Goal: Task Accomplishment & Management: Manage account settings

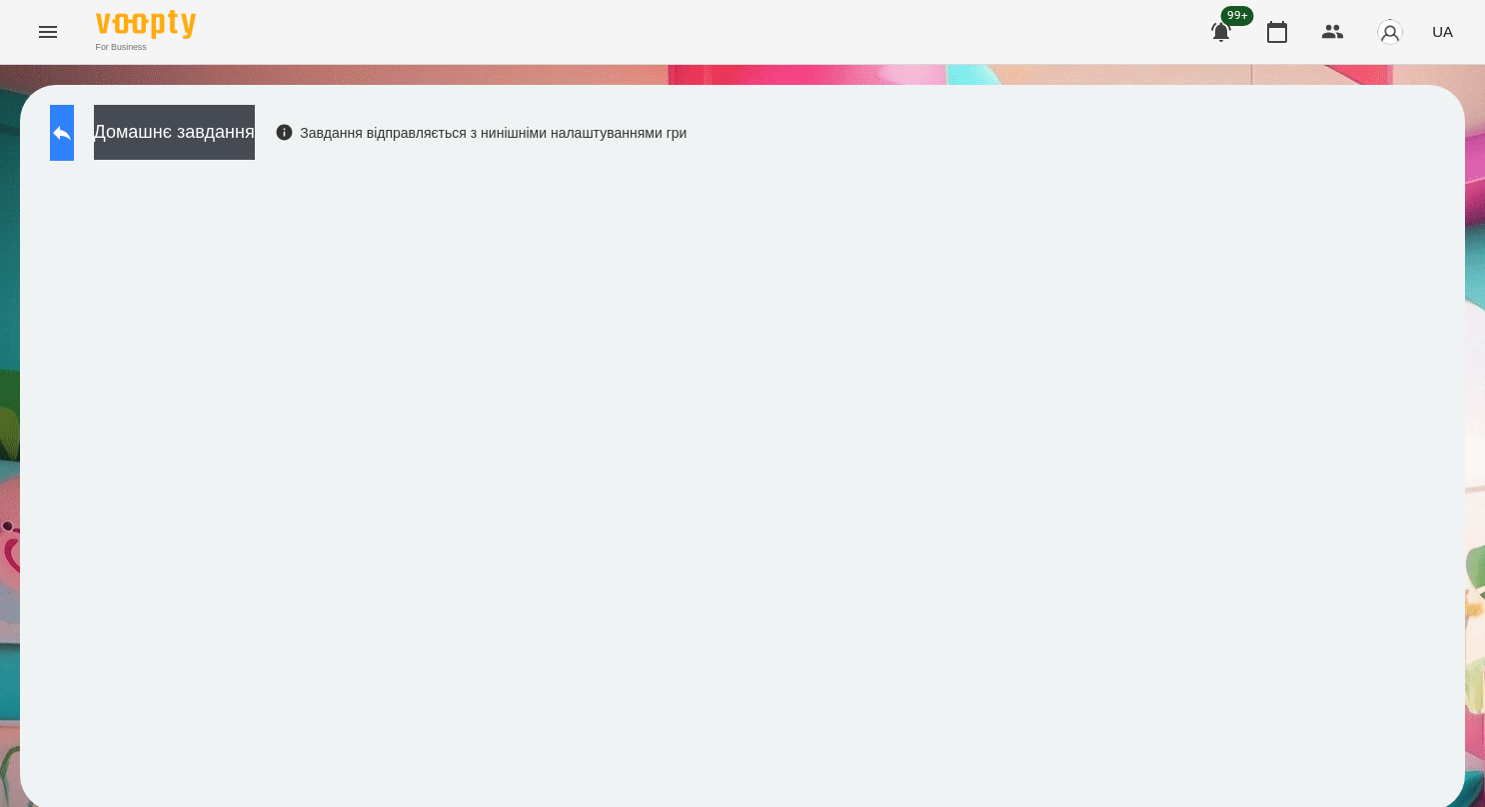
click at [74, 128] on icon at bounding box center [62, 133] width 24 height 24
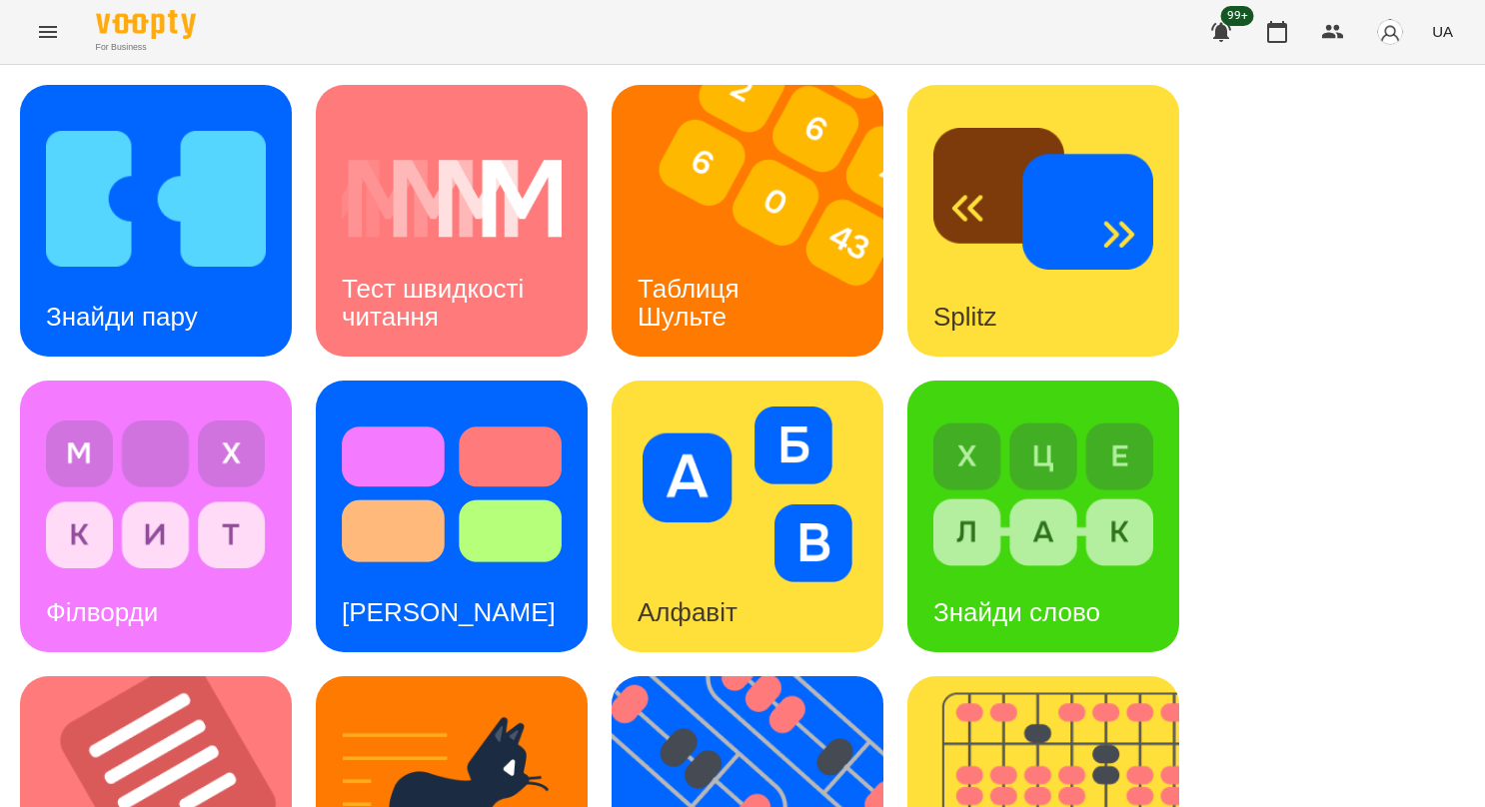
scroll to position [699, 0]
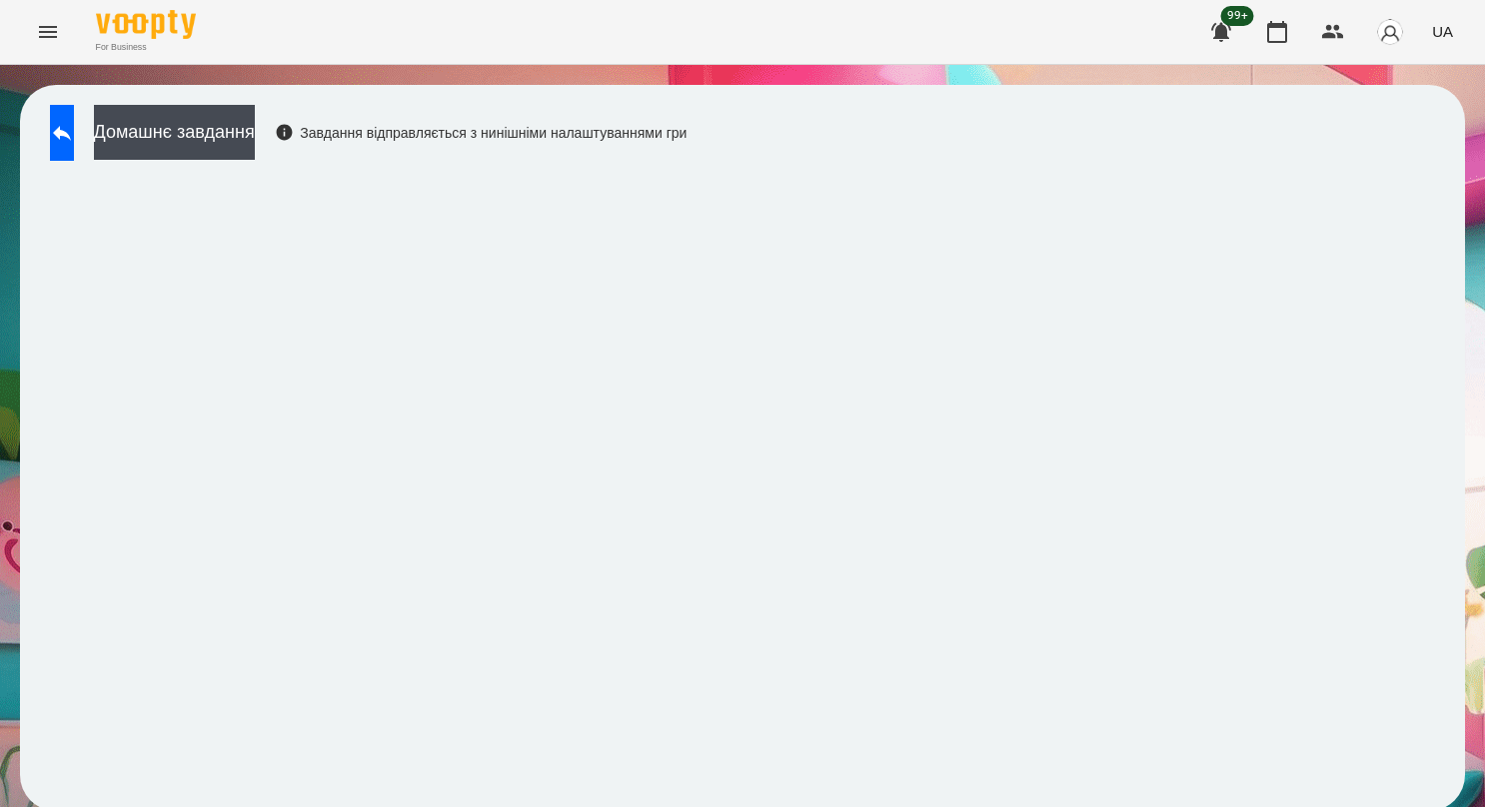
click at [52, 32] on icon "Menu" at bounding box center [48, 32] width 18 height 12
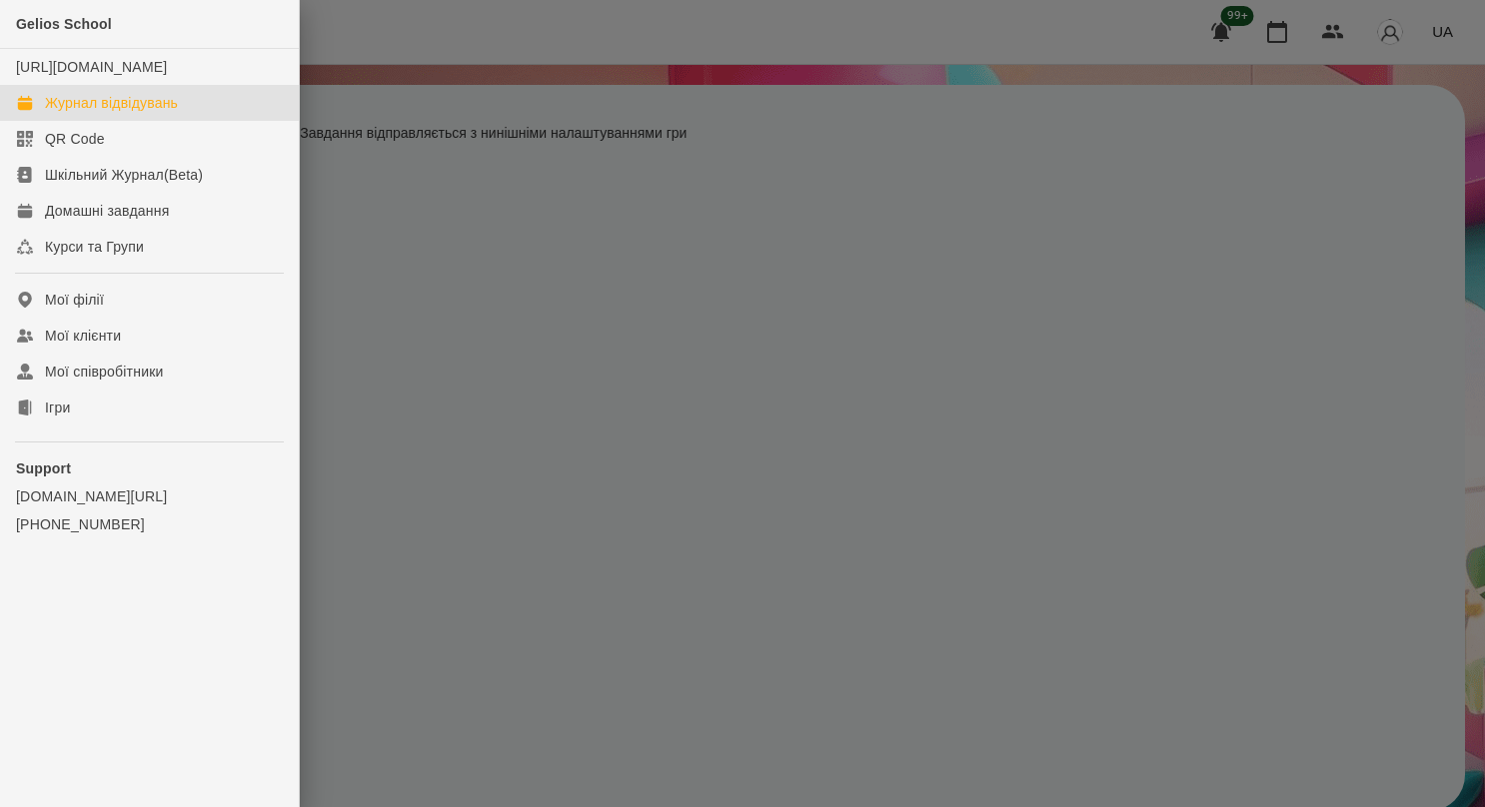
click at [70, 113] on div "Журнал відвідувань" at bounding box center [111, 103] width 133 height 20
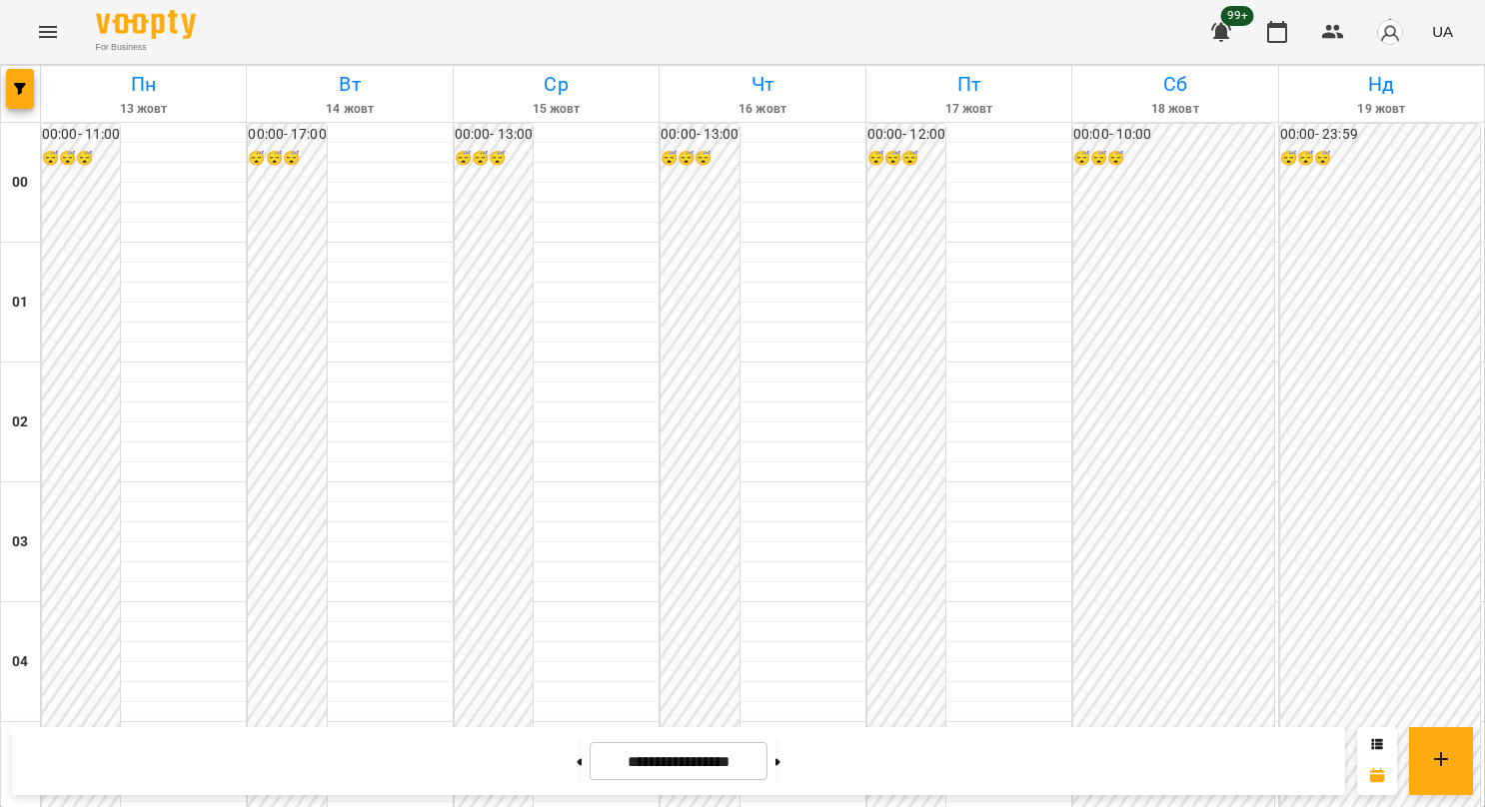
scroll to position [1940, 0]
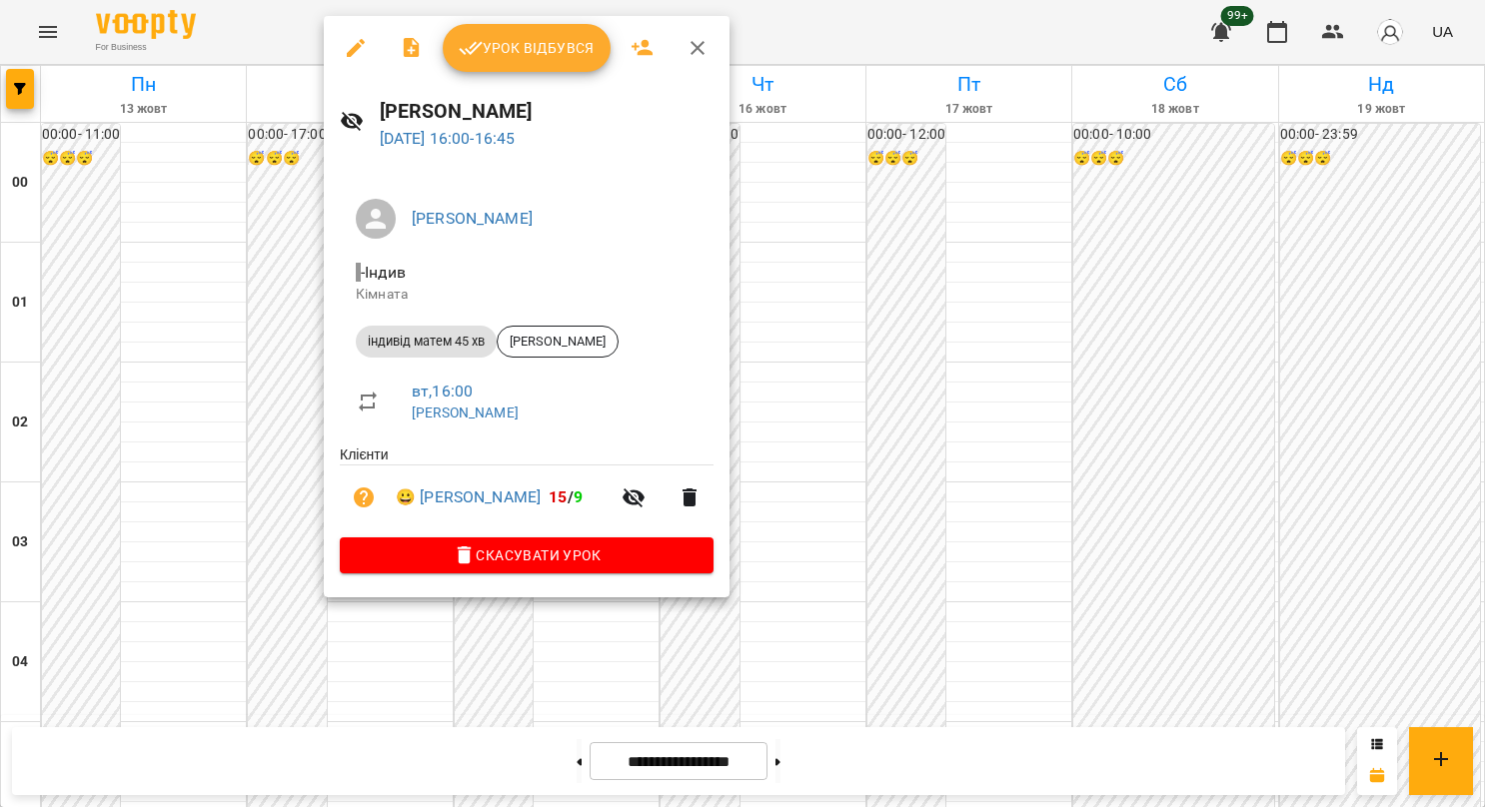
click at [494, 70] on button "Урок відбувся" at bounding box center [527, 48] width 168 height 48
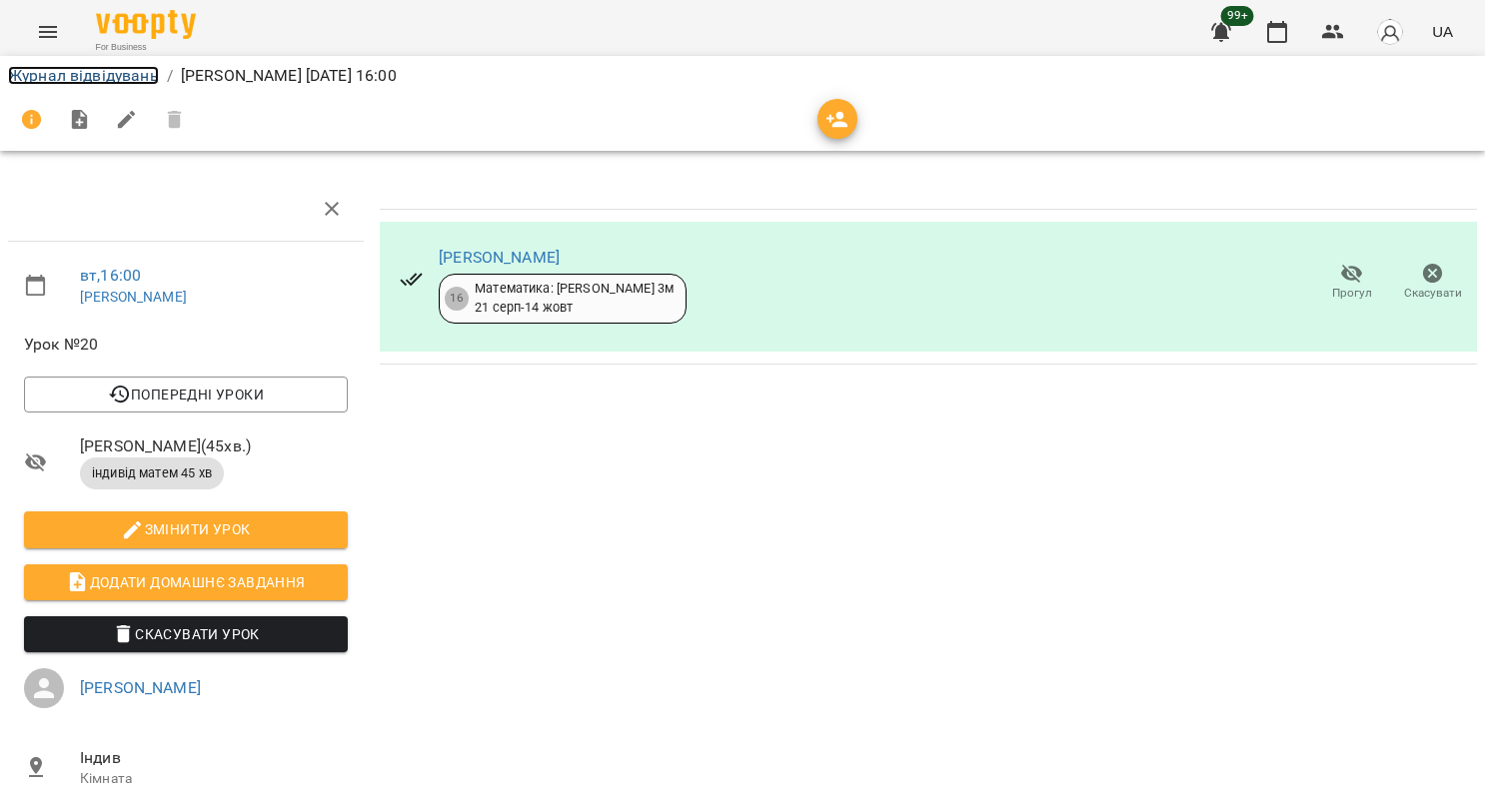
click at [144, 80] on link "Журнал відвідувань" at bounding box center [83, 75] width 151 height 19
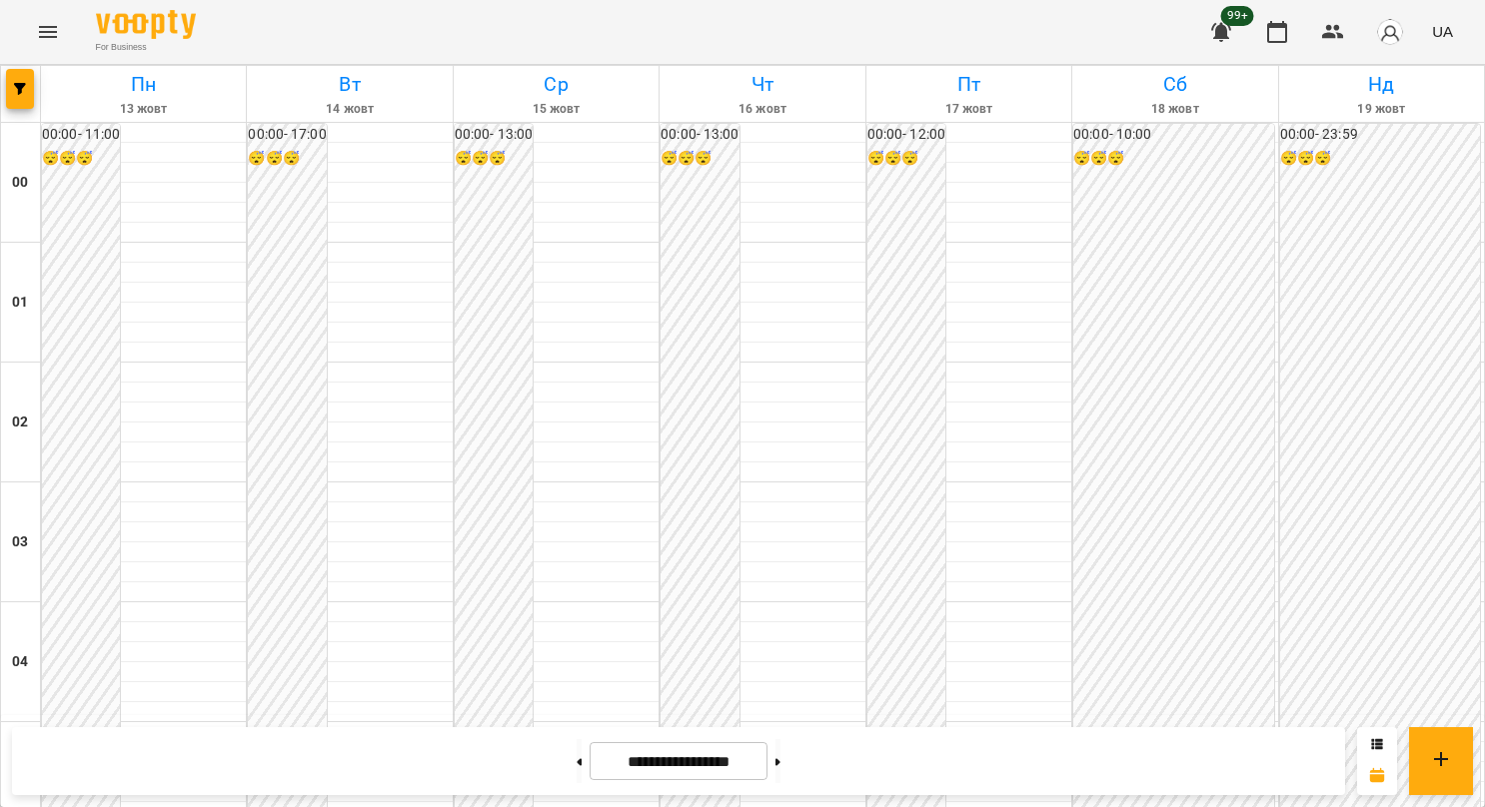
scroll to position [1699, 0]
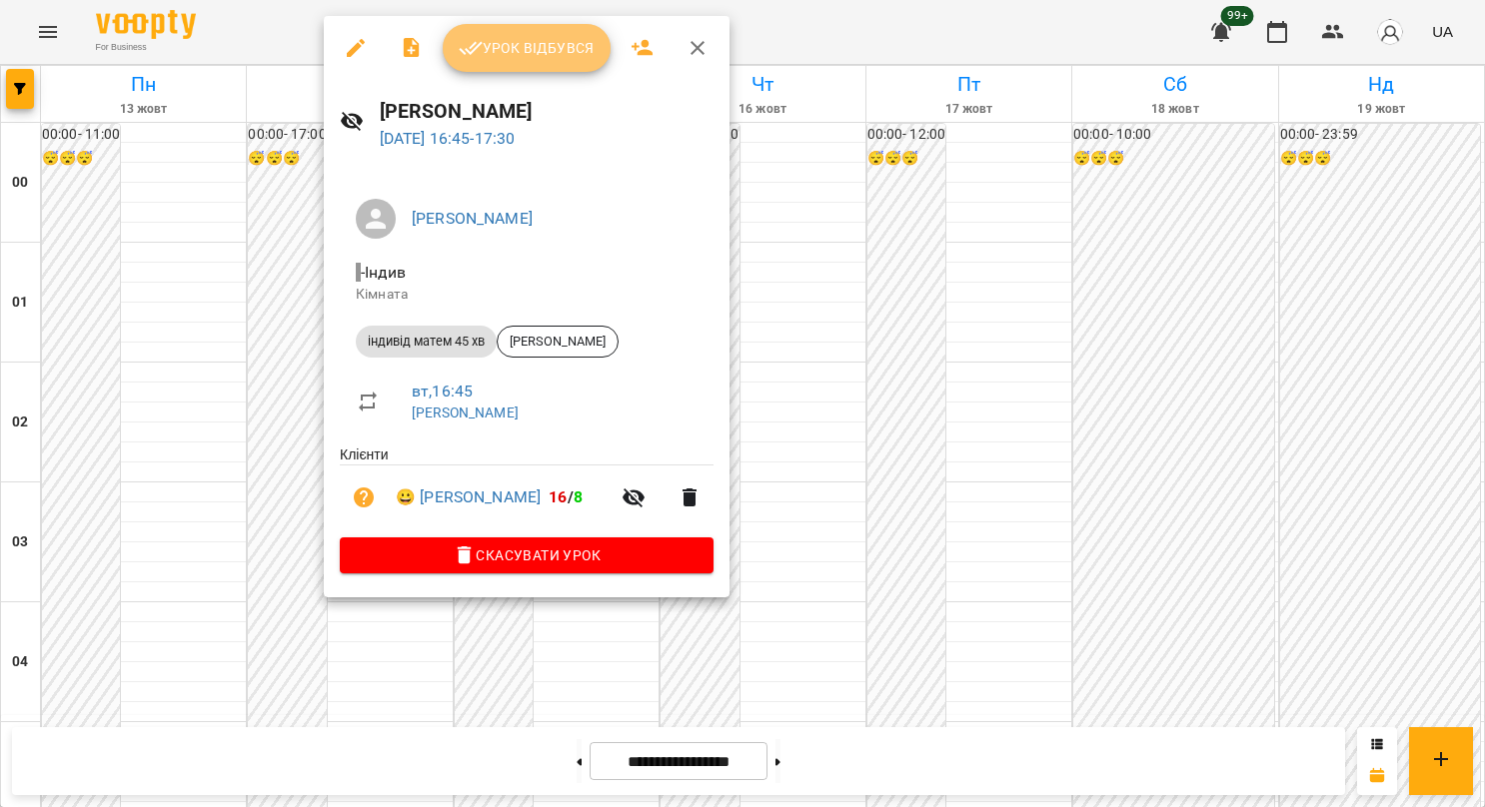
click at [502, 44] on span "Урок відбувся" at bounding box center [527, 48] width 136 height 24
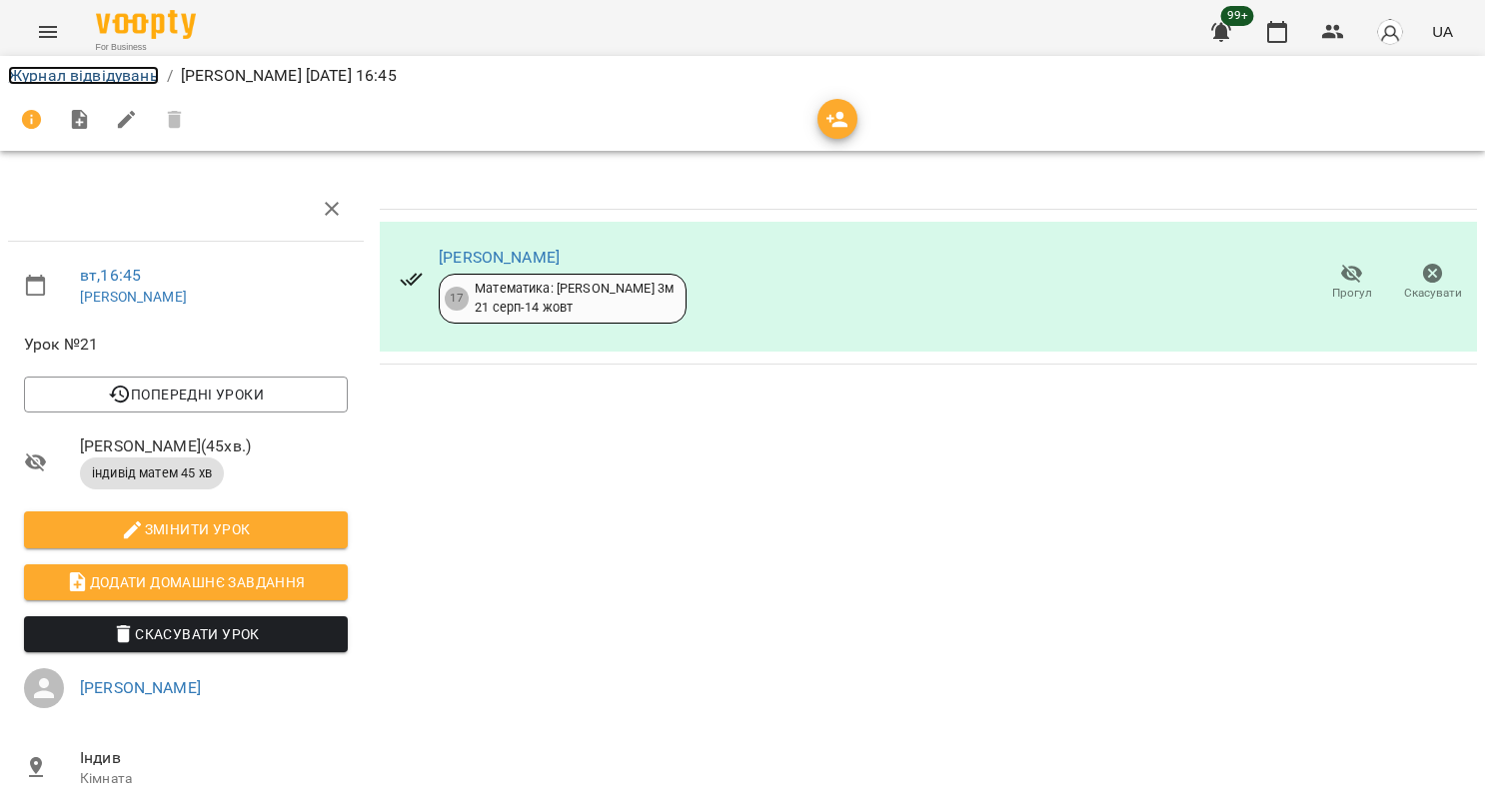
drag, startPoint x: 94, startPoint y: 79, endPoint x: 118, endPoint y: 48, distance: 39.2
click at [95, 78] on link "Журнал відвідувань" at bounding box center [83, 75] width 151 height 19
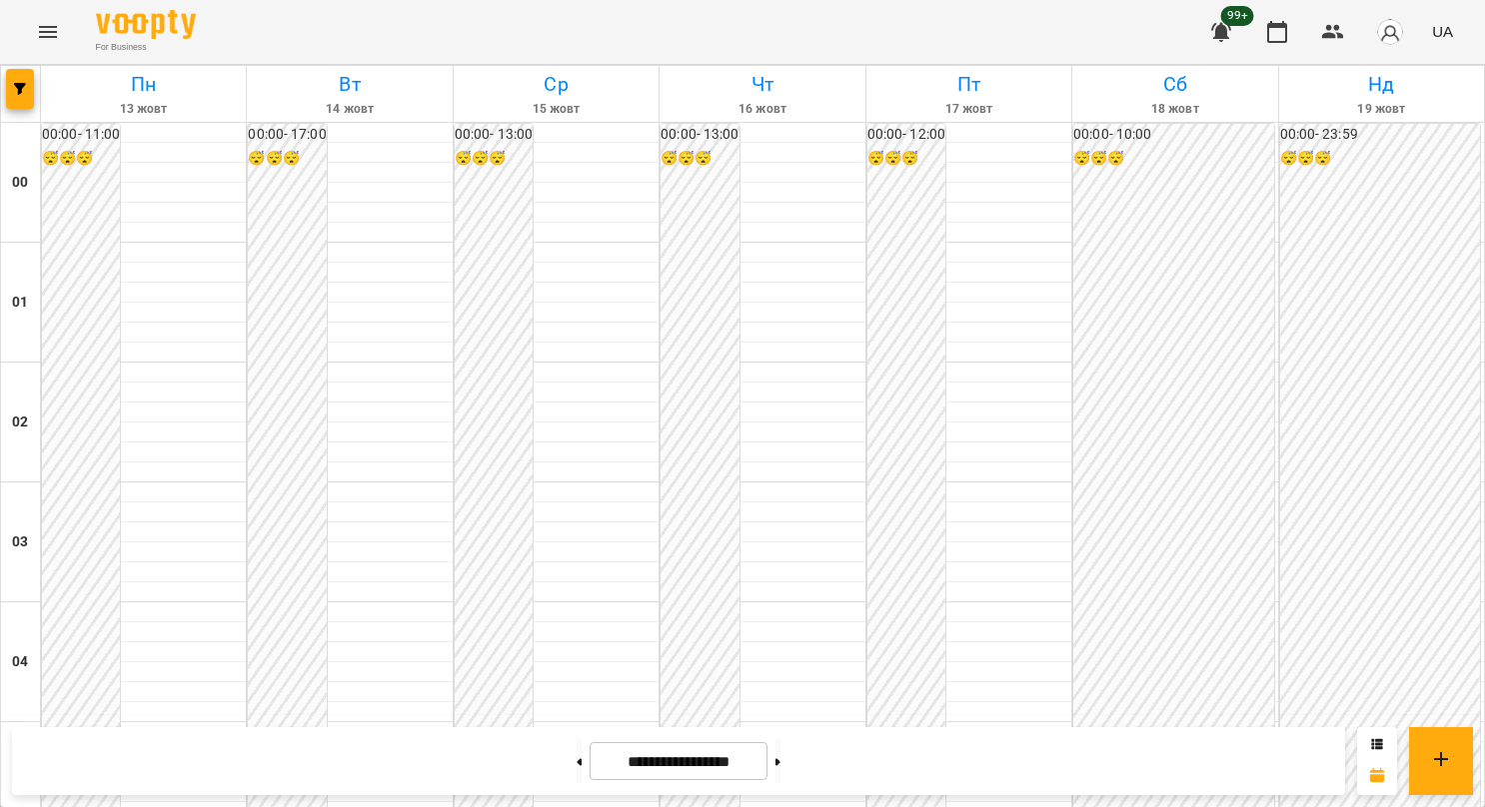
click at [42, 41] on icon "Menu" at bounding box center [48, 32] width 24 height 24
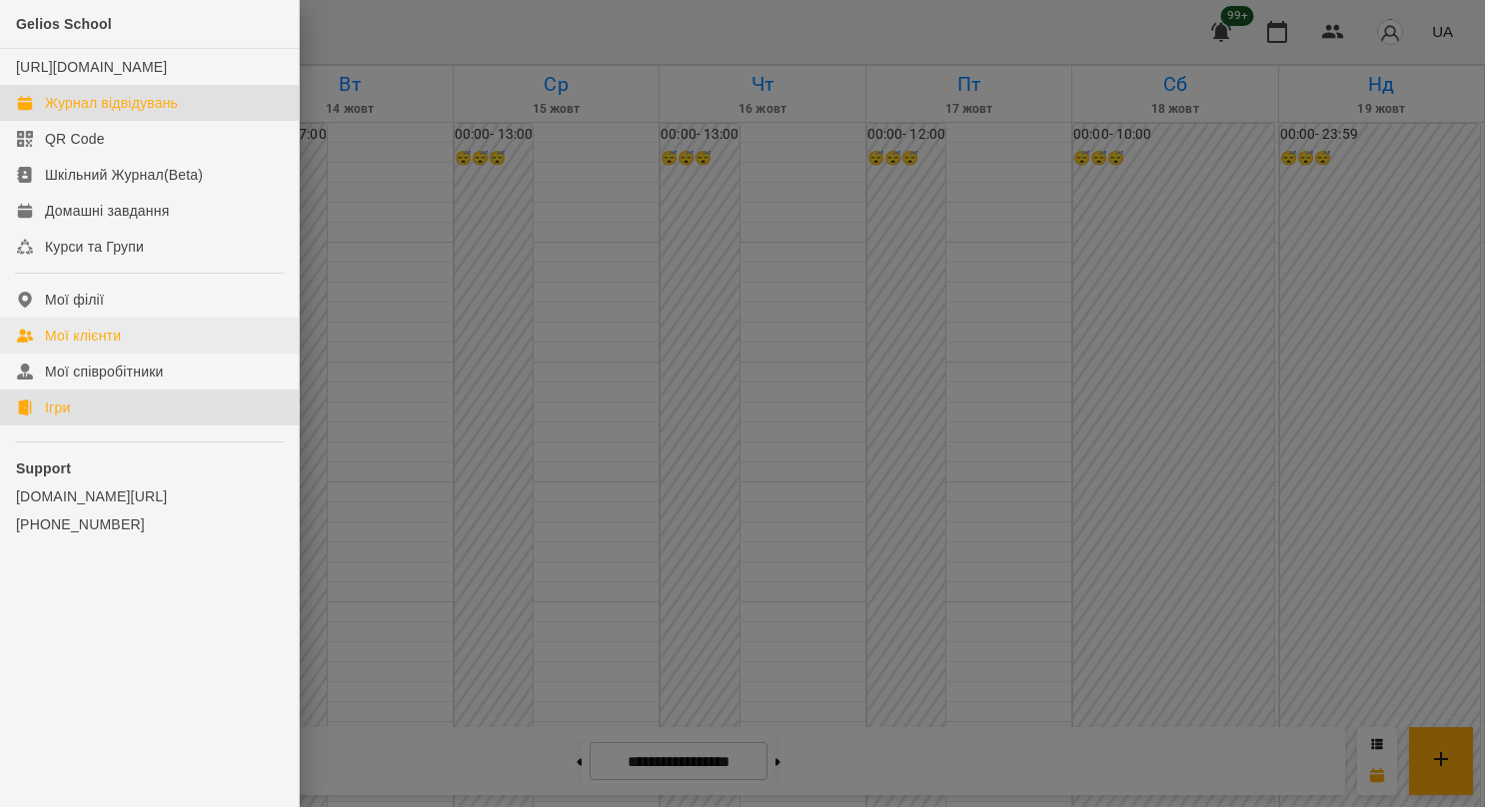
drag, startPoint x: 100, startPoint y: 428, endPoint x: 163, endPoint y: 340, distance: 108.1
click at [100, 426] on link "Ігри" at bounding box center [149, 408] width 299 height 36
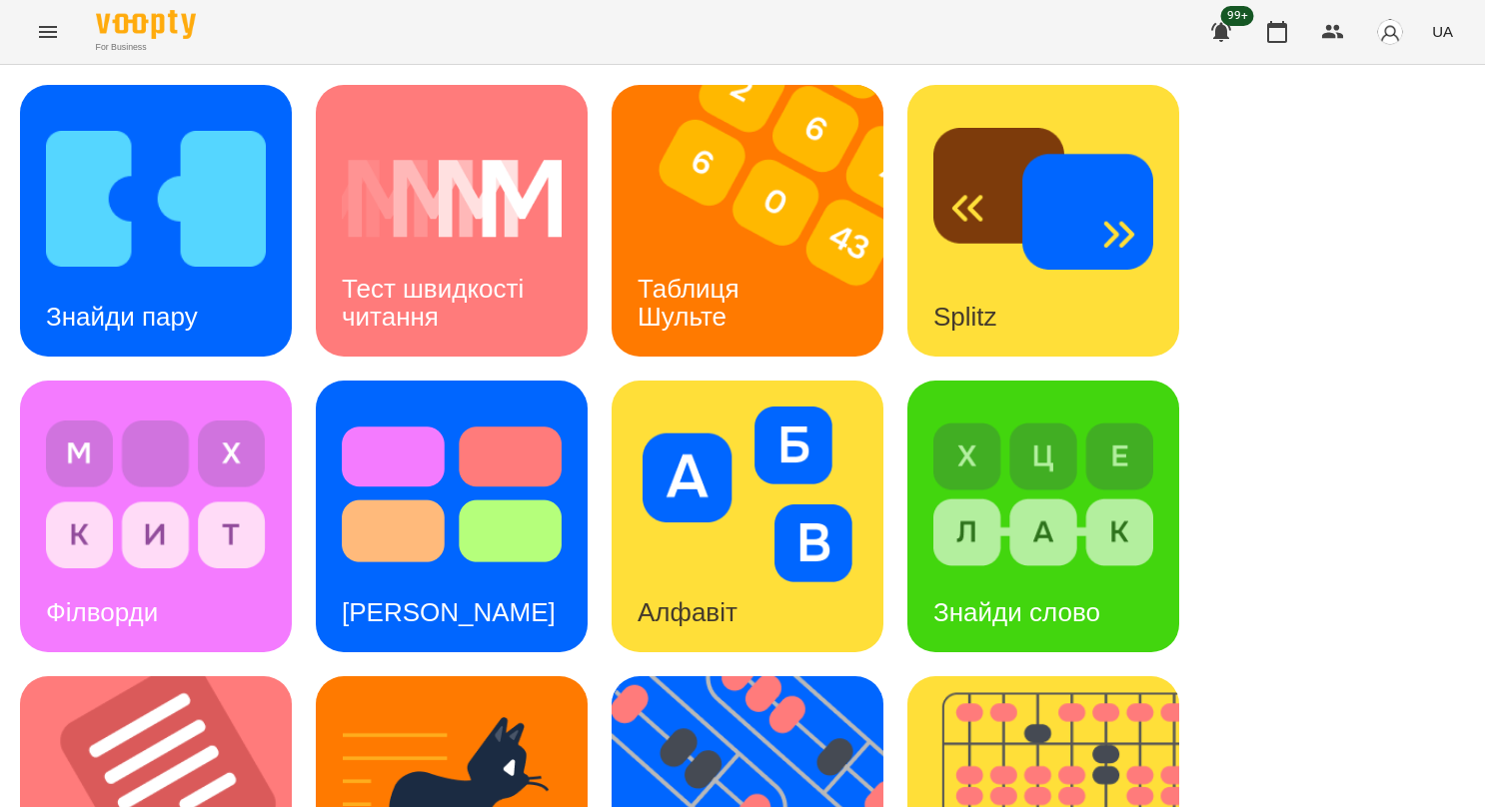
scroll to position [699, 0]
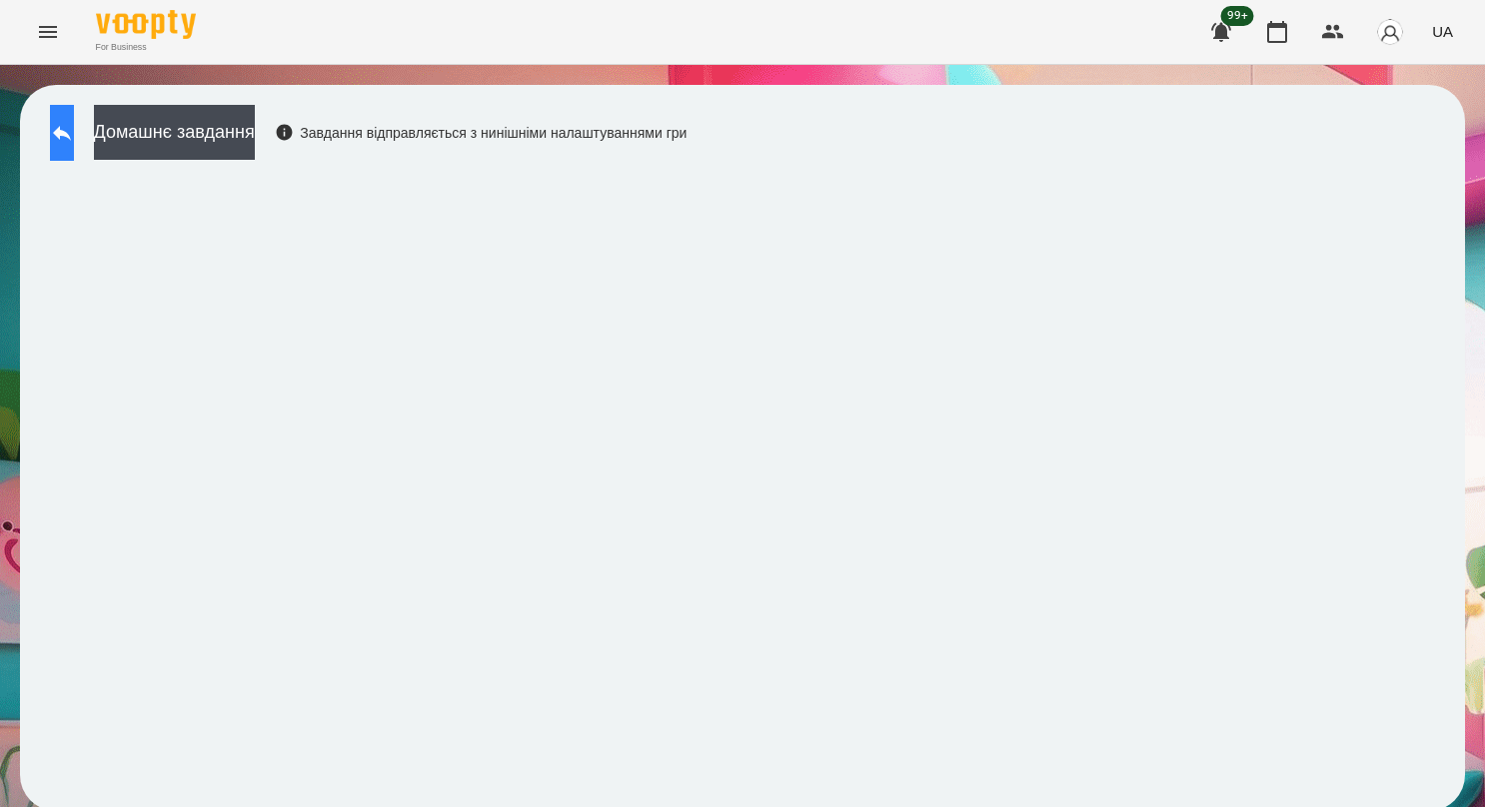
click at [64, 131] on button at bounding box center [62, 133] width 24 height 56
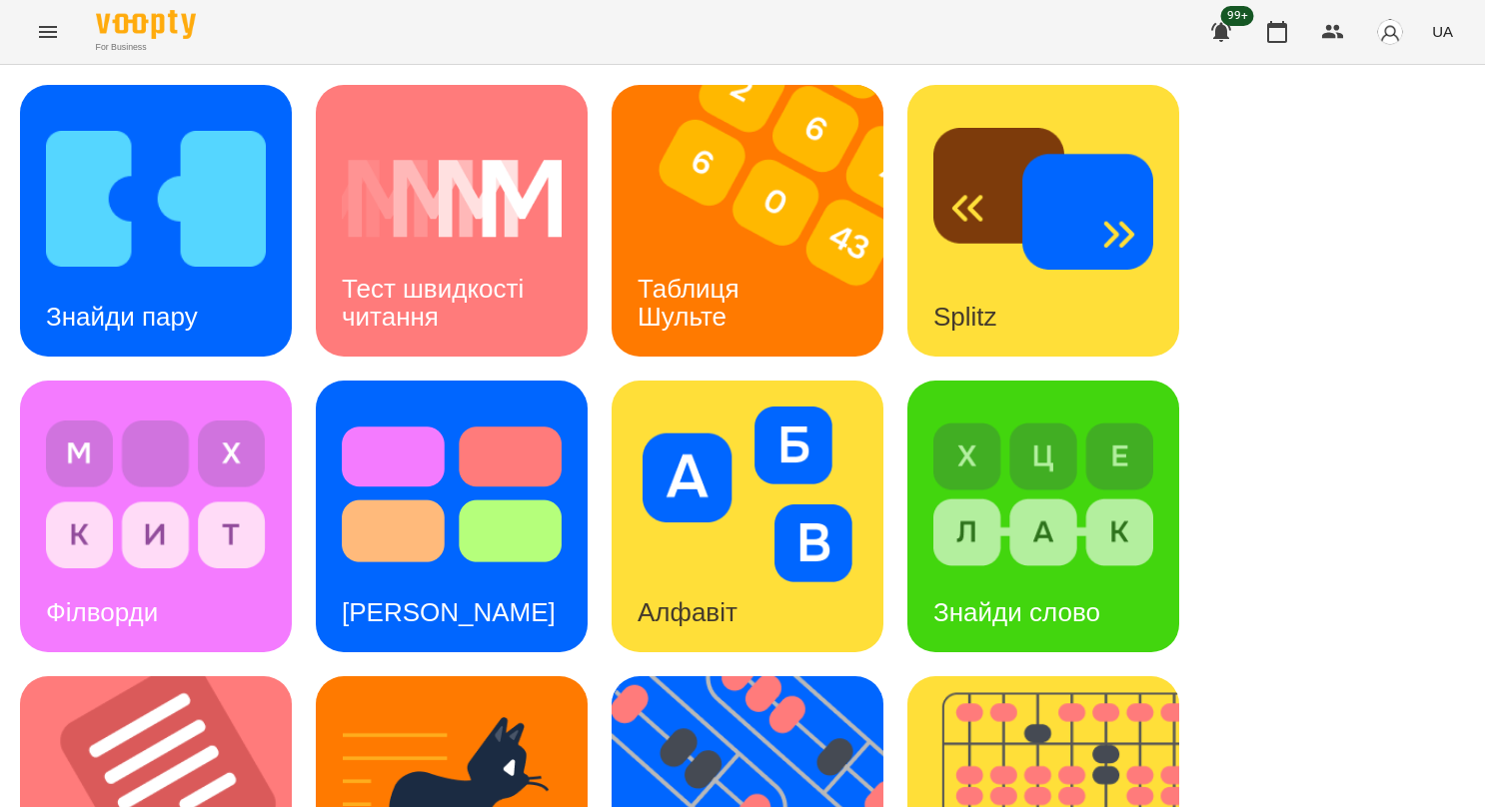
scroll to position [751, 0]
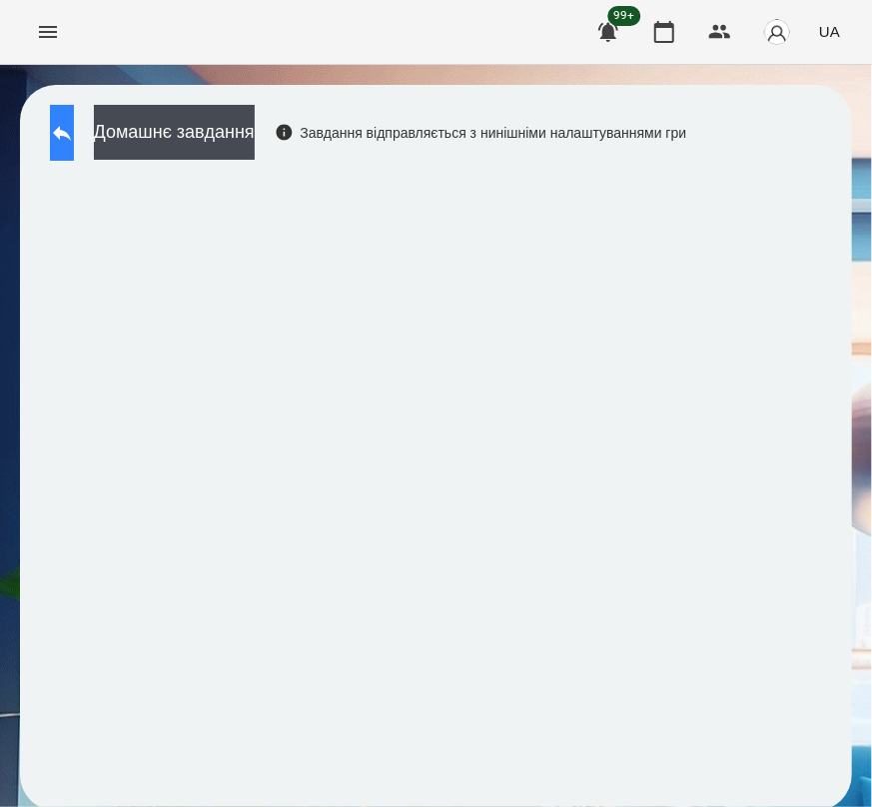
click at [74, 128] on button at bounding box center [62, 133] width 24 height 56
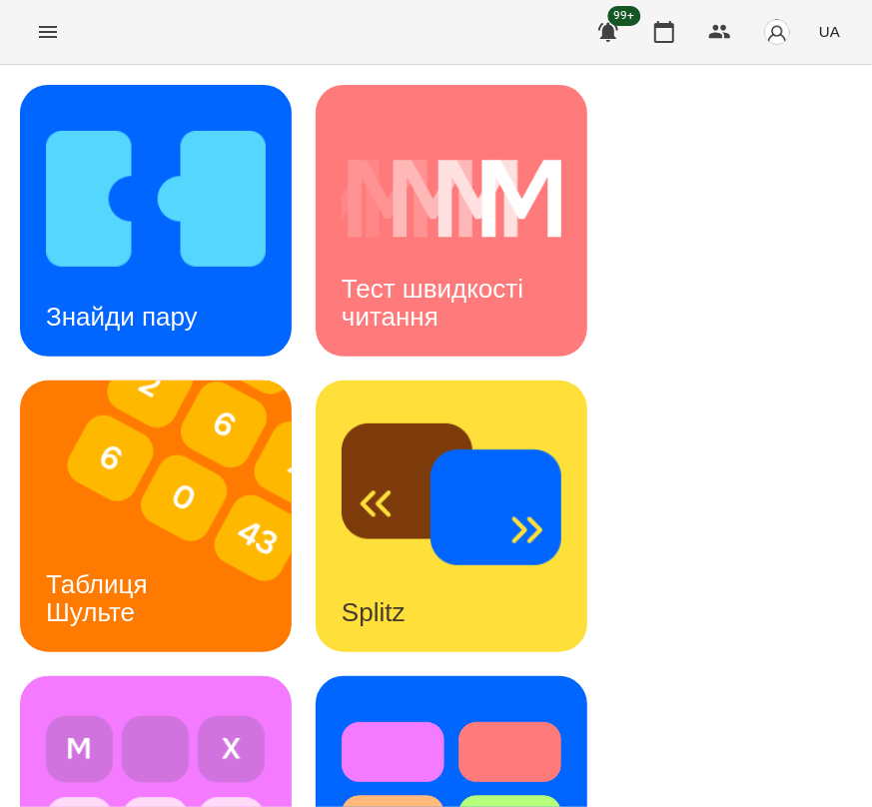
scroll to position [1899, 0]
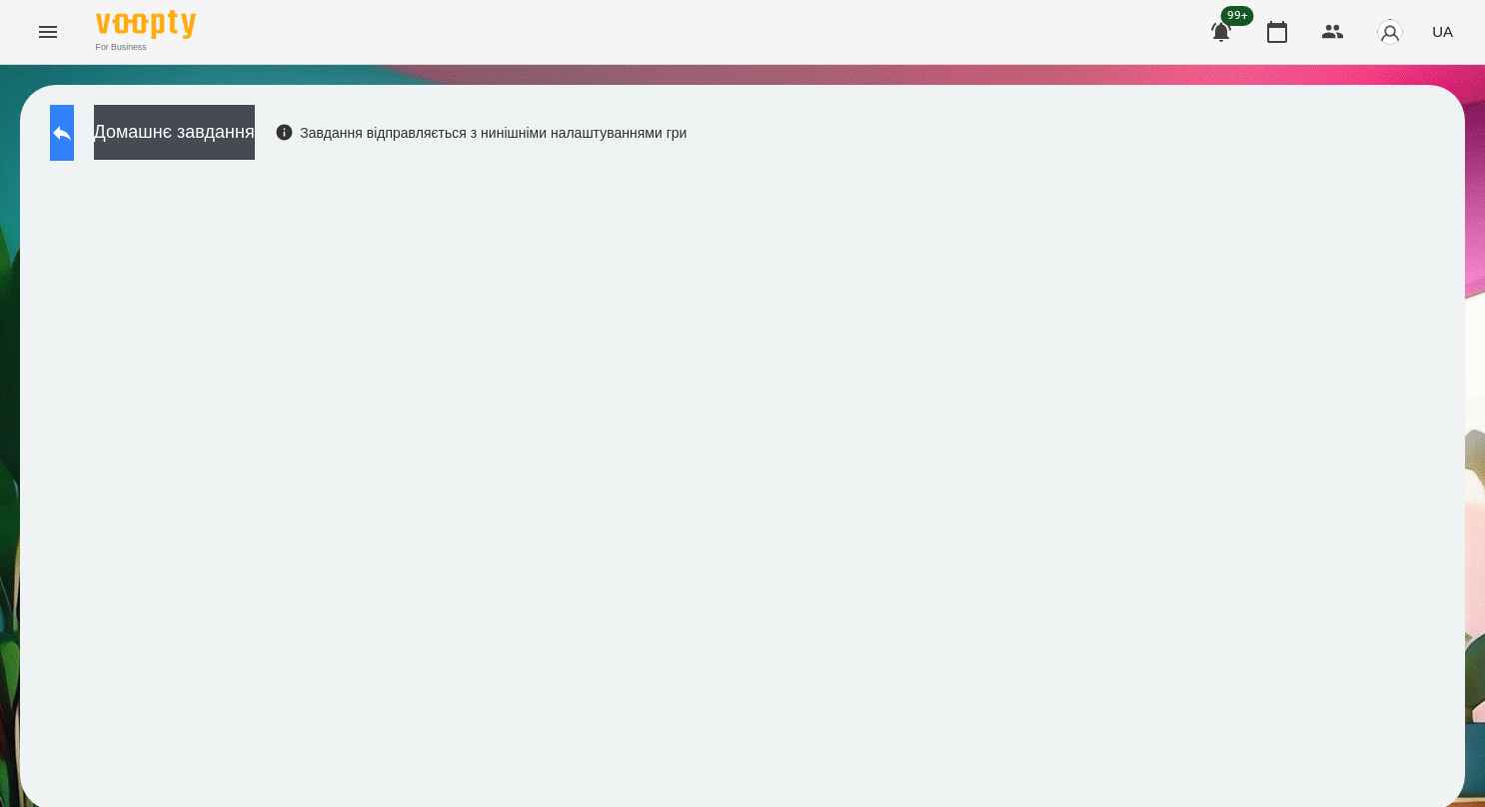
click at [74, 144] on button at bounding box center [62, 133] width 24 height 56
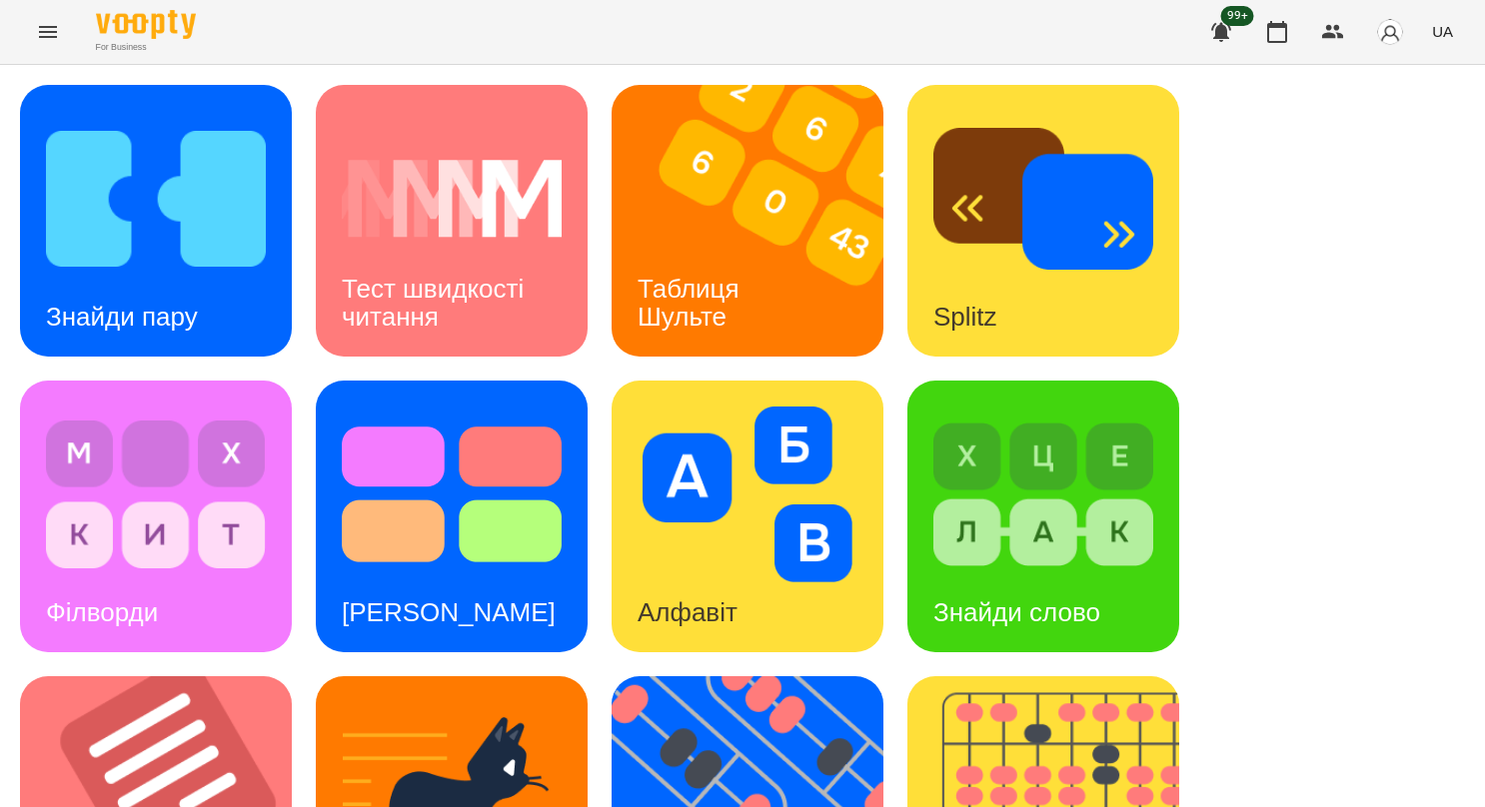
scroll to position [600, 0]
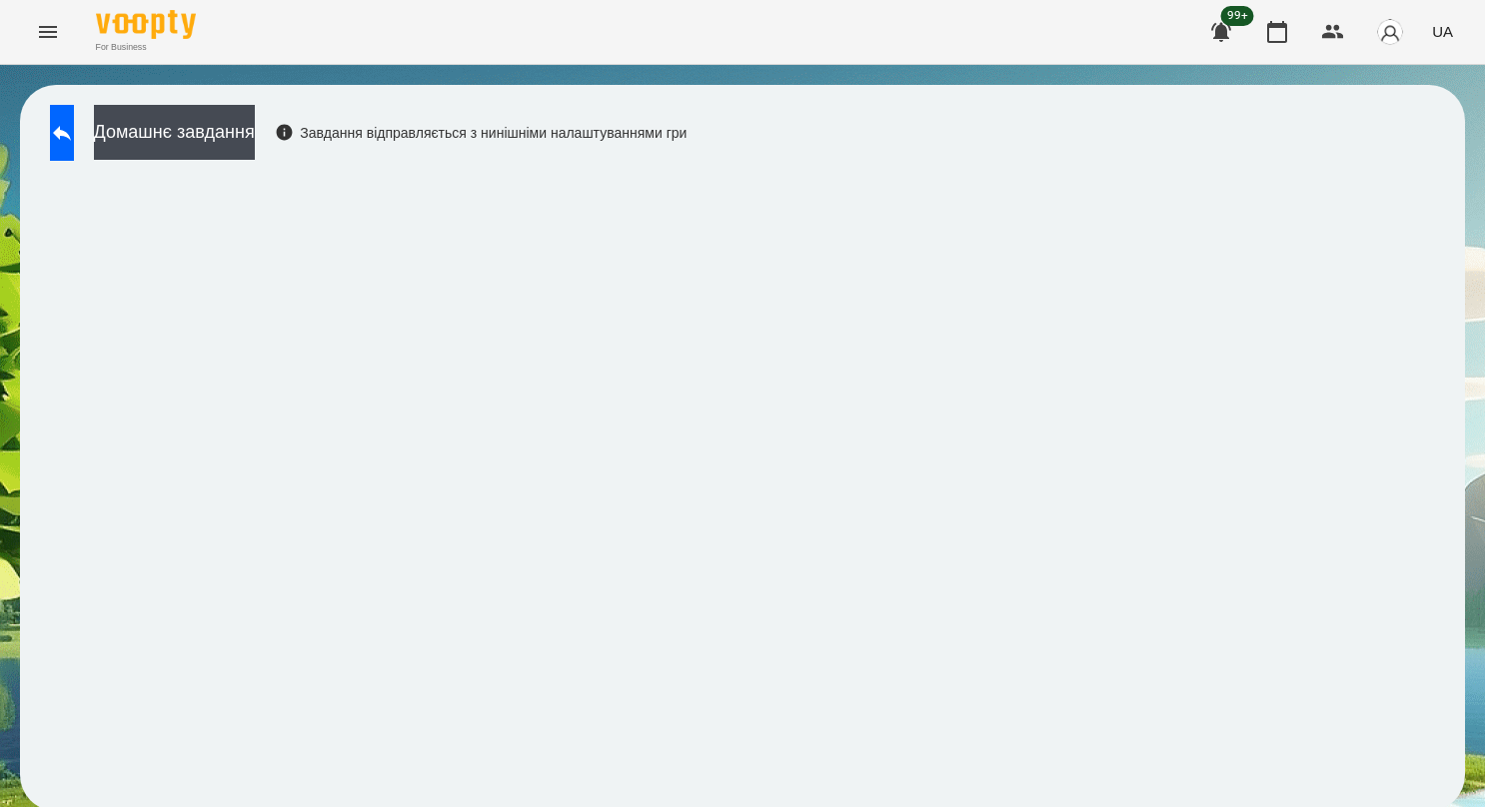
click at [893, 791] on div "Домашнє завдання Завдання відправляється з нинішніми налаштуваннями гри" at bounding box center [742, 448] width 1445 height 726
click at [74, 133] on icon at bounding box center [62, 133] width 24 height 24
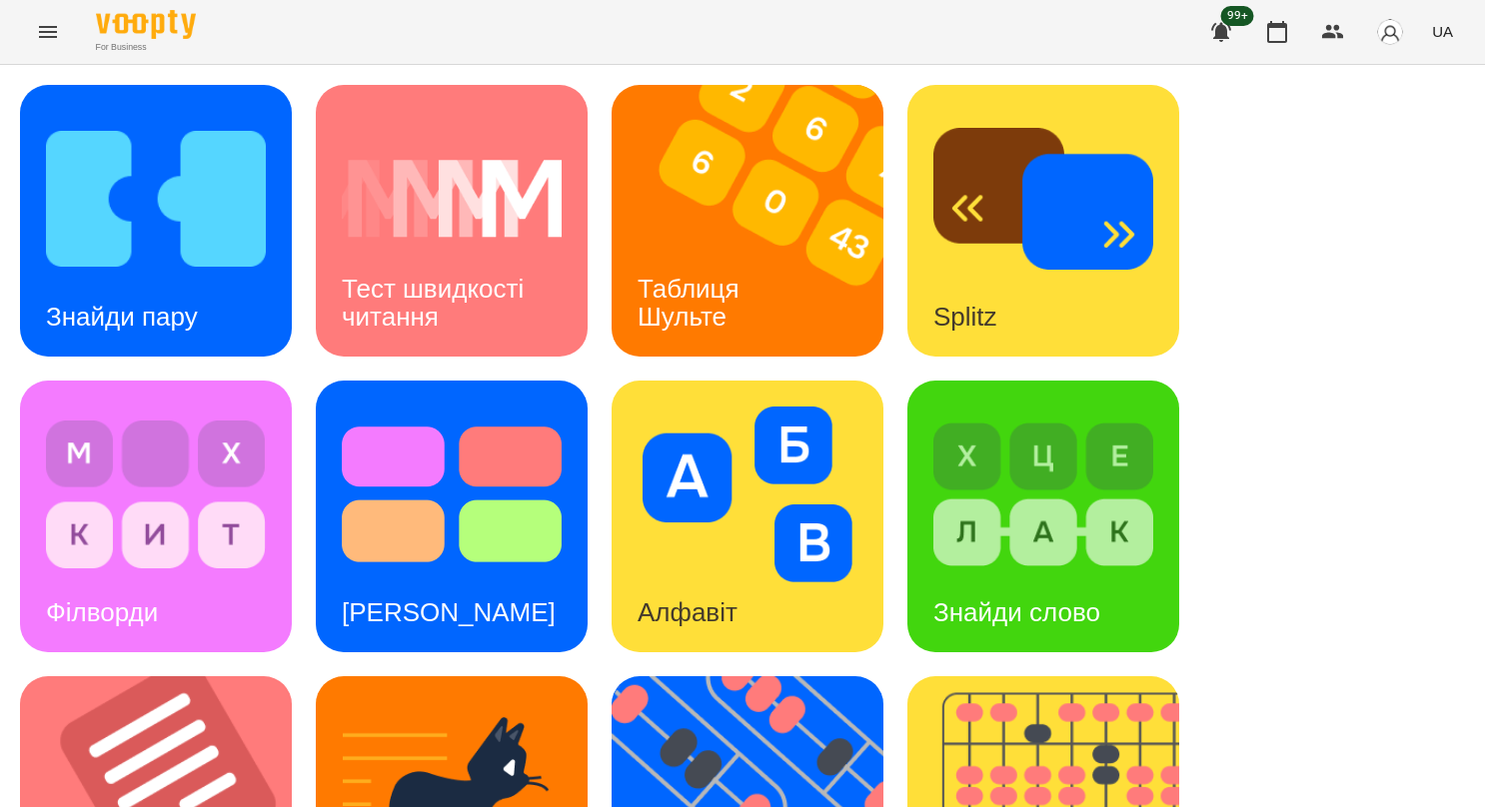
scroll to position [751, 0]
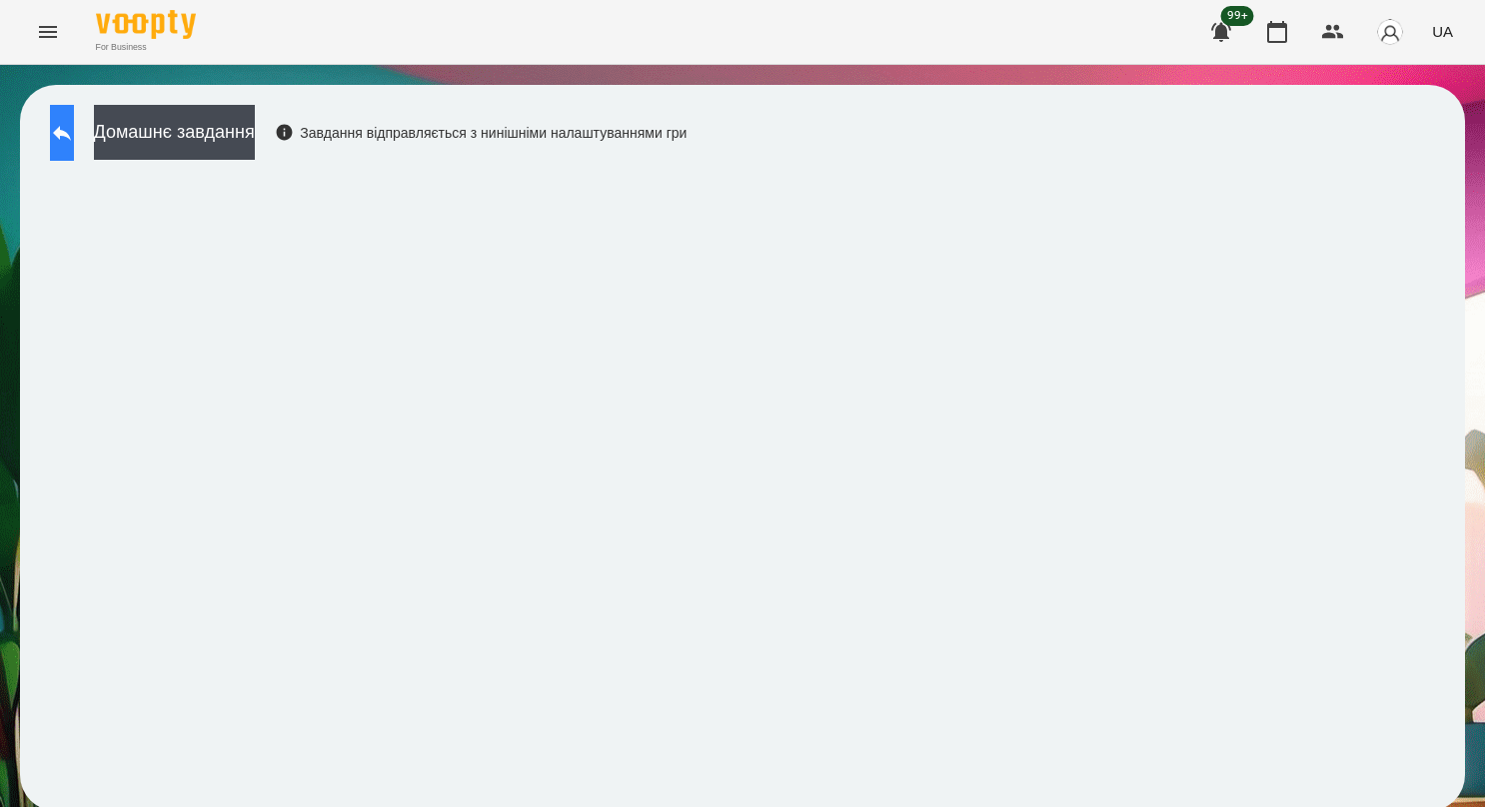
click at [71, 126] on icon at bounding box center [62, 133] width 24 height 24
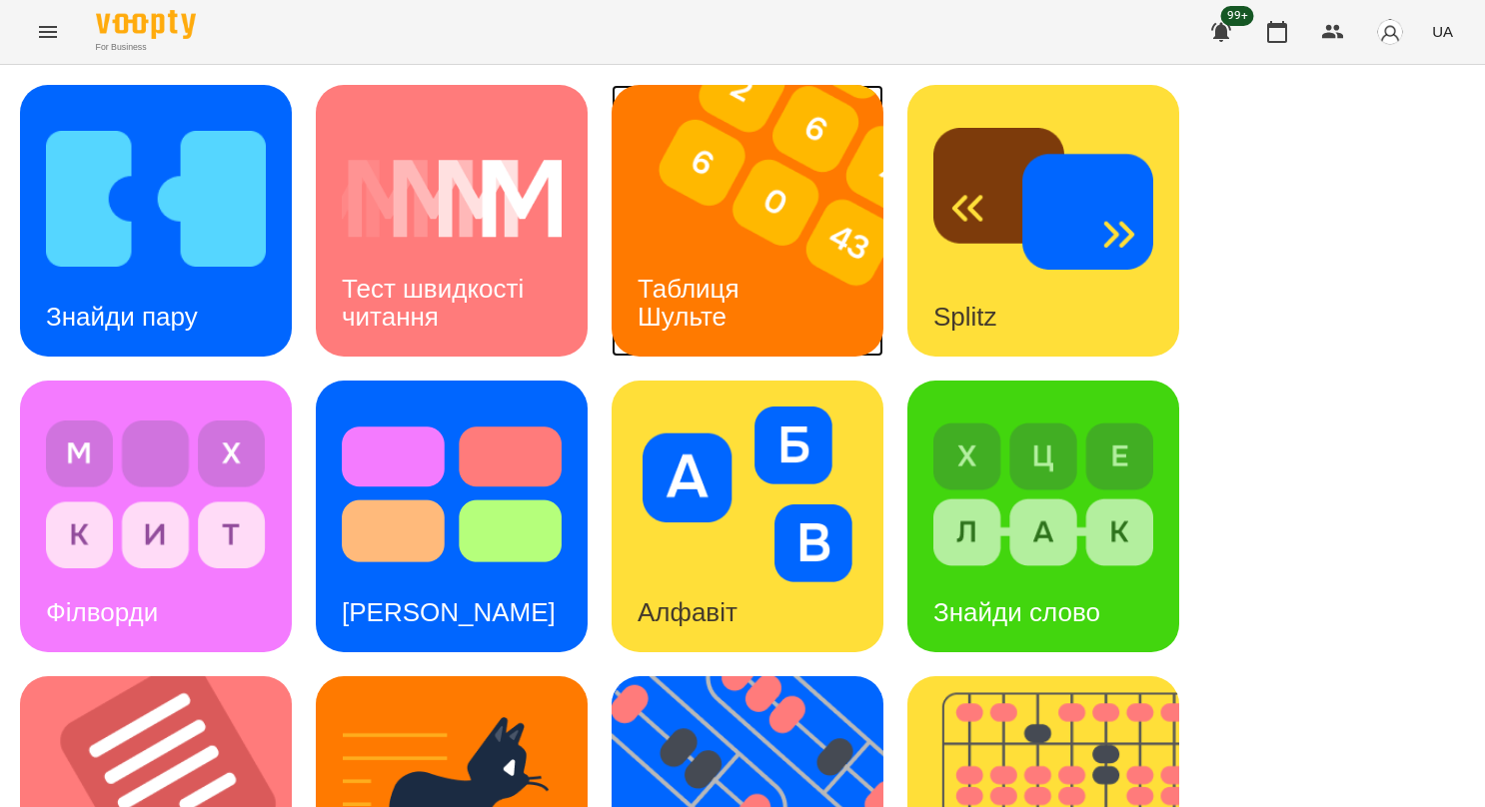
click at [717, 282] on h3 "Таблиця Шульте" at bounding box center [691, 302] width 109 height 57
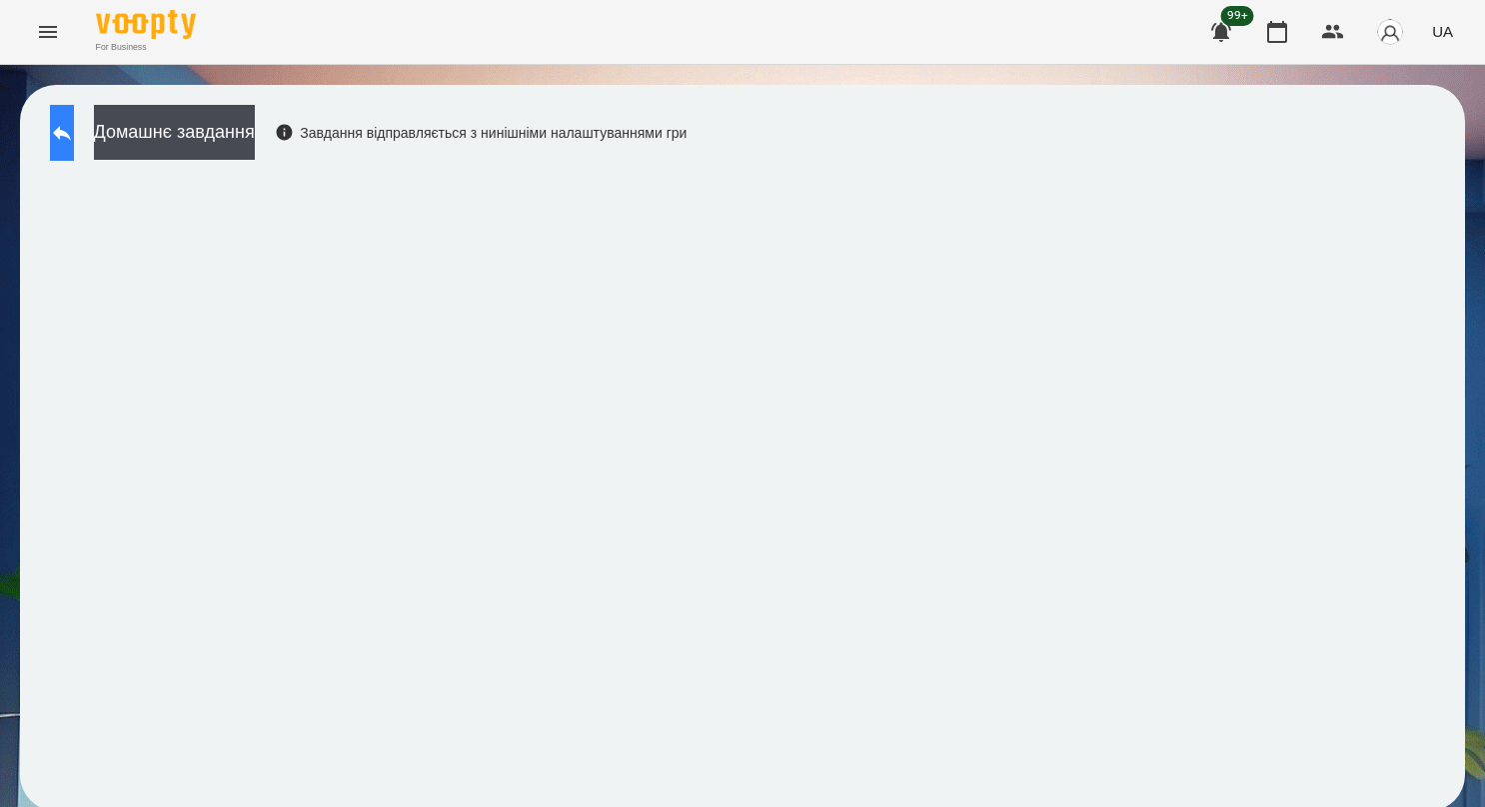
click at [72, 136] on icon at bounding box center [62, 133] width 24 height 24
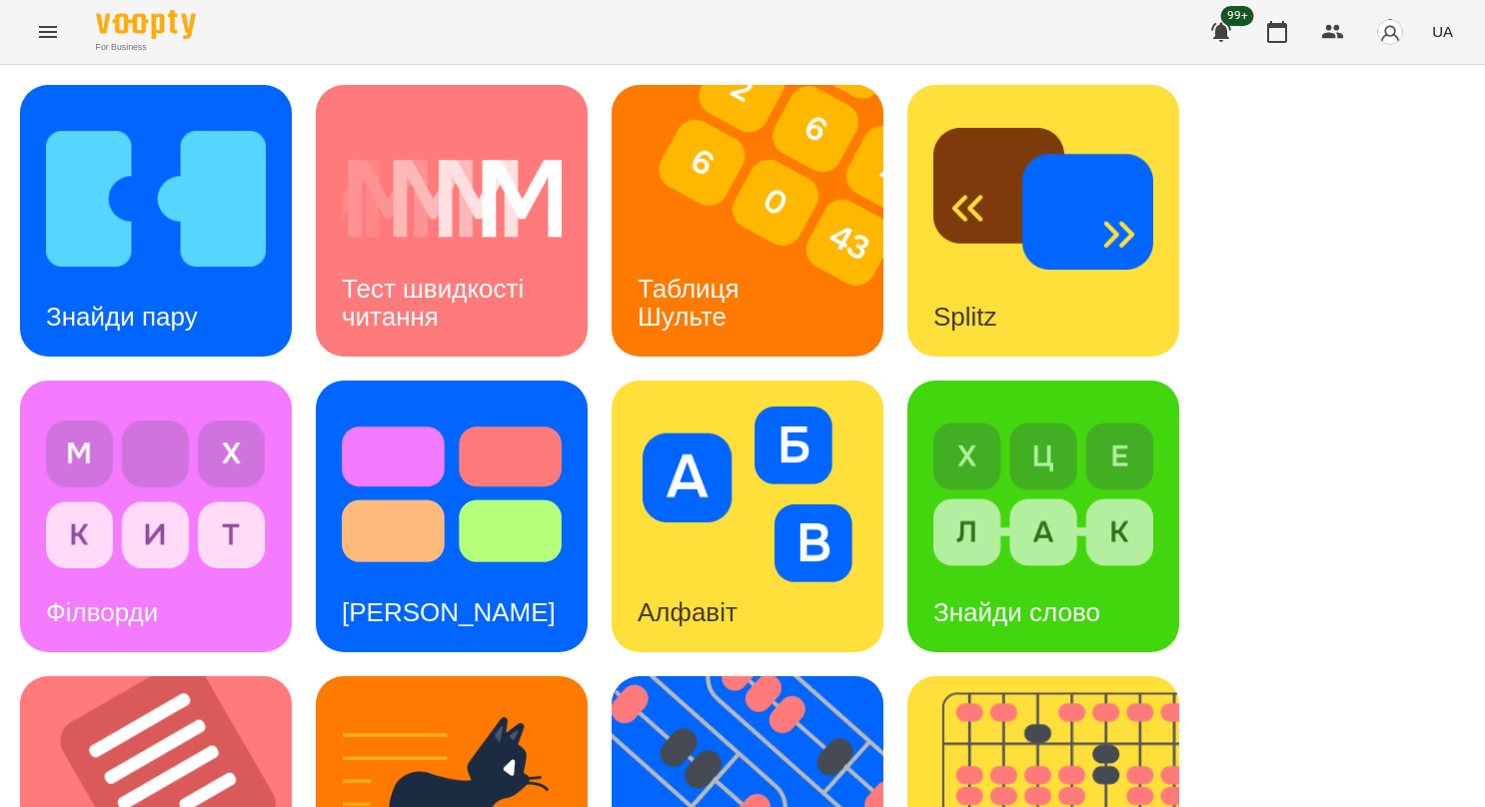
scroll to position [600, 0]
click at [1099, 676] on img at bounding box center [1055, 812] width 297 height 272
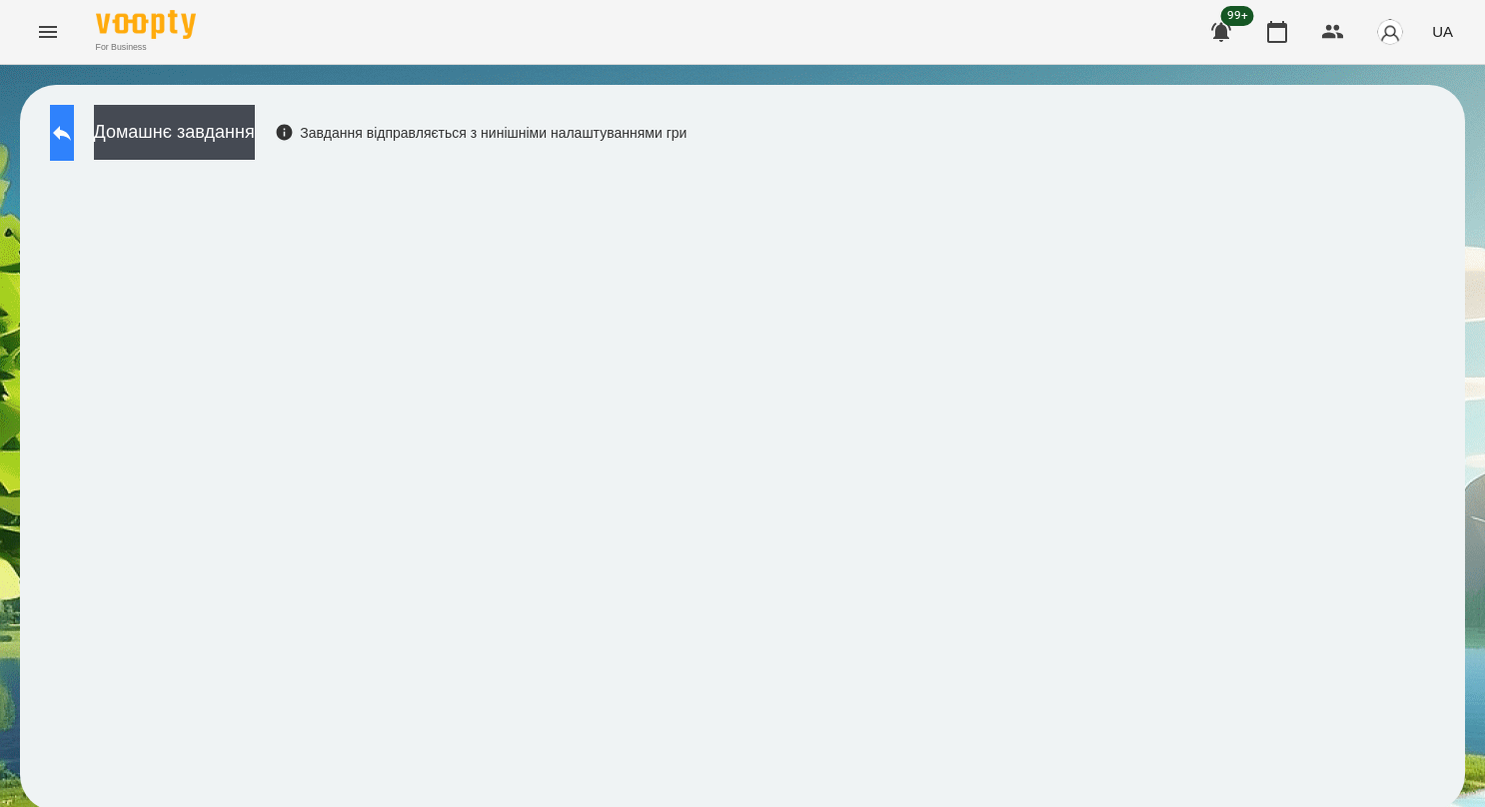
click at [74, 131] on button at bounding box center [62, 133] width 24 height 56
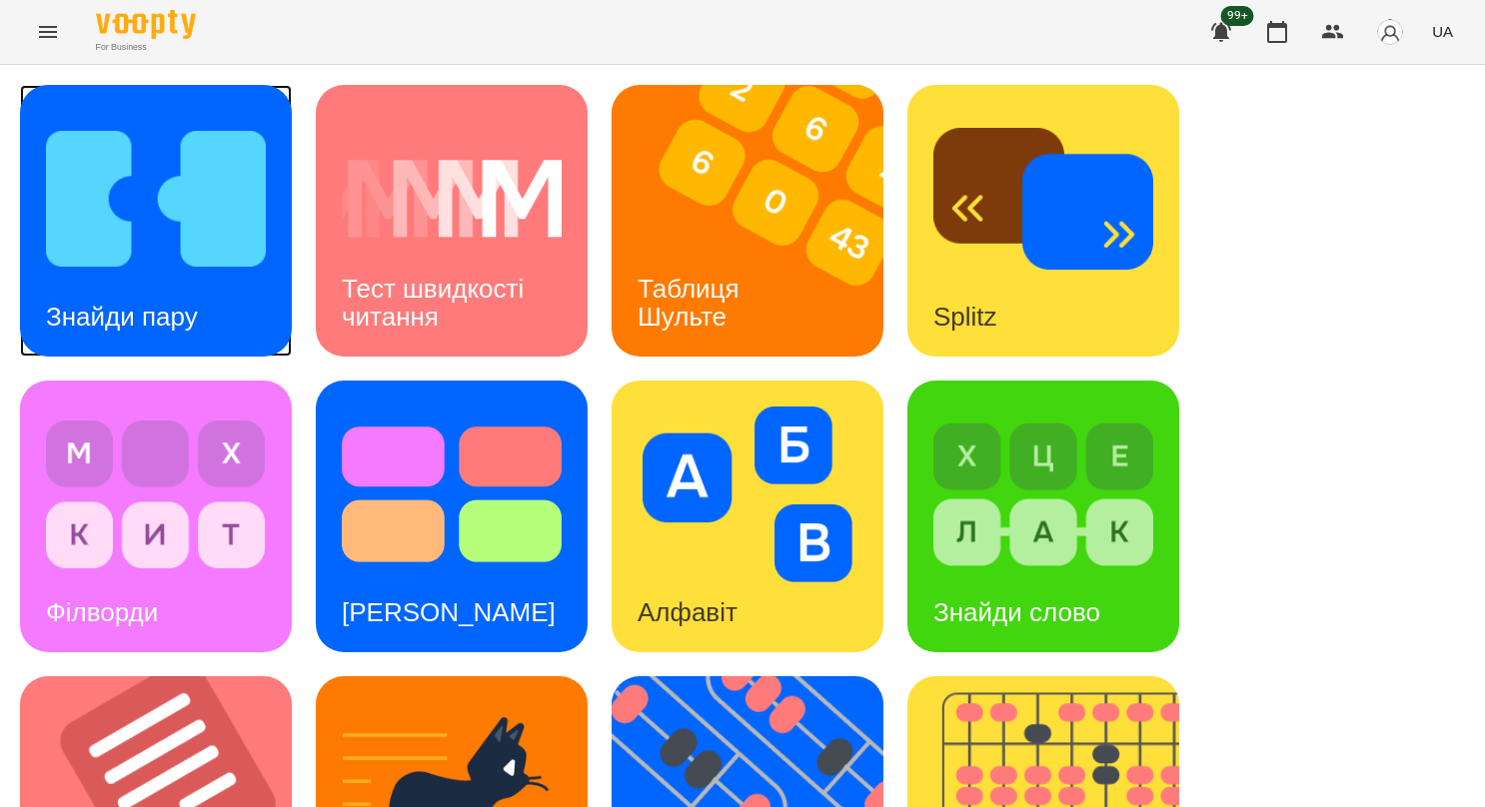
click at [181, 163] on img at bounding box center [156, 199] width 220 height 176
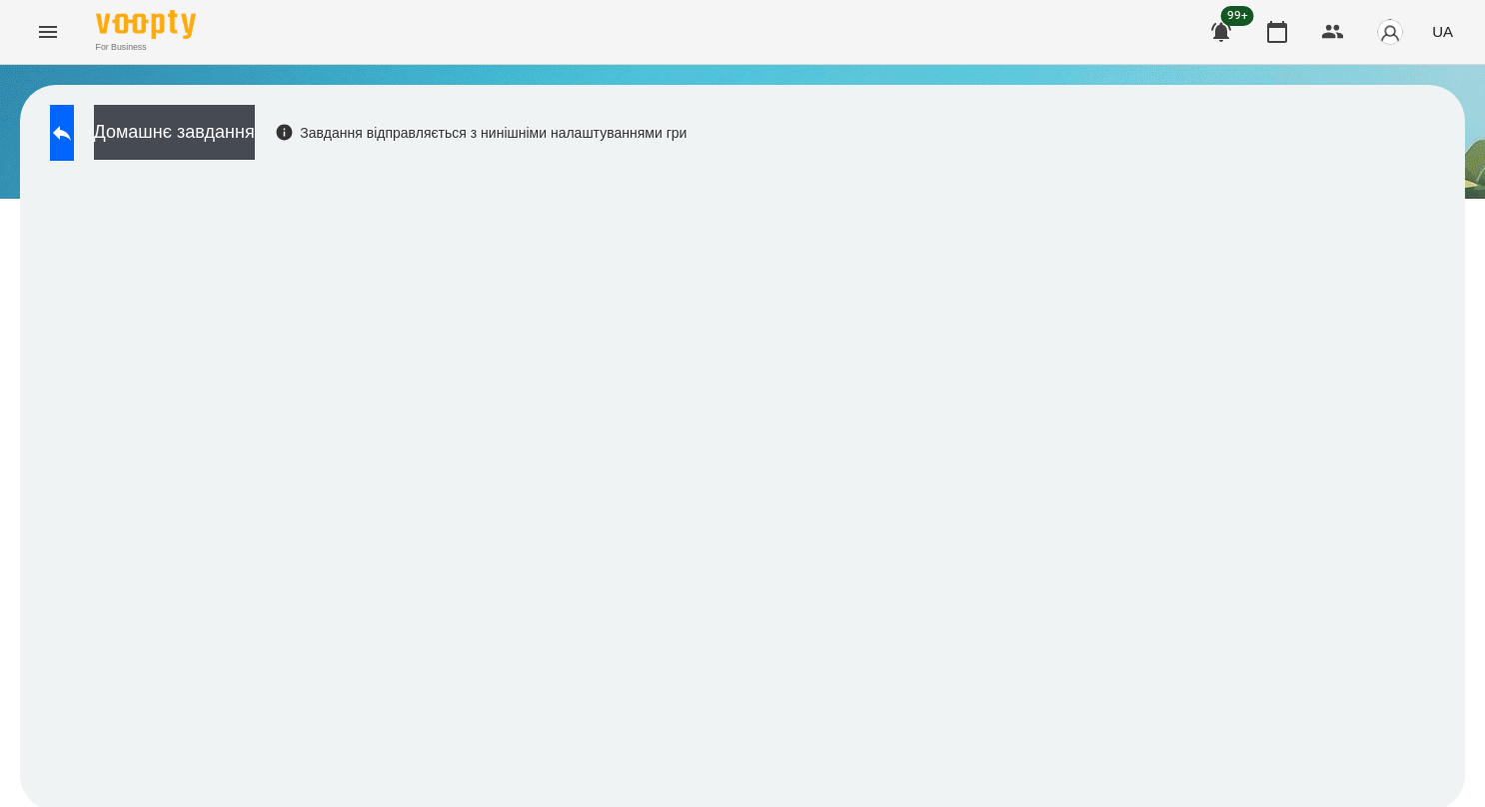
scroll to position [4, 0]
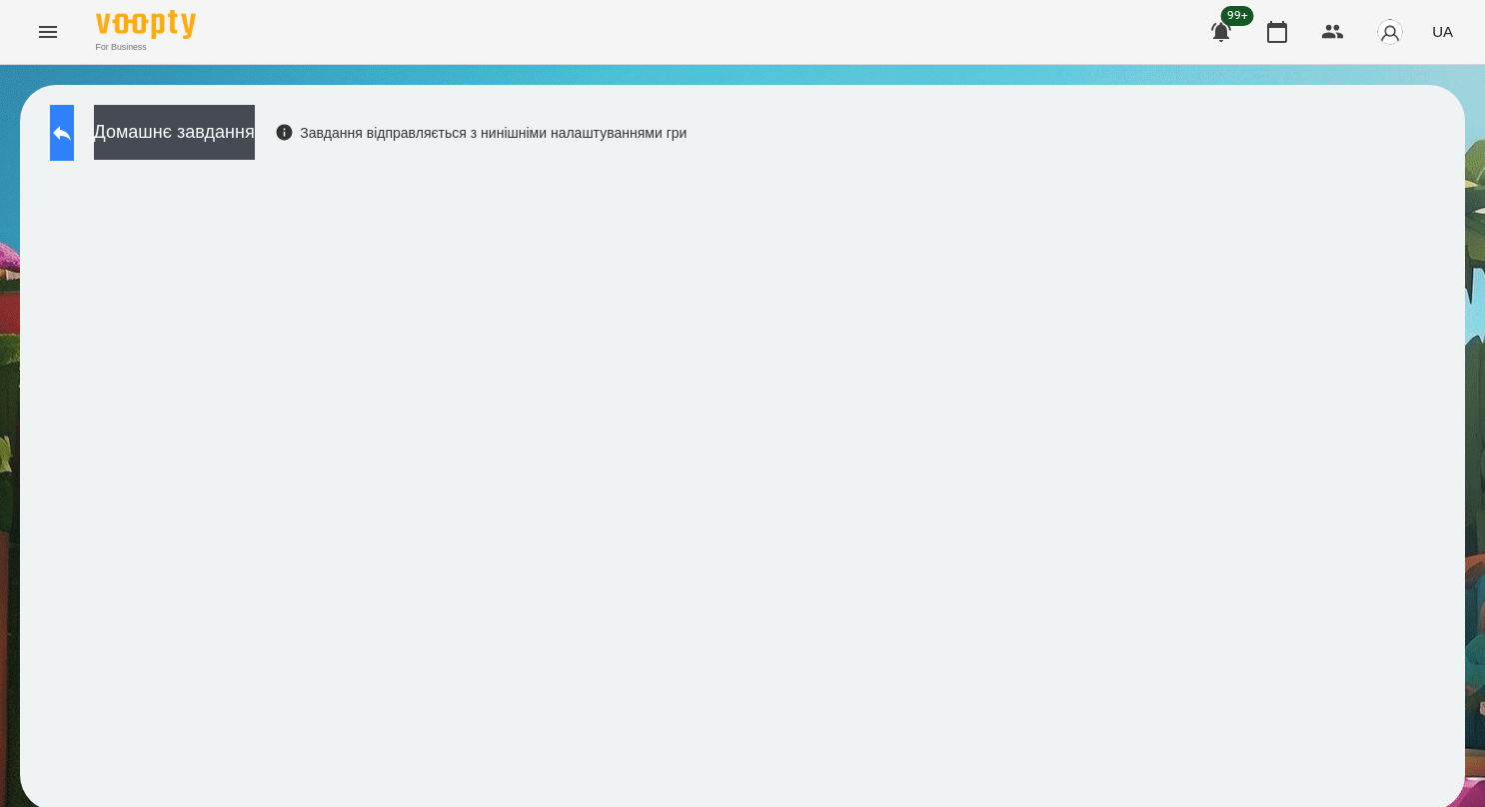
click at [71, 121] on icon at bounding box center [62, 133] width 24 height 24
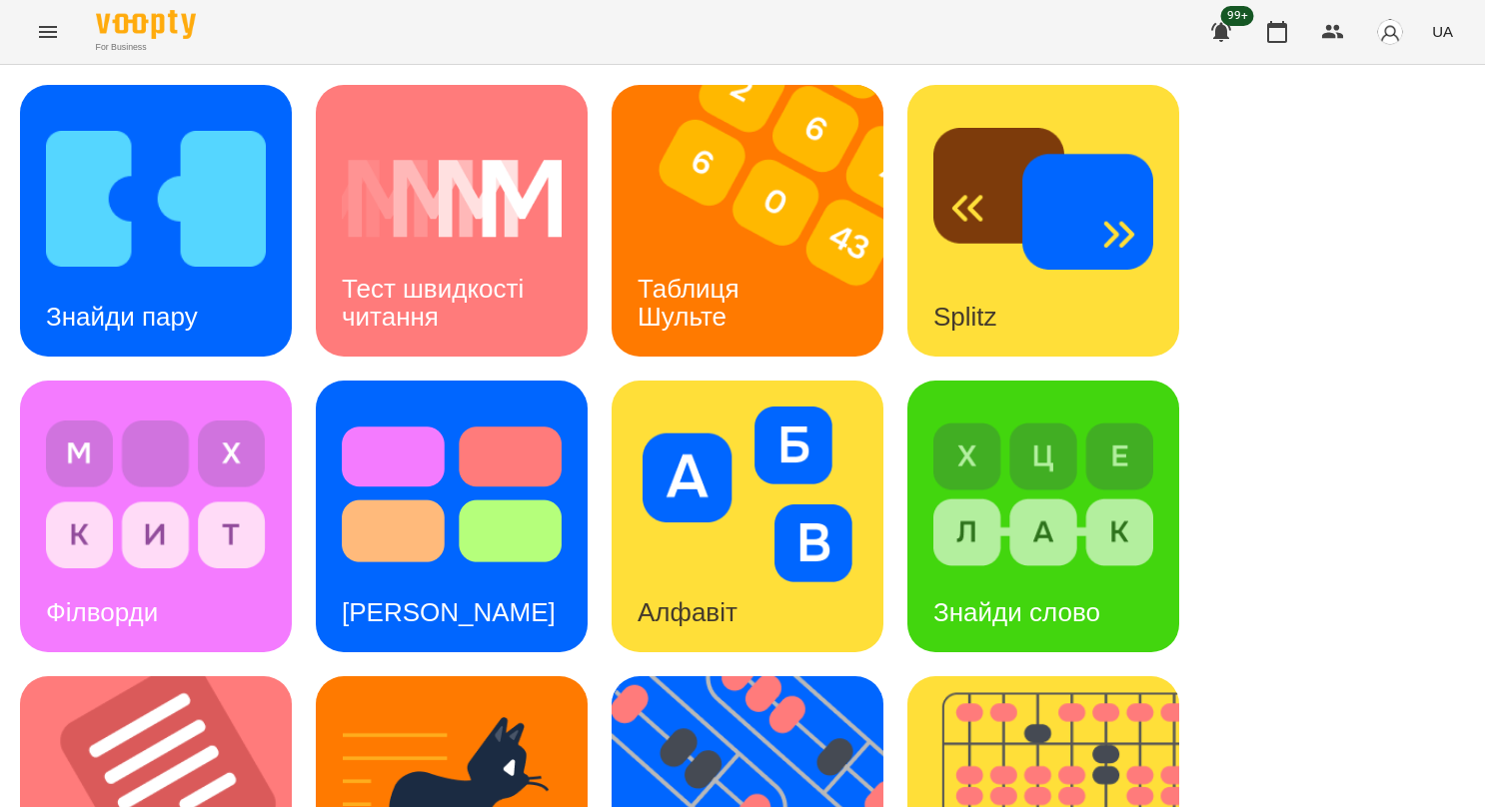
scroll to position [504, 0]
click at [823, 676] on img at bounding box center [760, 812] width 297 height 272
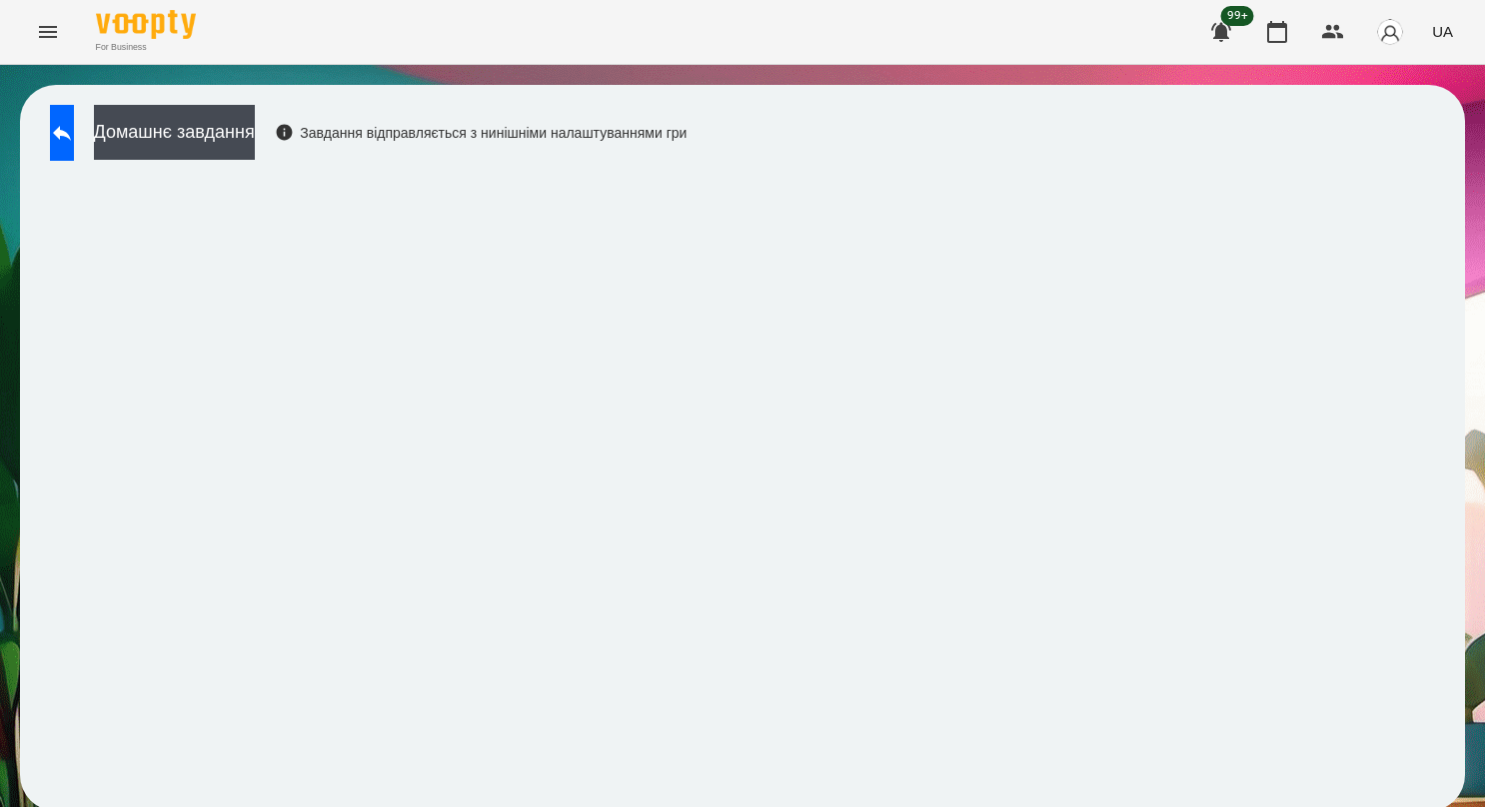
scroll to position [4, 0]
click at [71, 127] on icon at bounding box center [62, 133] width 18 height 15
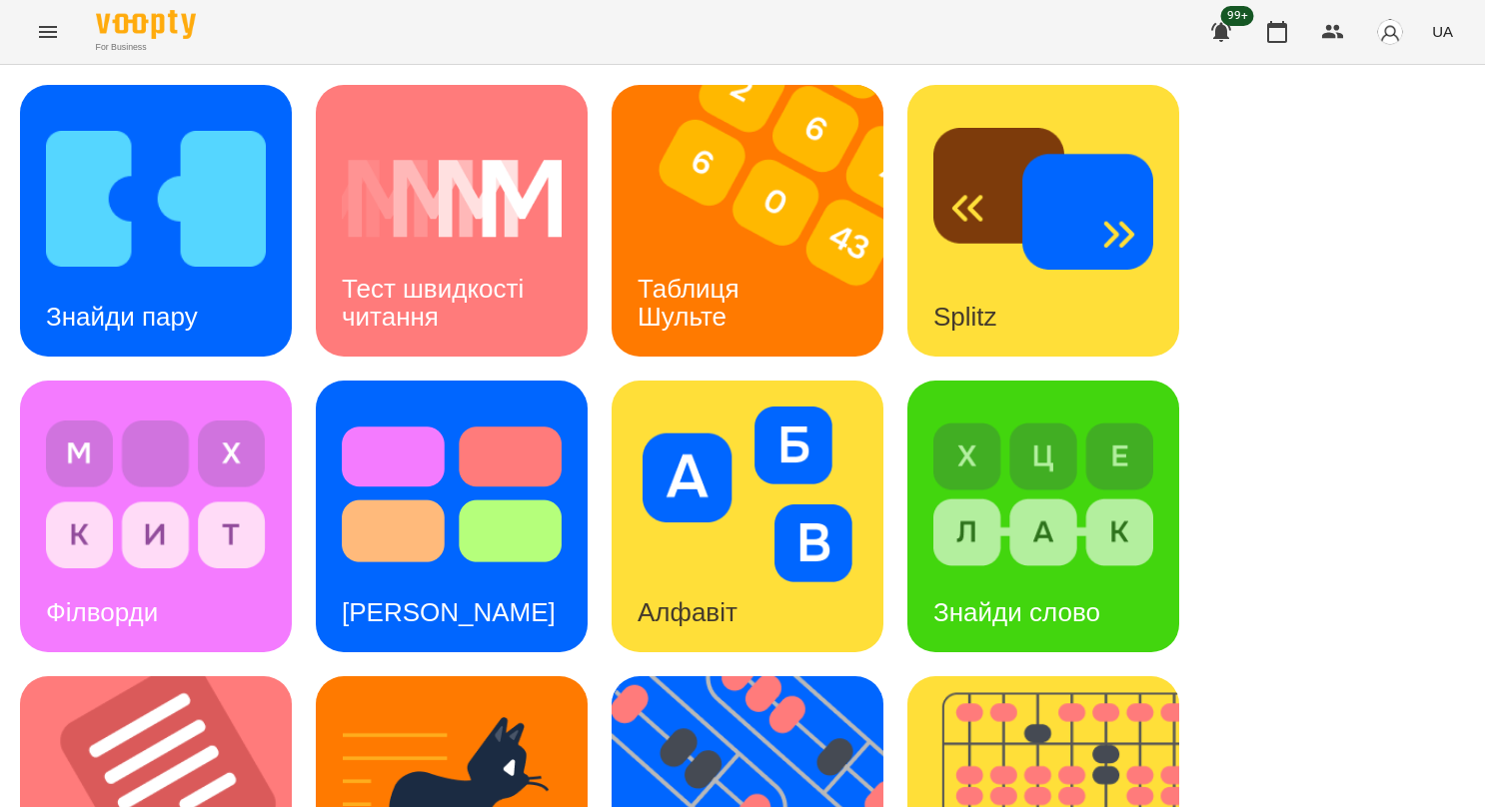
scroll to position [751, 0]
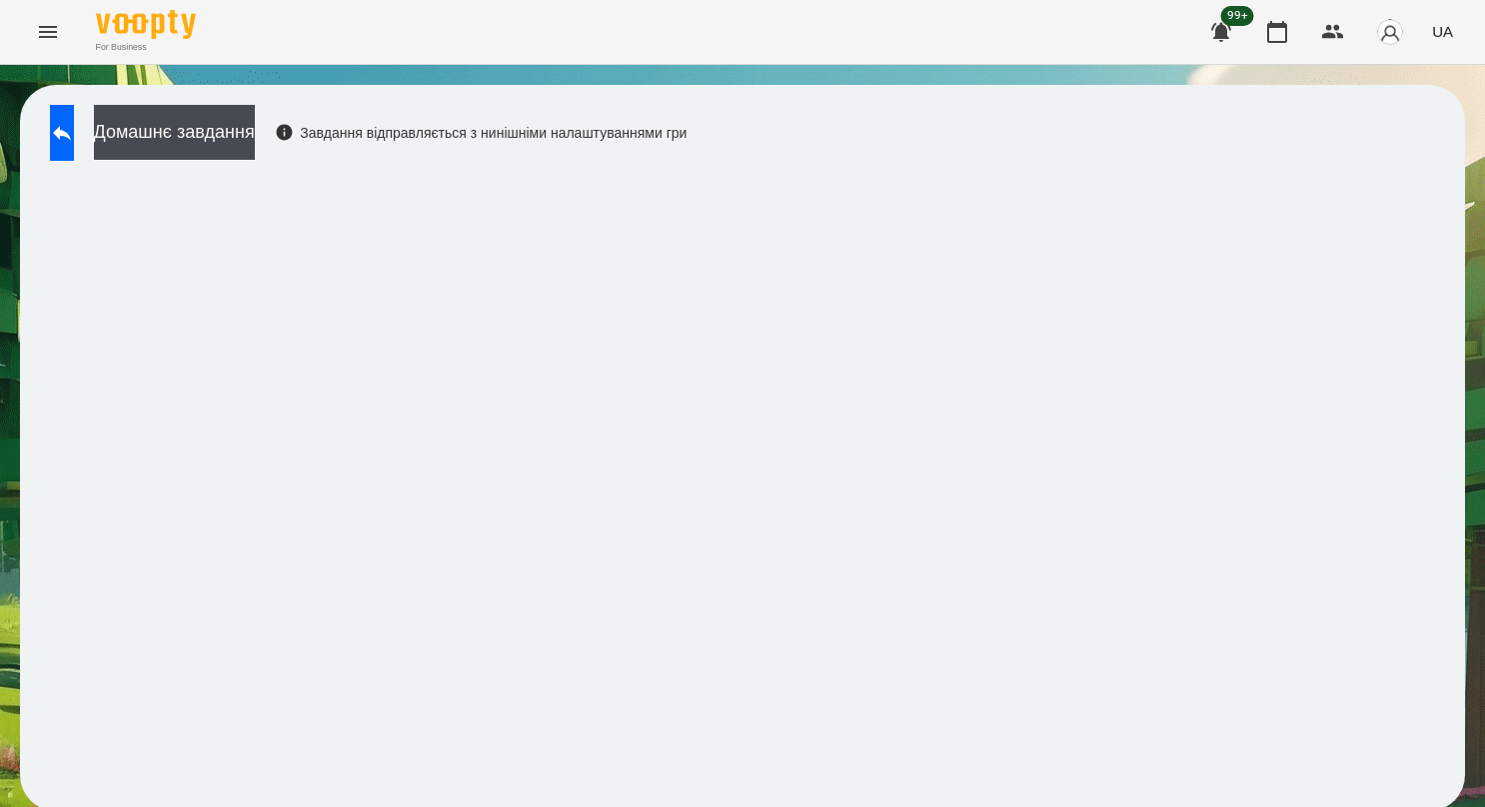
drag, startPoint x: 829, startPoint y: 15, endPoint x: 1013, endPoint y: 70, distance: 191.9
click at [1020, 77] on div "Домашнє завдання Завдання відправляється з нинішніми налаштуваннями гри" at bounding box center [742, 448] width 1485 height 766
click at [58, 41] on icon "Menu" at bounding box center [48, 32] width 24 height 24
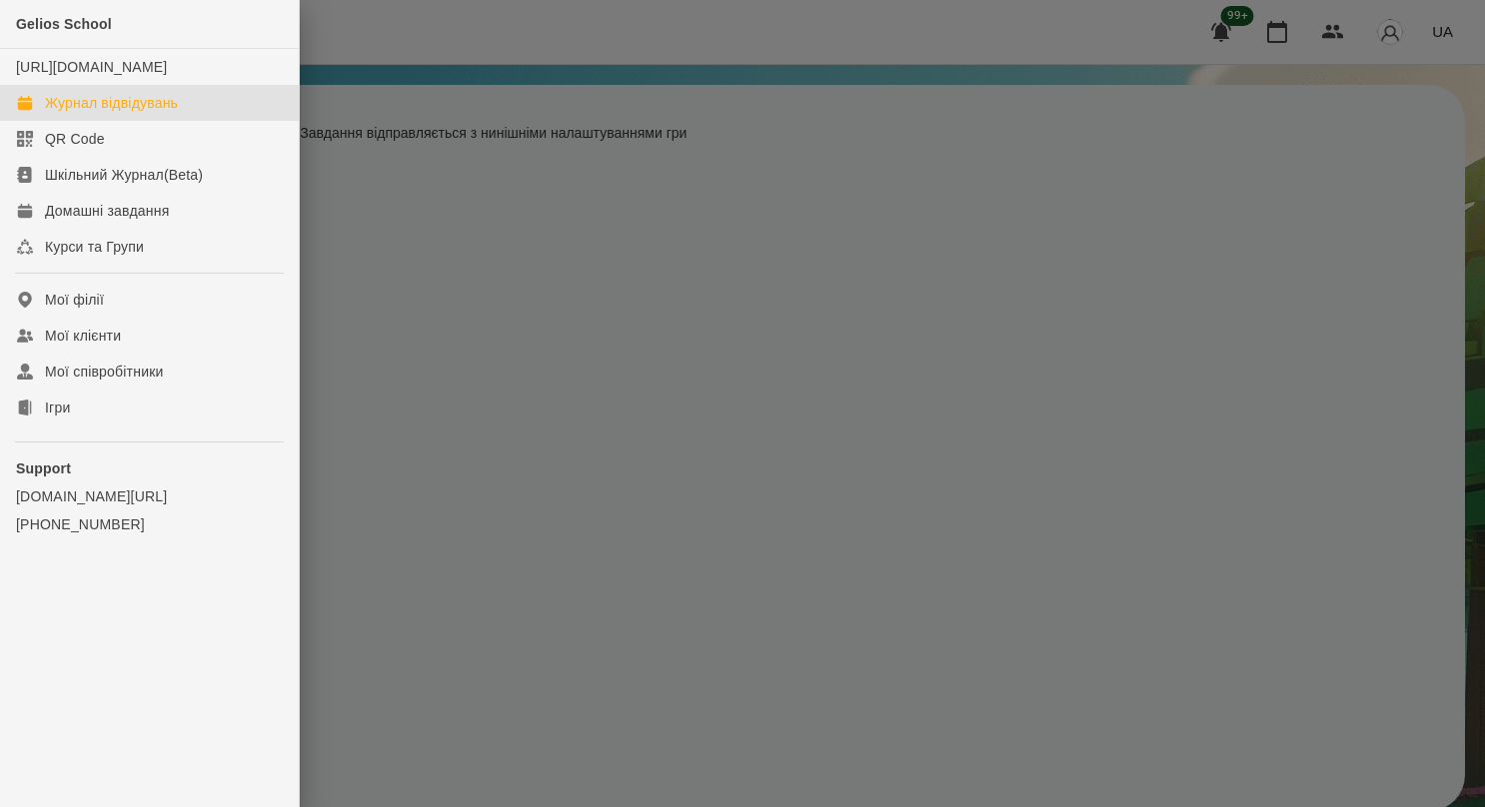
click at [62, 110] on link "Журнал відвідувань" at bounding box center [149, 103] width 299 height 36
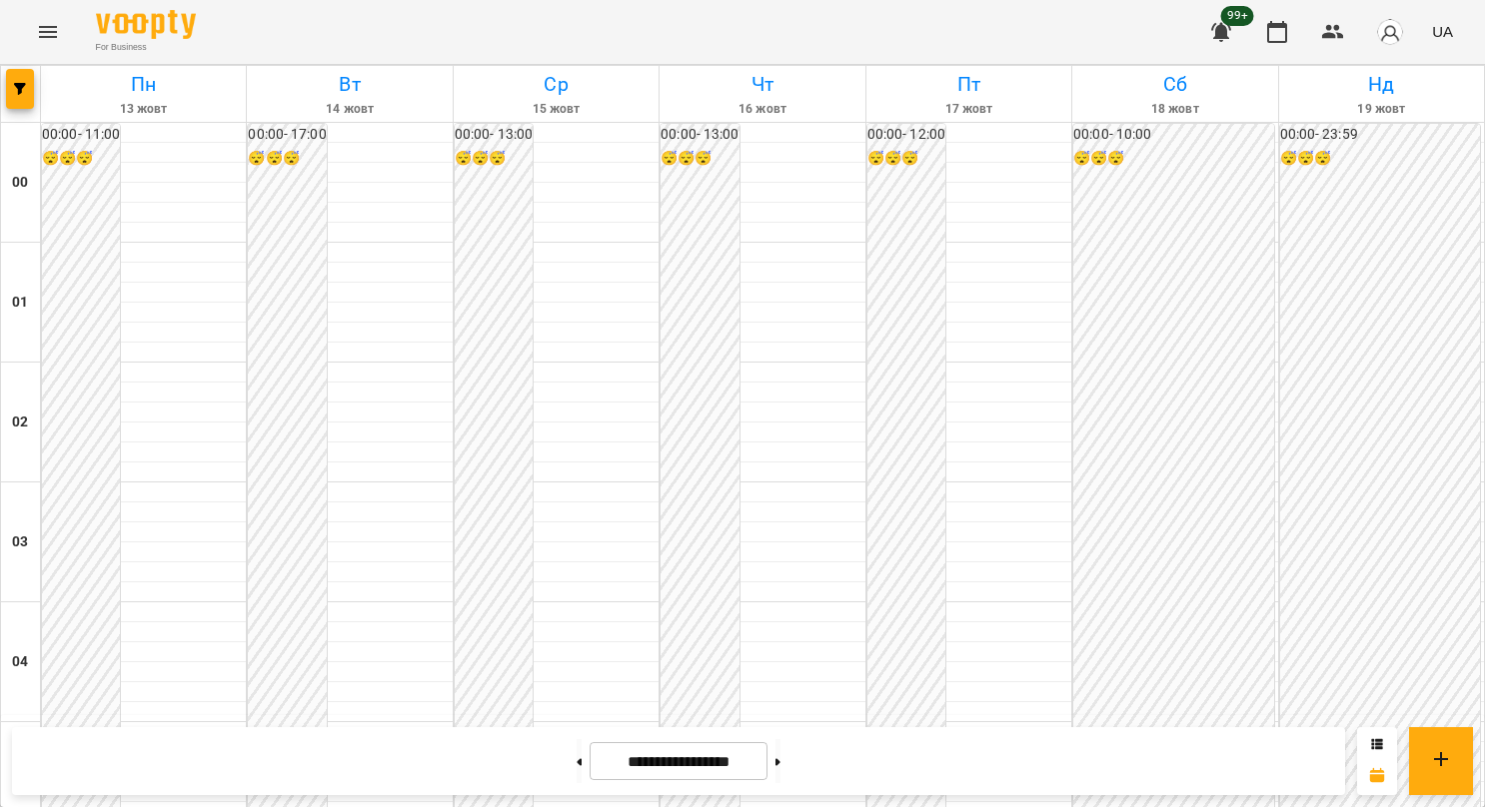
scroll to position [2282, 0]
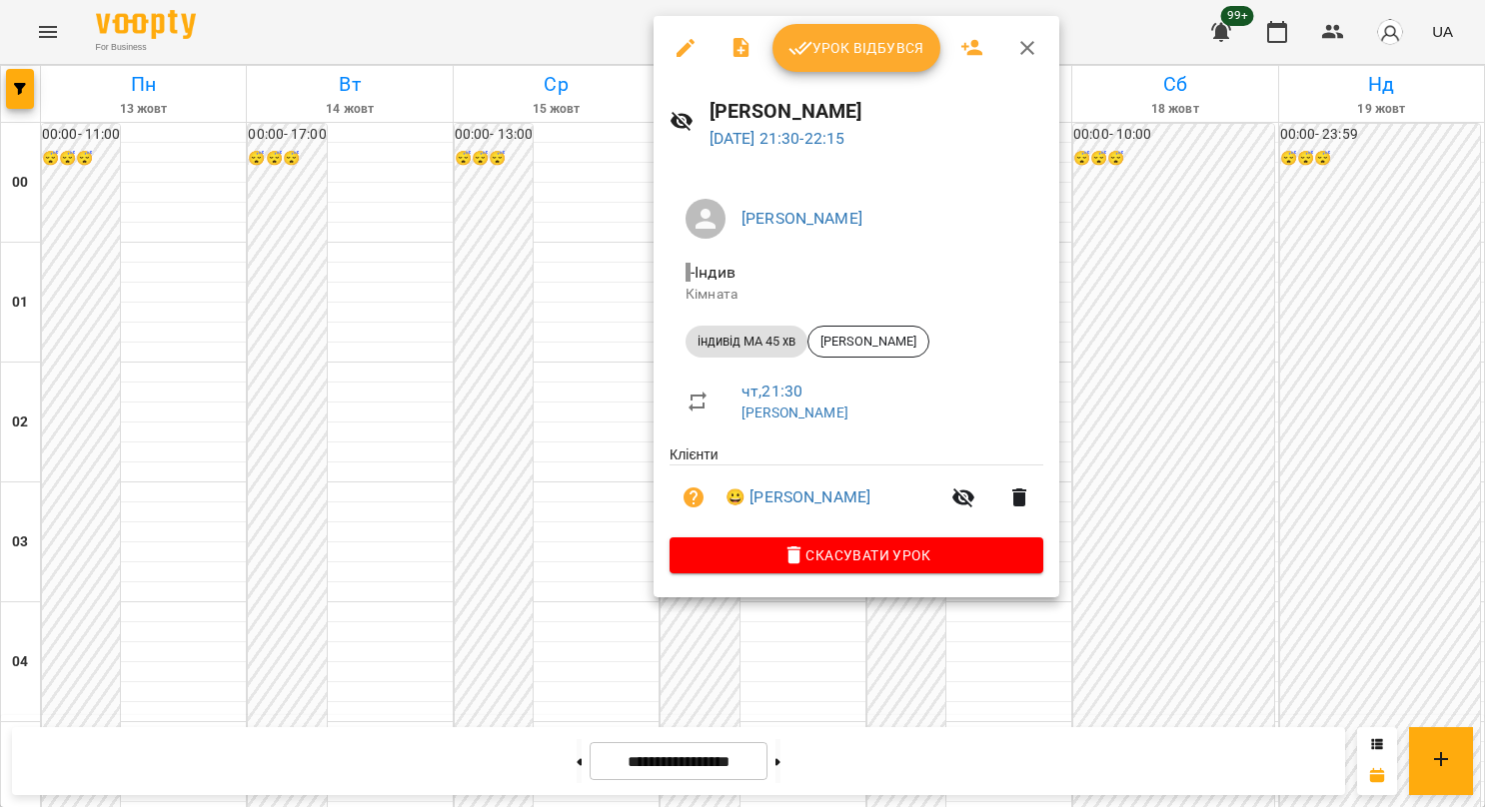
click at [1017, 56] on icon "button" at bounding box center [1027, 48] width 24 height 24
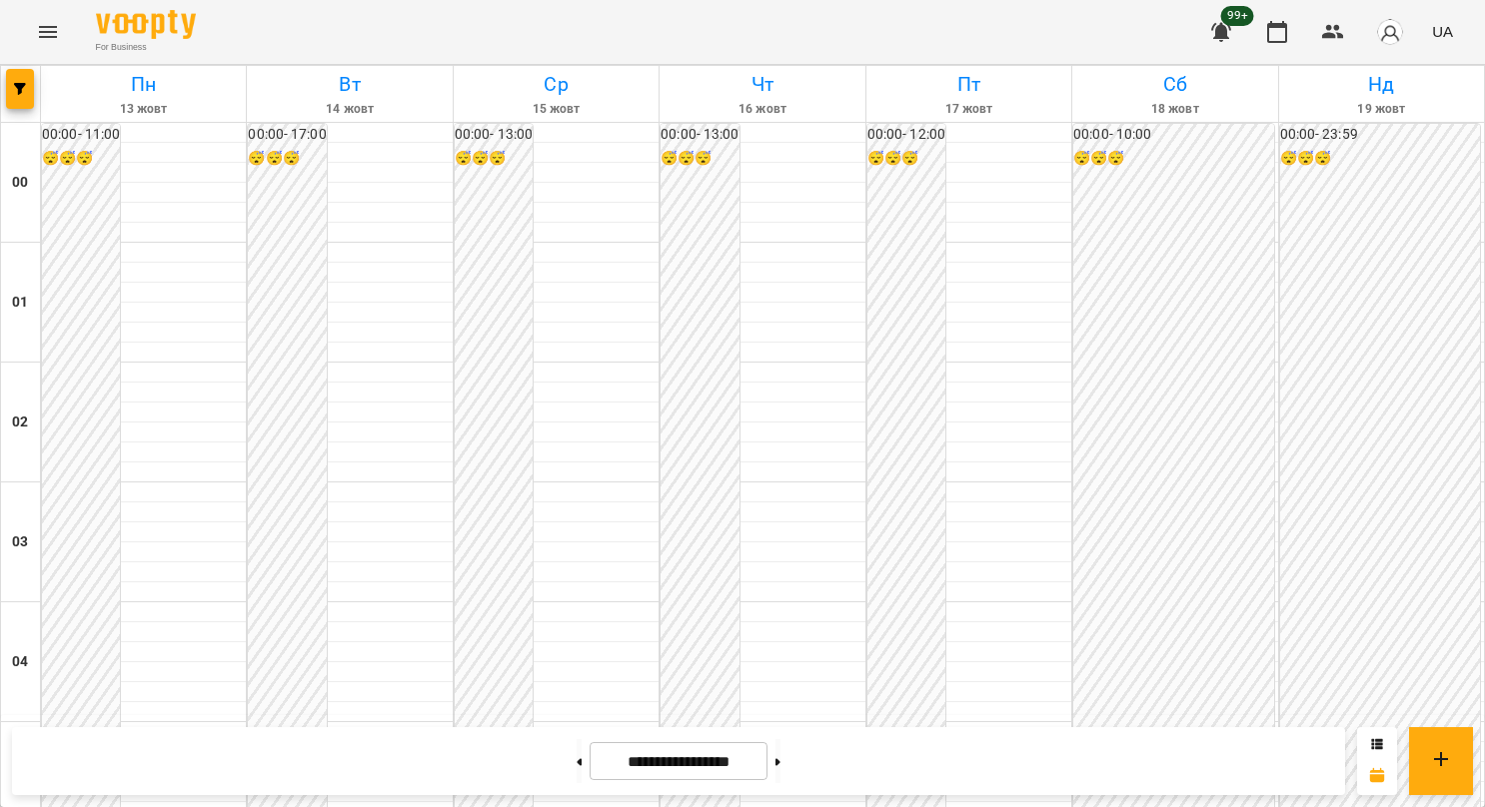
scroll to position [1583, 0]
click at [577, 764] on icon at bounding box center [579, 762] width 5 height 8
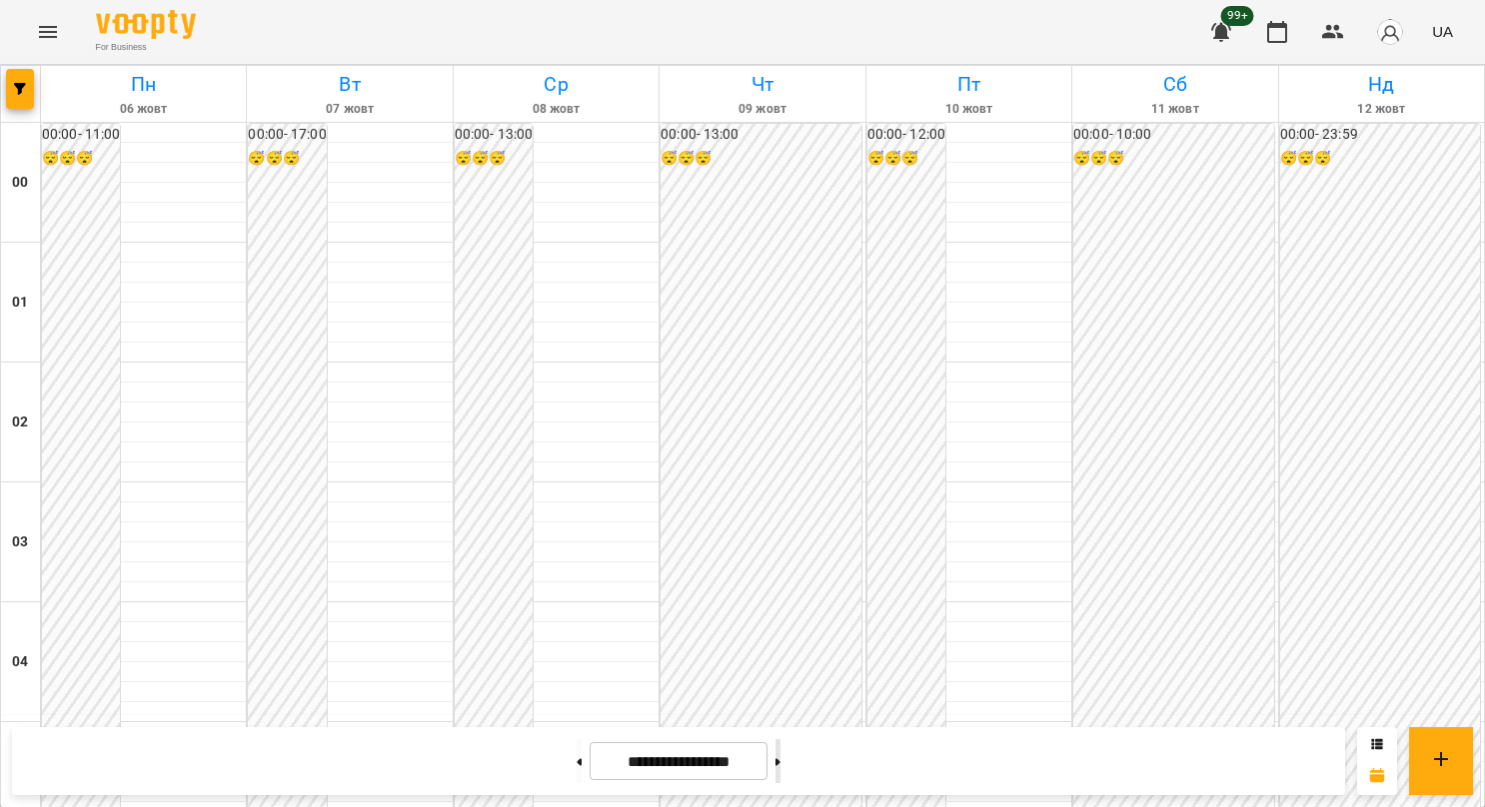
click at [780, 756] on button at bounding box center [777, 761] width 5 height 44
type input "**********"
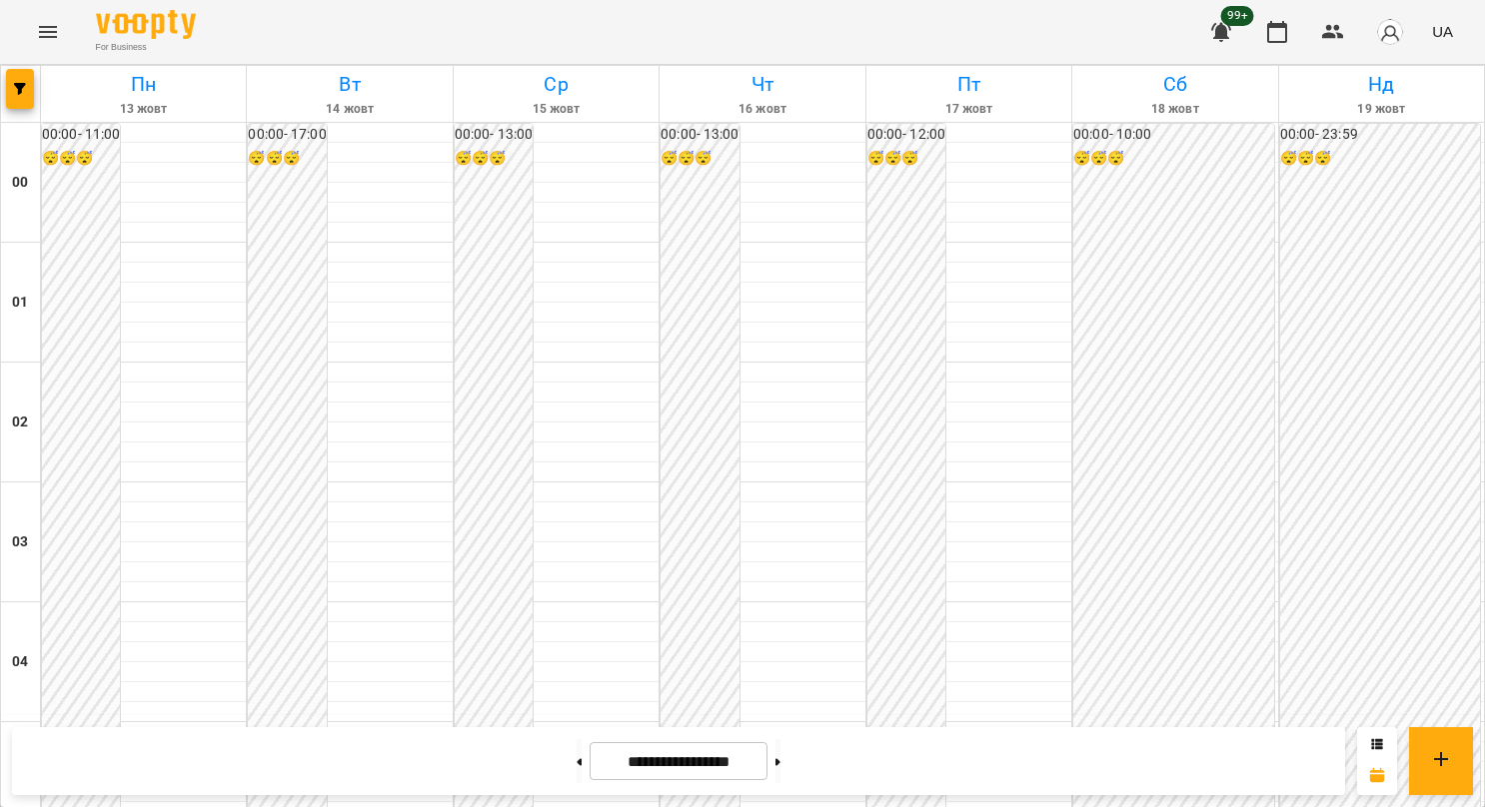
scroll to position [2082, 0]
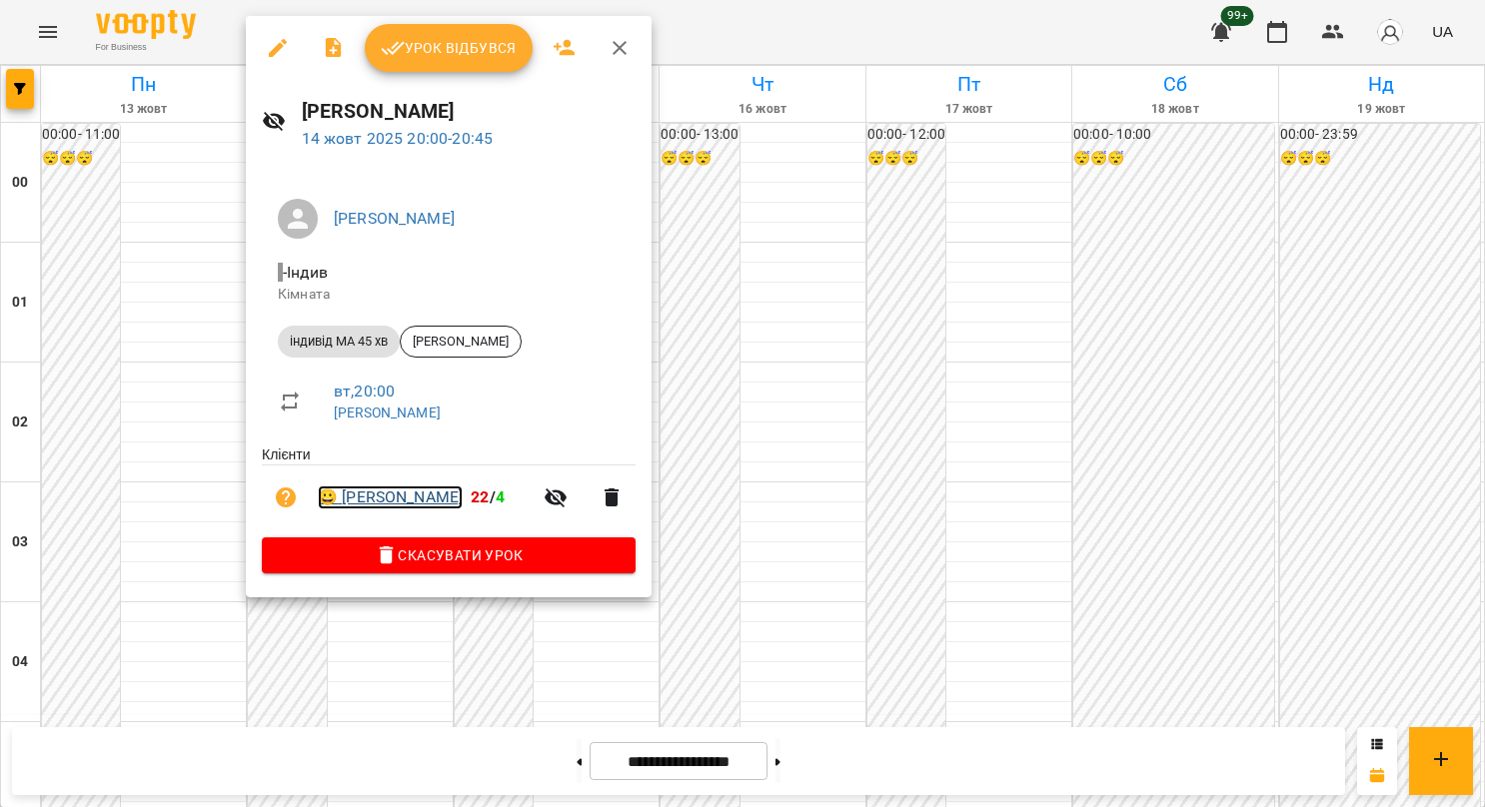
click at [390, 498] on link "😀 Іванна Лантух" at bounding box center [390, 498] width 145 height 24
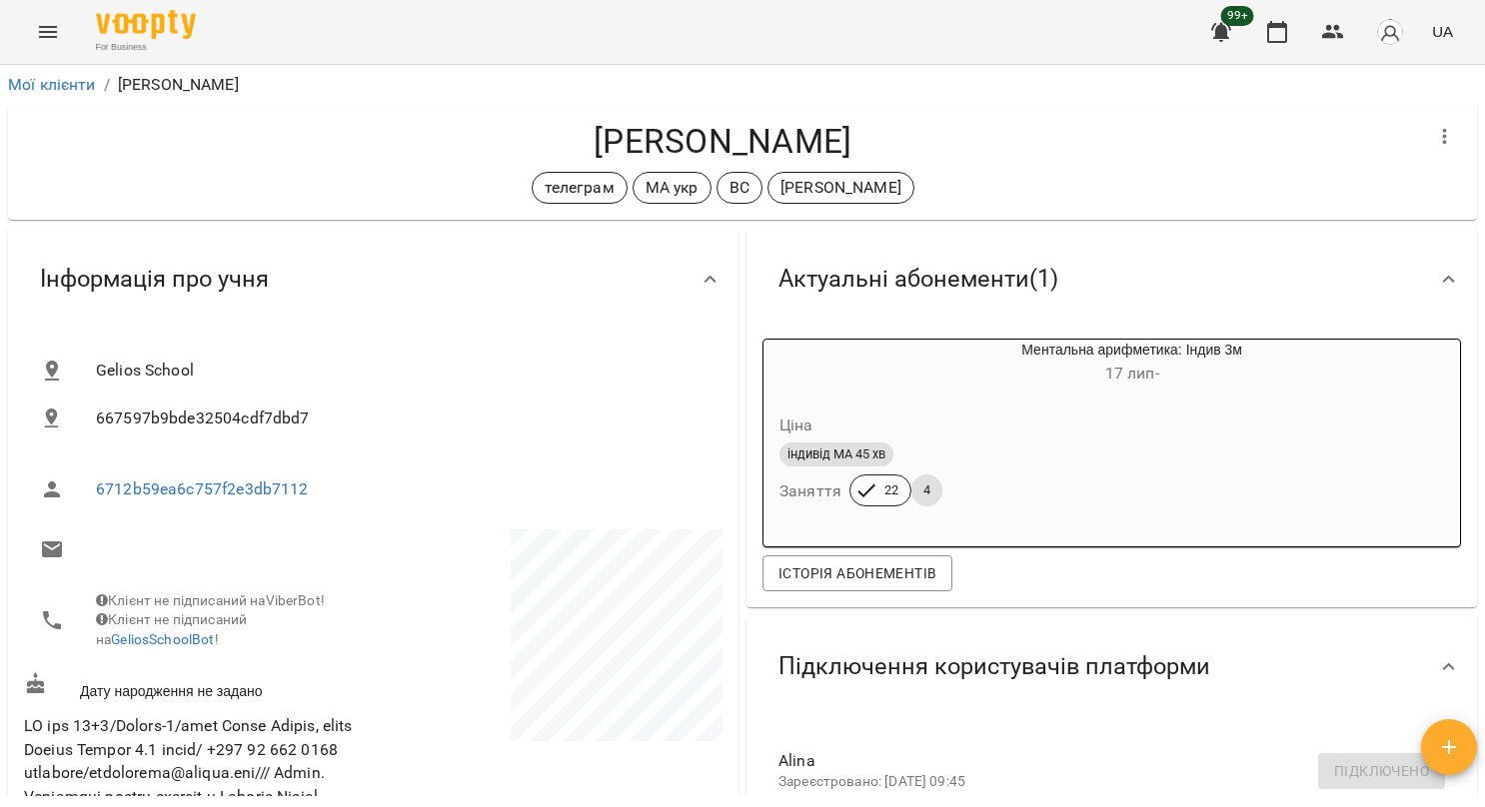
click at [44, 36] on icon "Menu" at bounding box center [48, 32] width 18 height 12
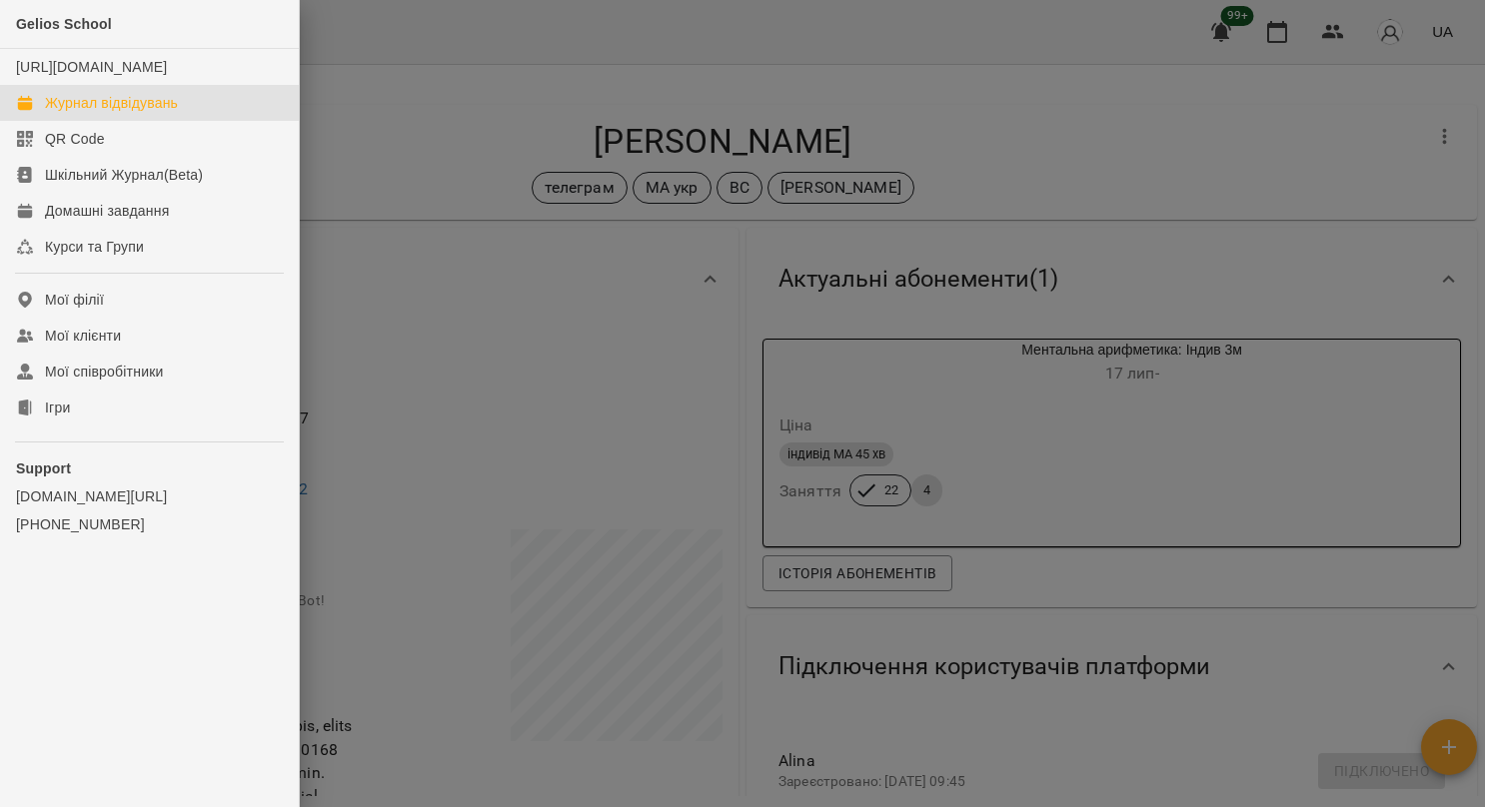
click at [90, 113] on div "Журнал відвідувань" at bounding box center [111, 103] width 133 height 20
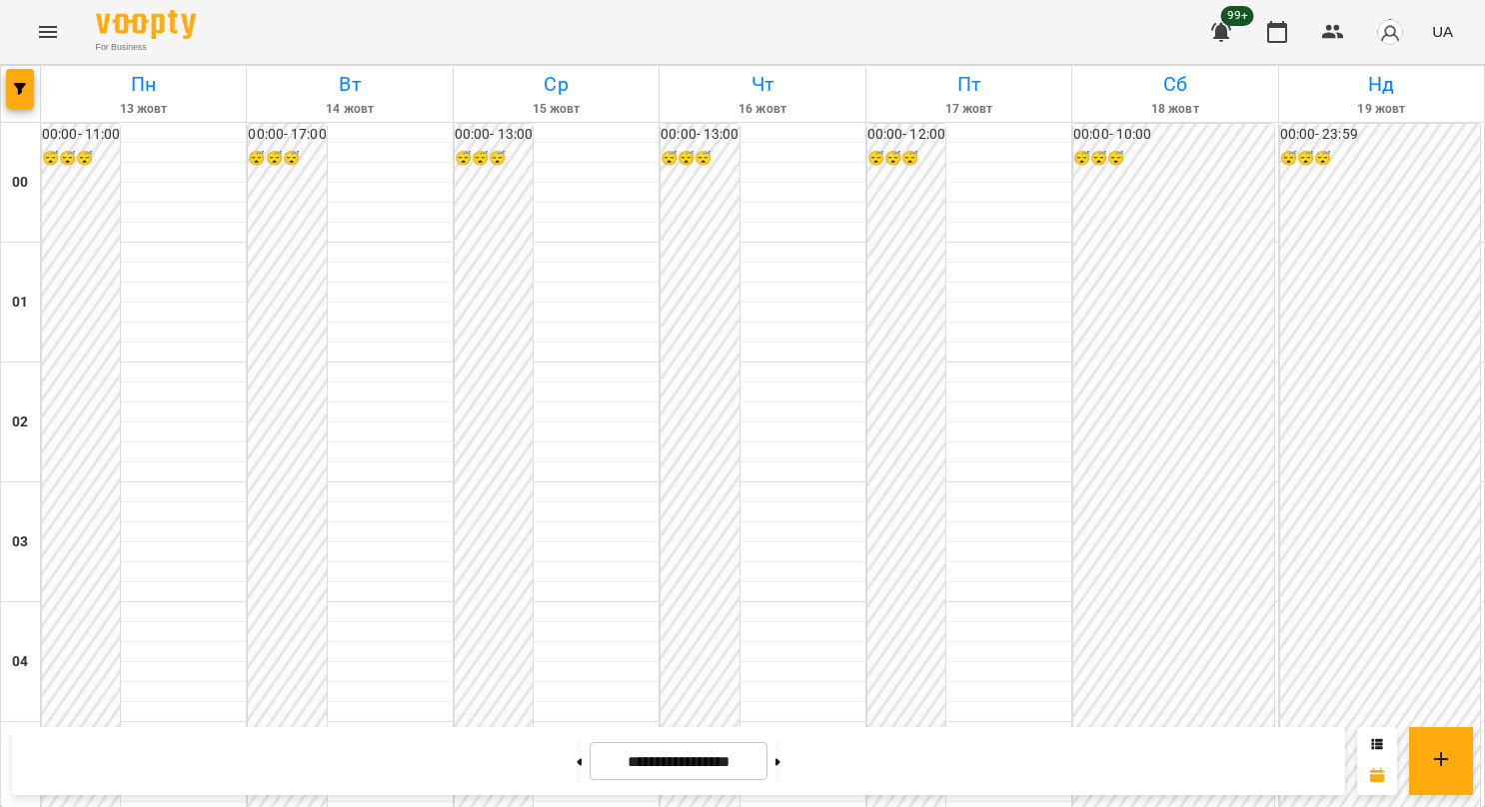
click at [36, 34] on icon "Menu" at bounding box center [48, 32] width 24 height 24
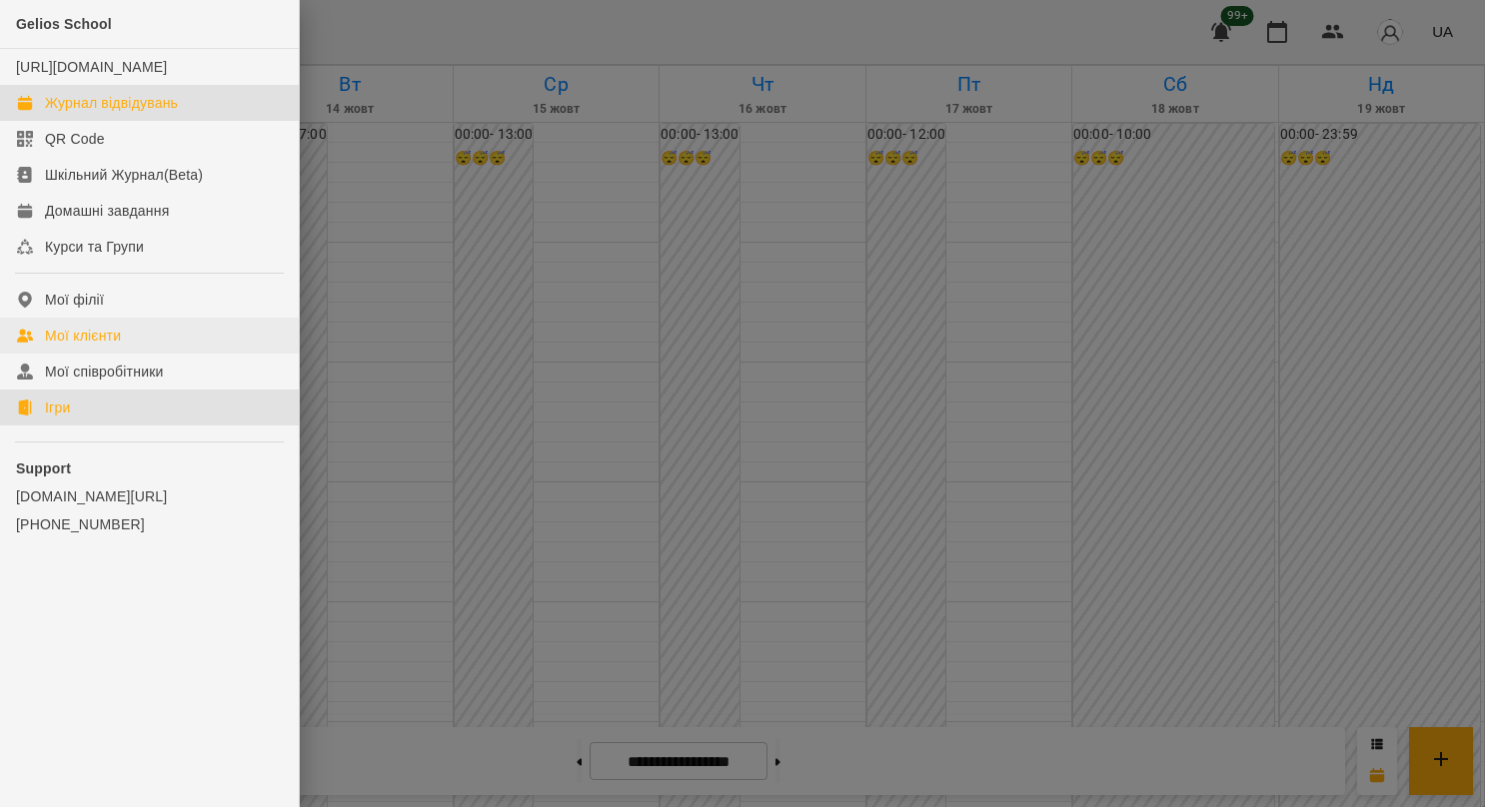
drag, startPoint x: 92, startPoint y: 424, endPoint x: 93, endPoint y: 344, distance: 79.9
click at [93, 423] on link "Ігри" at bounding box center [149, 408] width 299 height 36
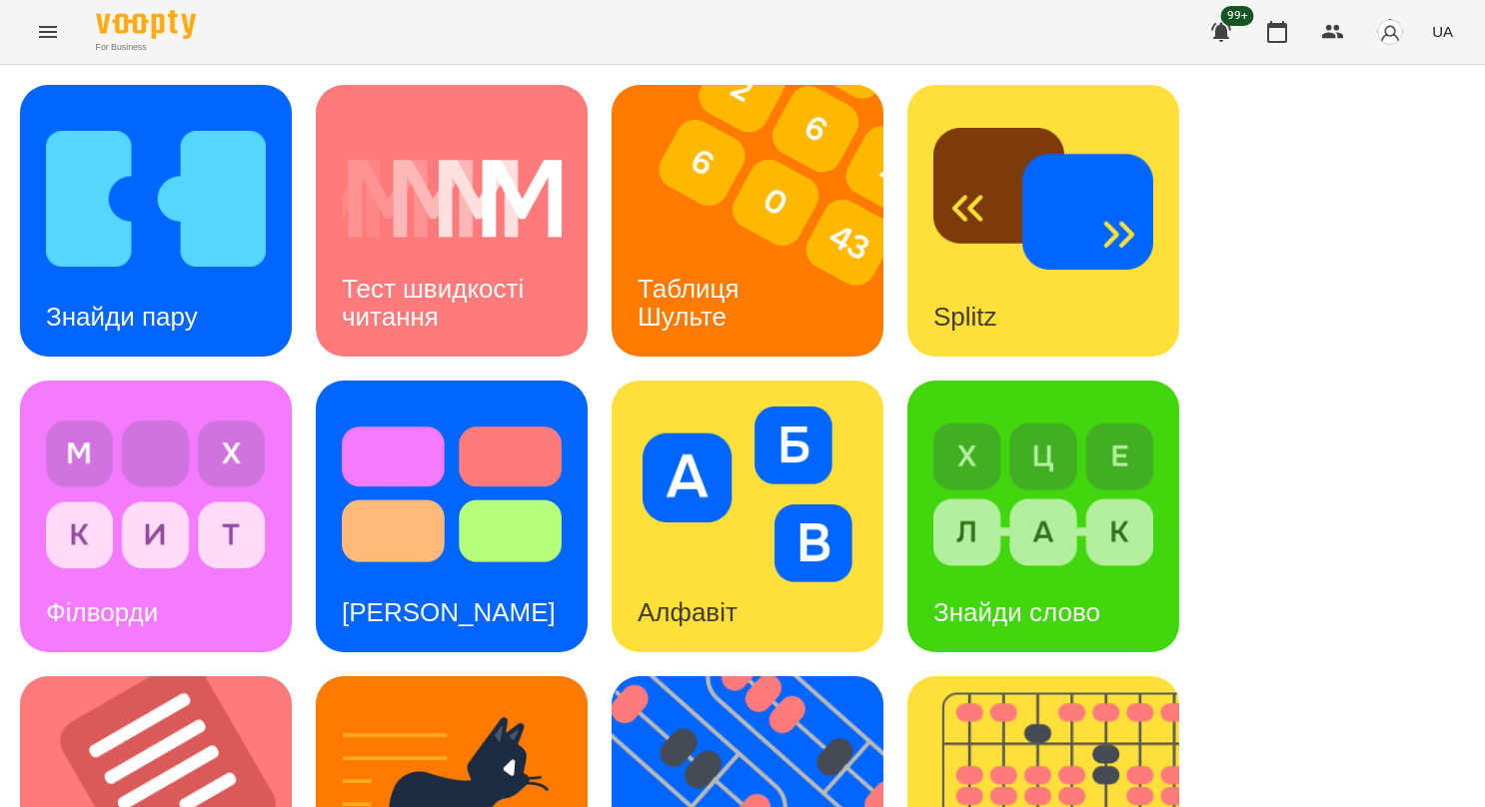
scroll to position [500, 0]
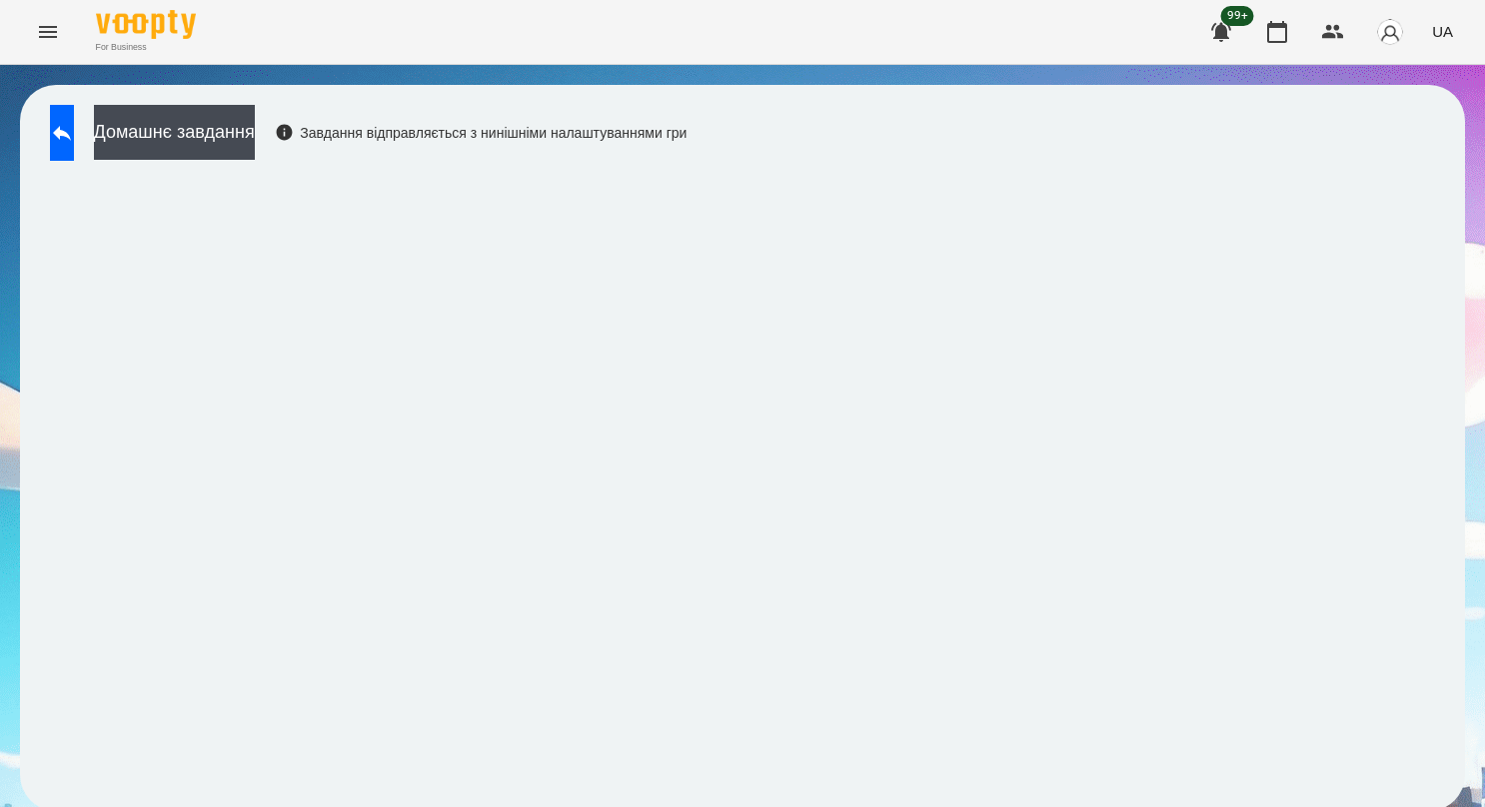
scroll to position [4, 0]
click at [71, 130] on icon at bounding box center [62, 133] width 18 height 15
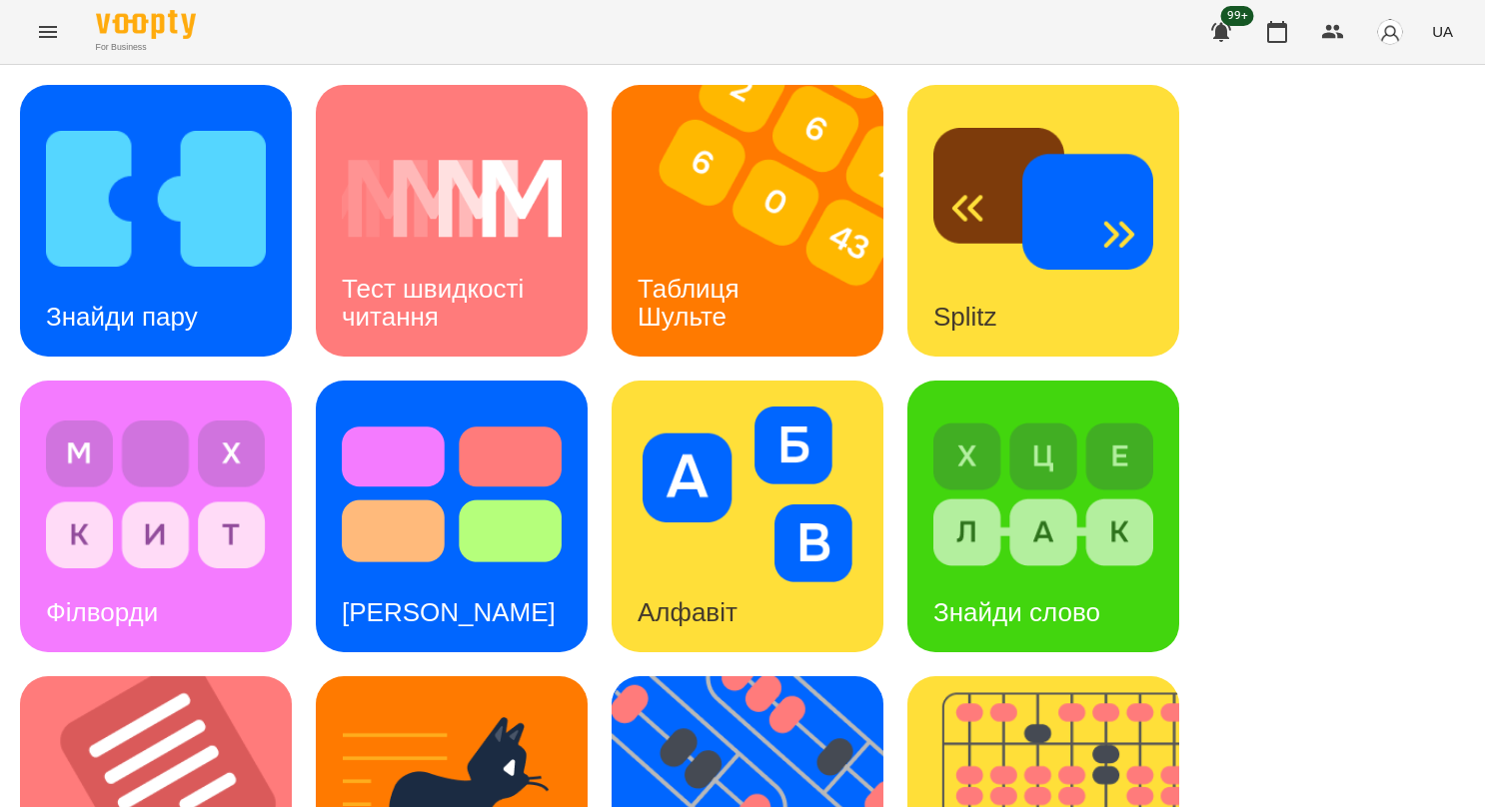
scroll to position [504, 0]
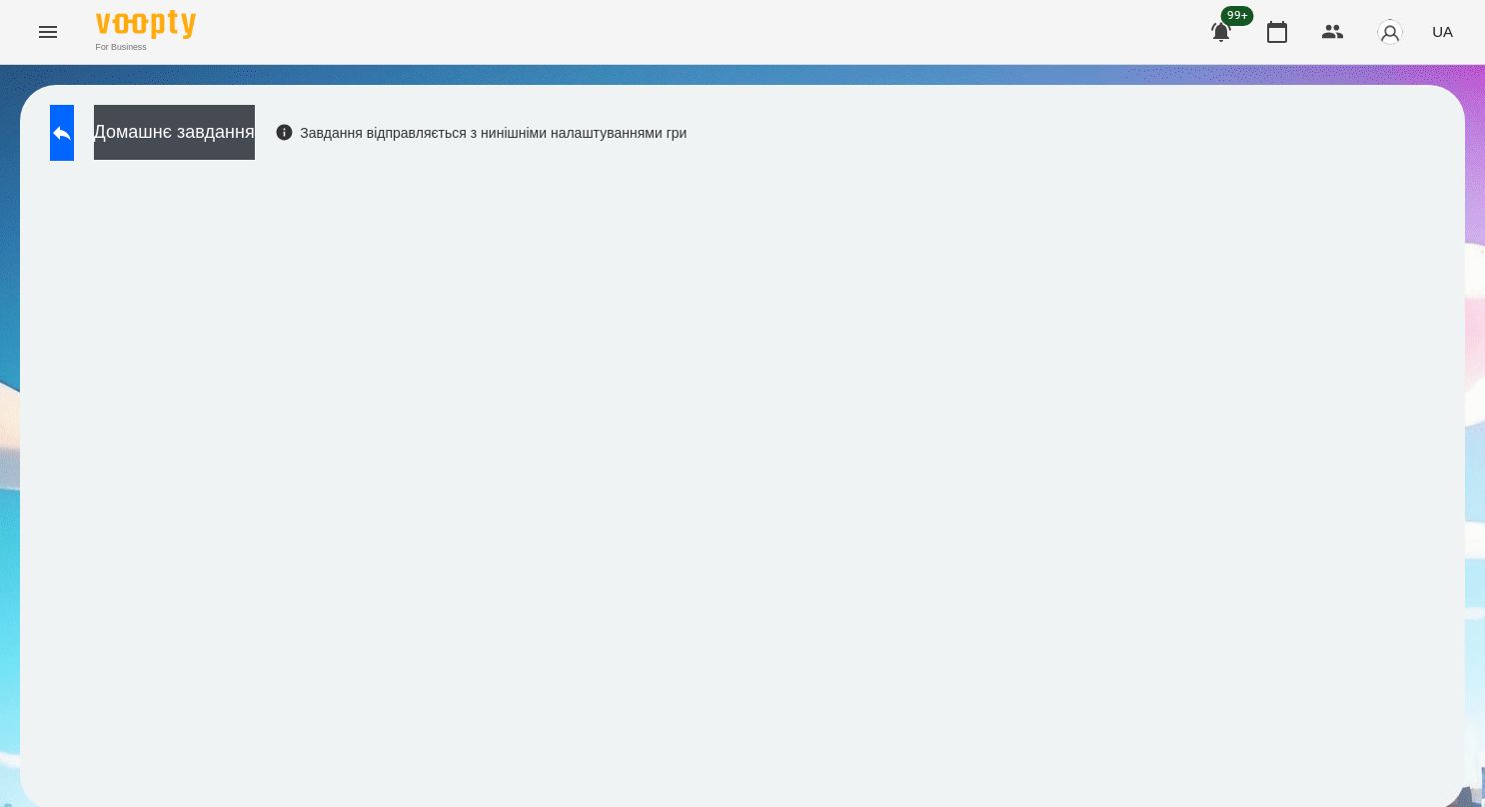
click at [43, 37] on icon "Menu" at bounding box center [48, 32] width 18 height 12
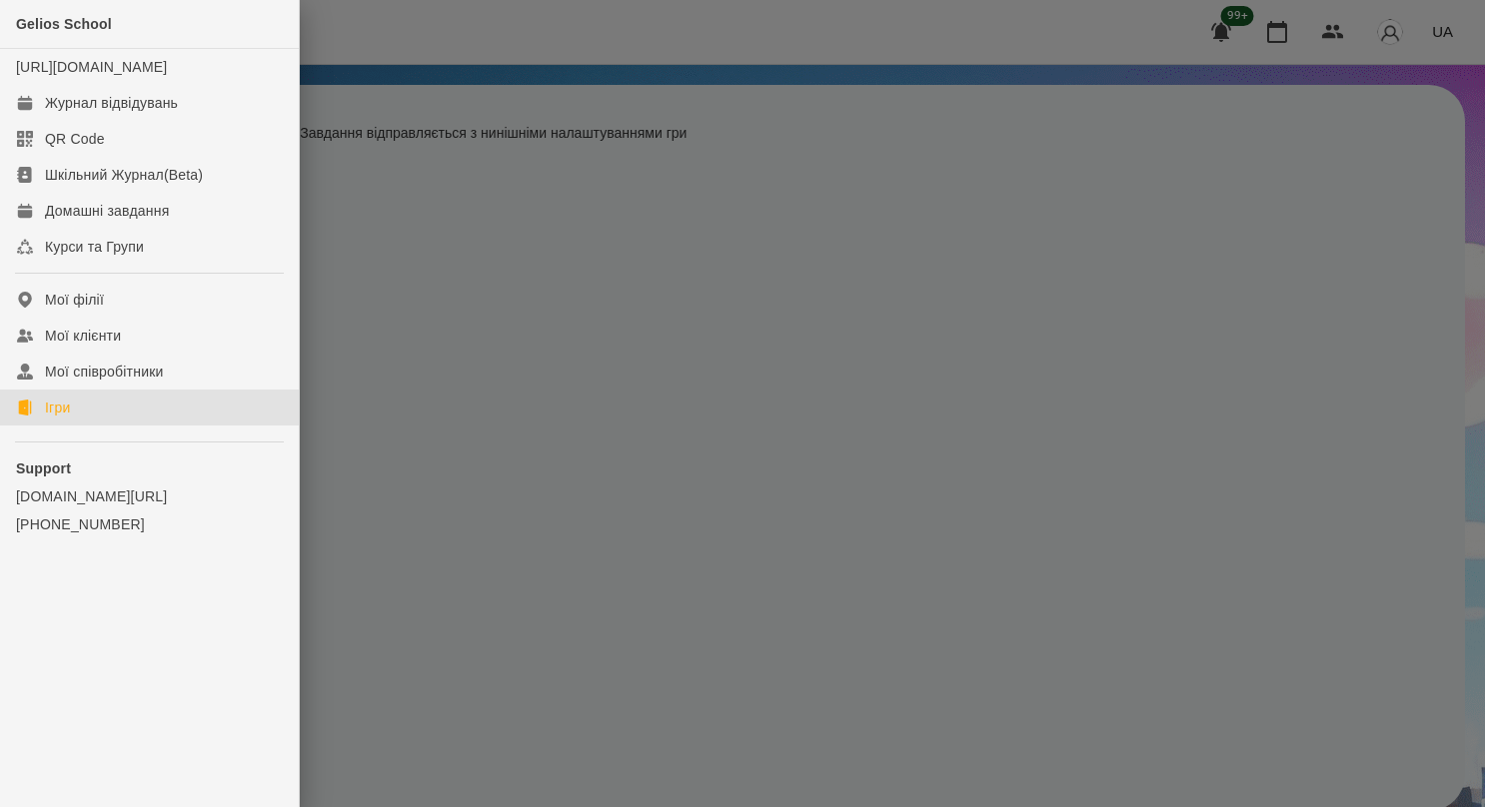
click at [70, 418] on div "Ігри" at bounding box center [57, 408] width 25 height 20
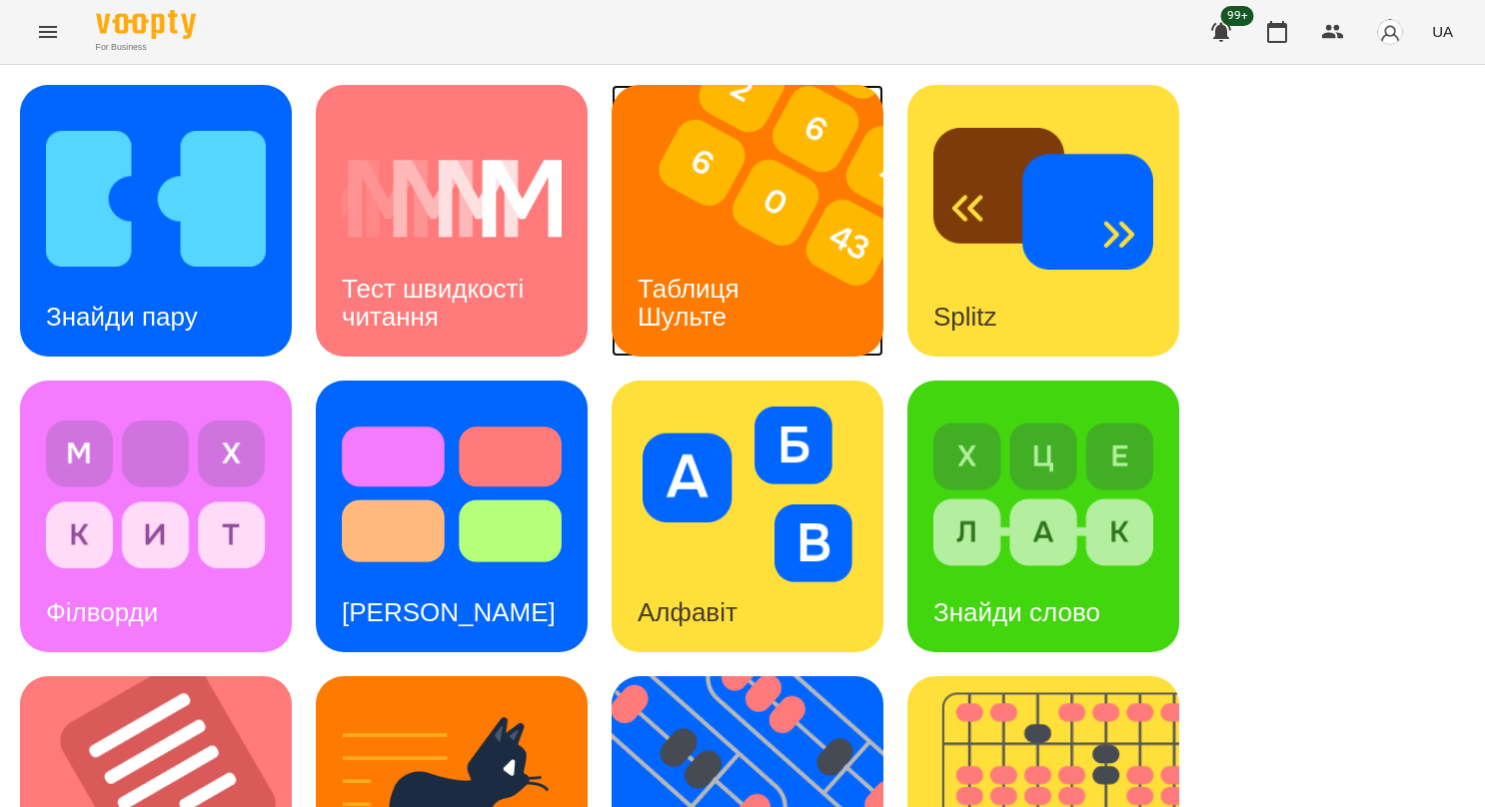
click at [777, 233] on img at bounding box center [760, 221] width 297 height 272
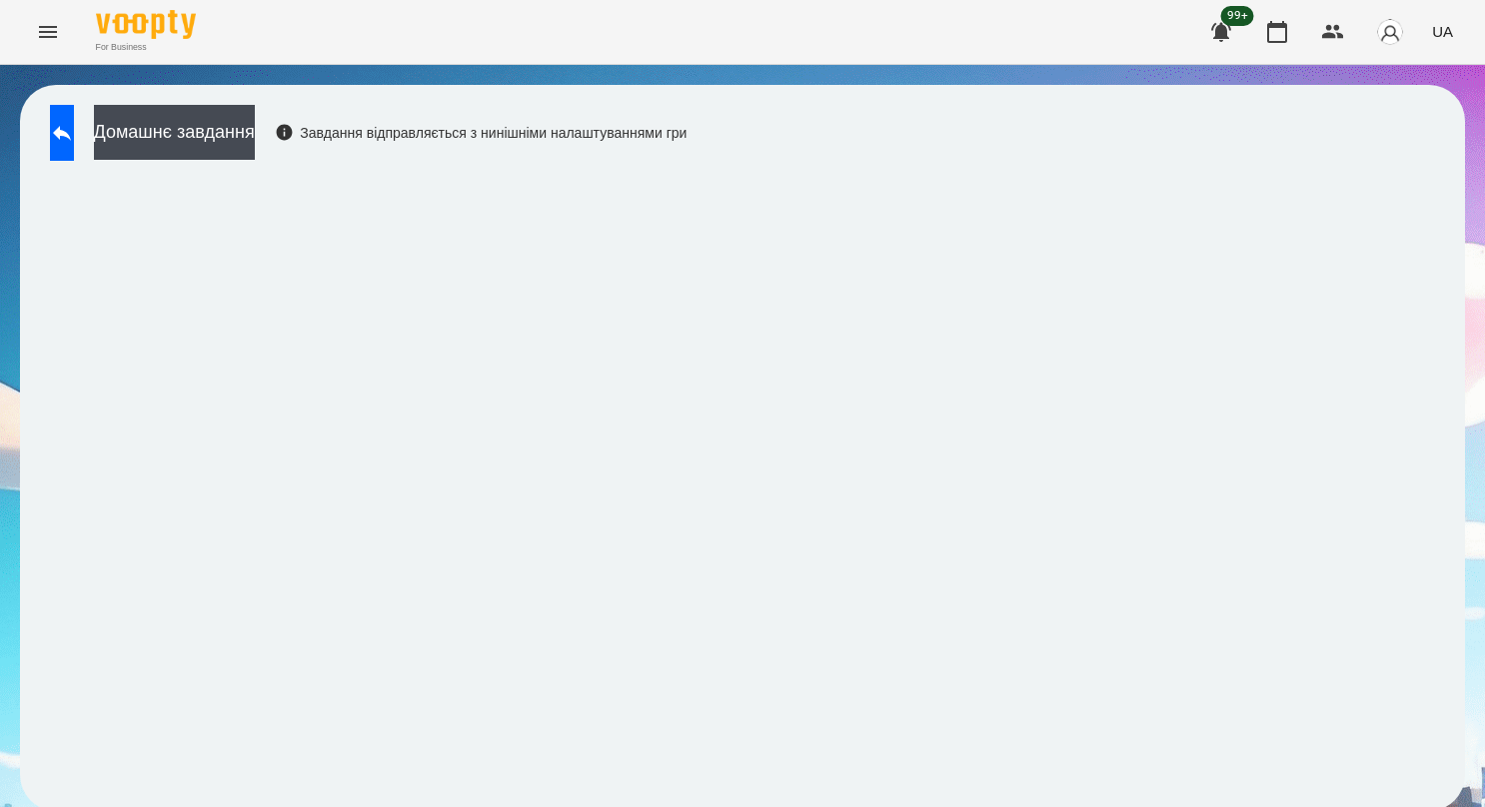
click at [740, 806] on div "Домашнє завдання Завдання відправляється з нинішніми налаштуваннями гри" at bounding box center [742, 448] width 1445 height 726
click at [74, 109] on button at bounding box center [62, 133] width 24 height 56
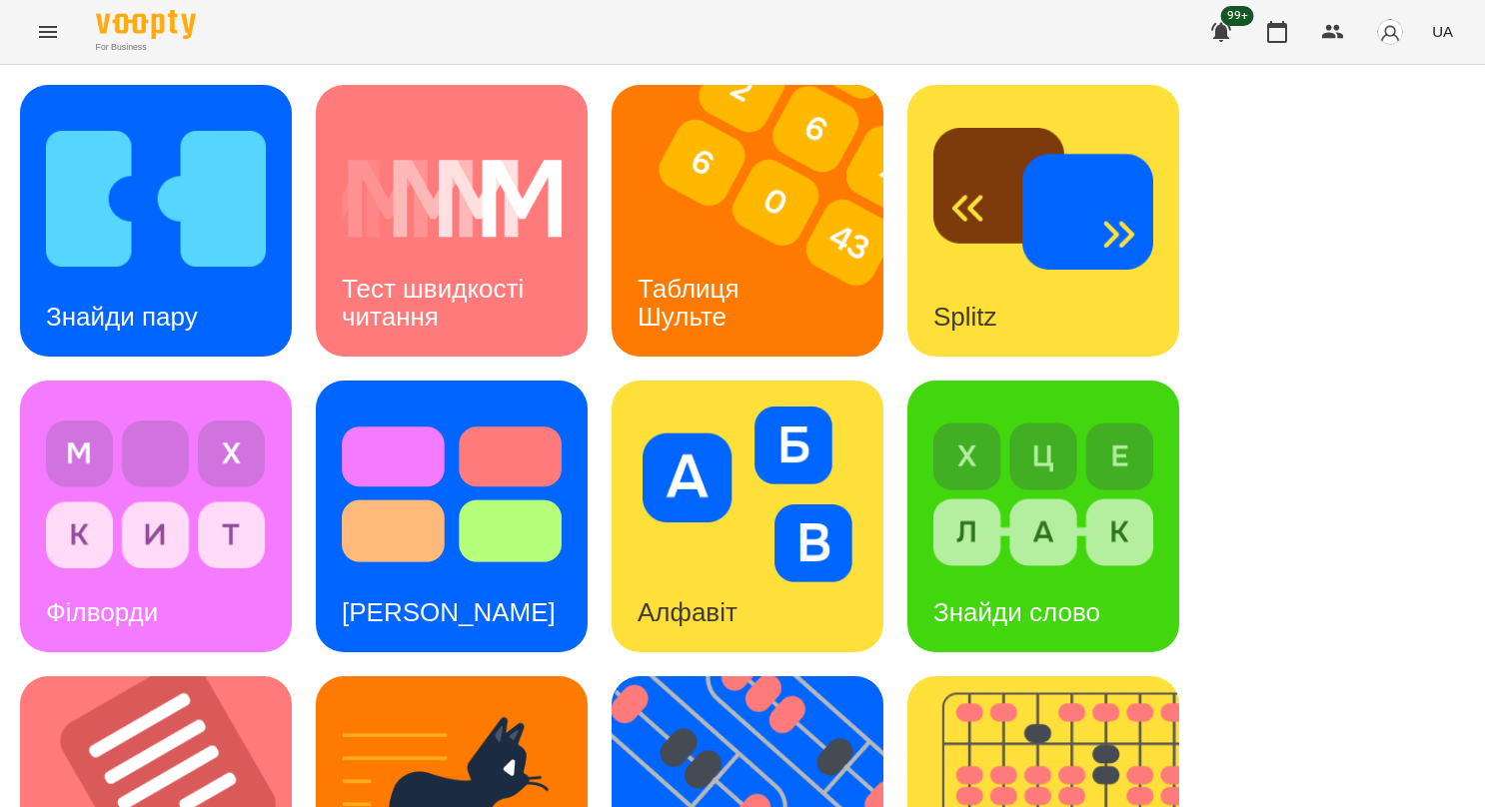
scroll to position [504, 0]
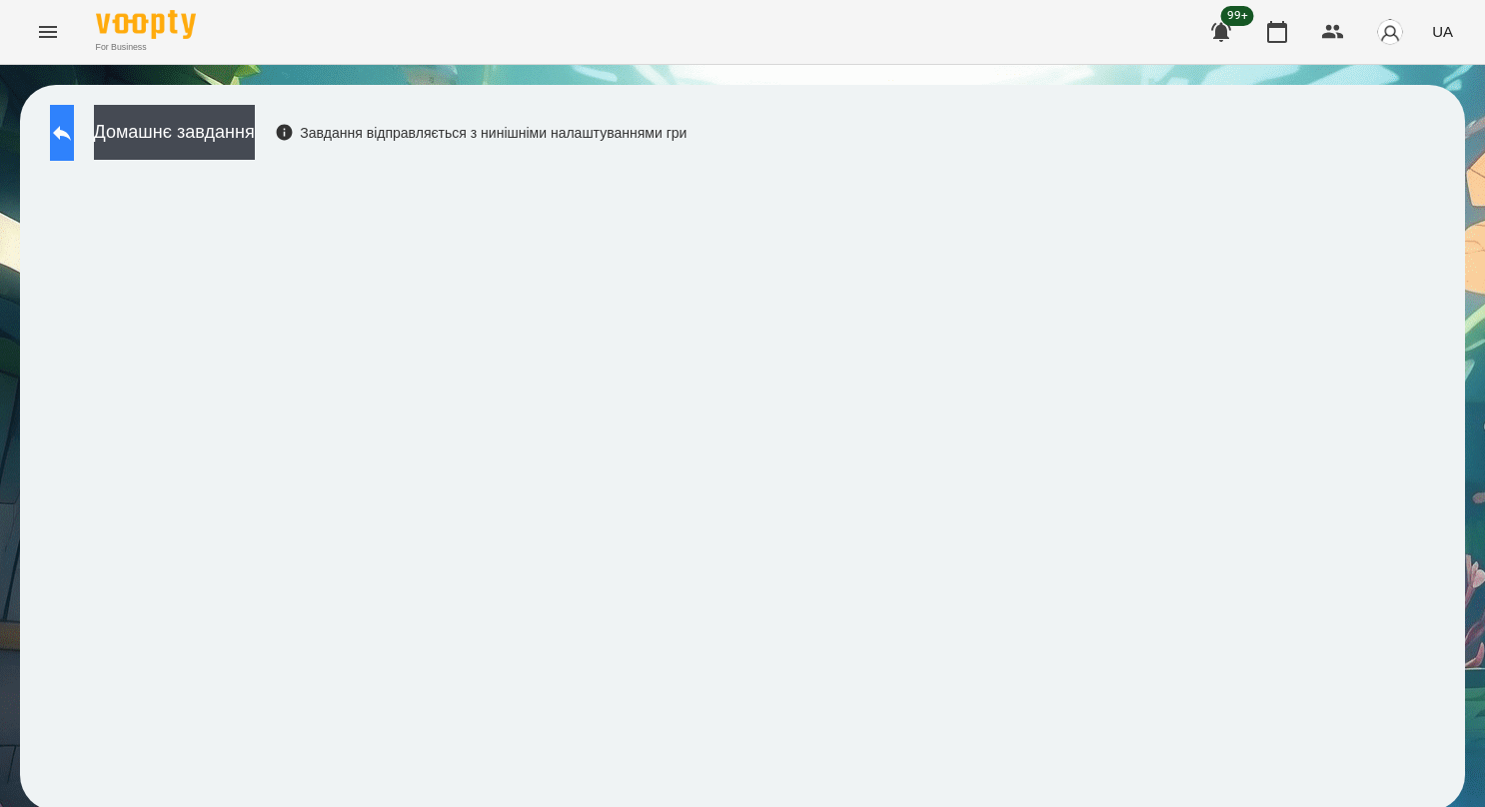
click at [74, 128] on button at bounding box center [62, 133] width 24 height 56
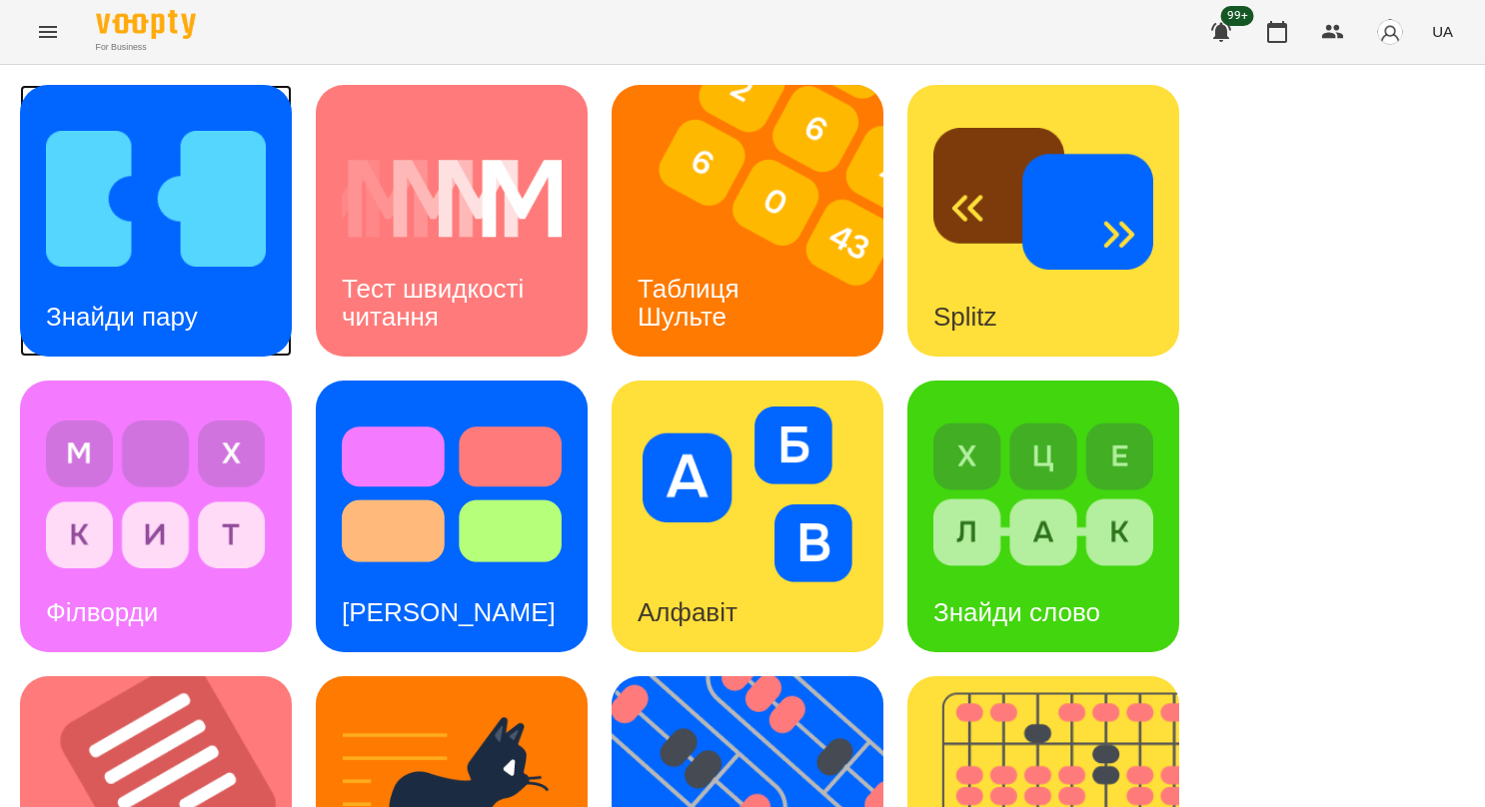
click at [185, 228] on img at bounding box center [156, 199] width 220 height 176
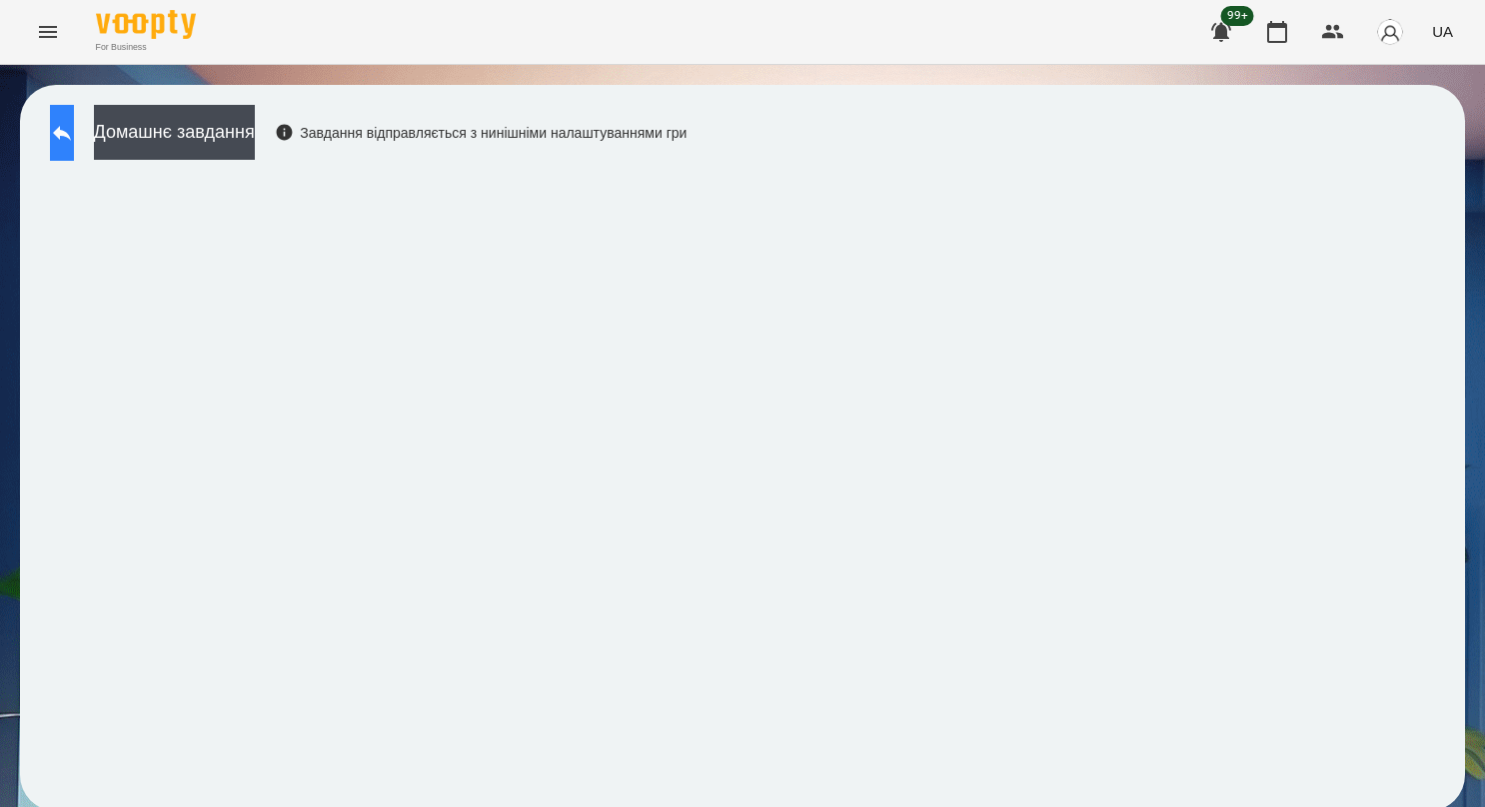
click at [74, 139] on button at bounding box center [62, 133] width 24 height 56
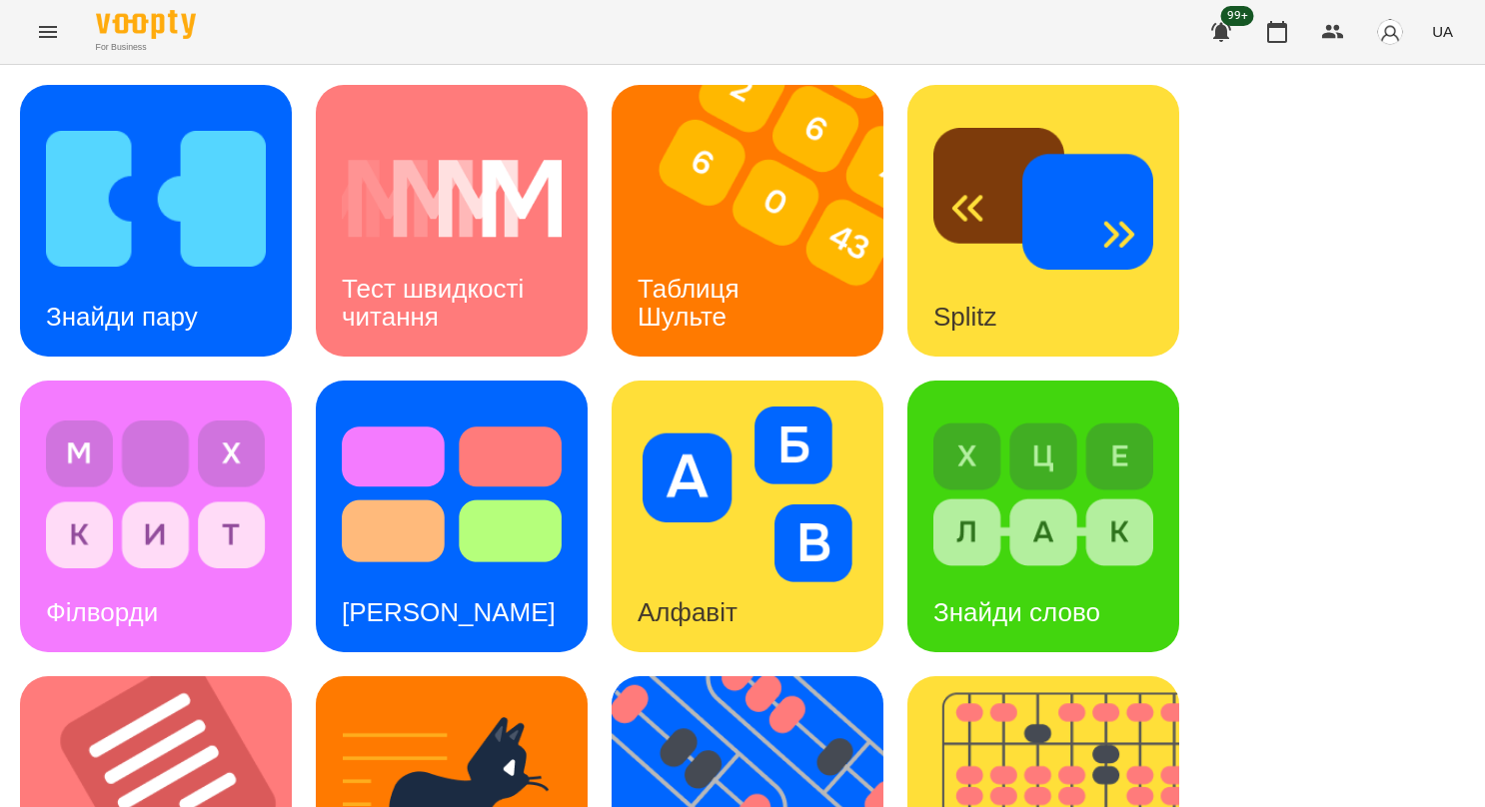
scroll to position [751, 0]
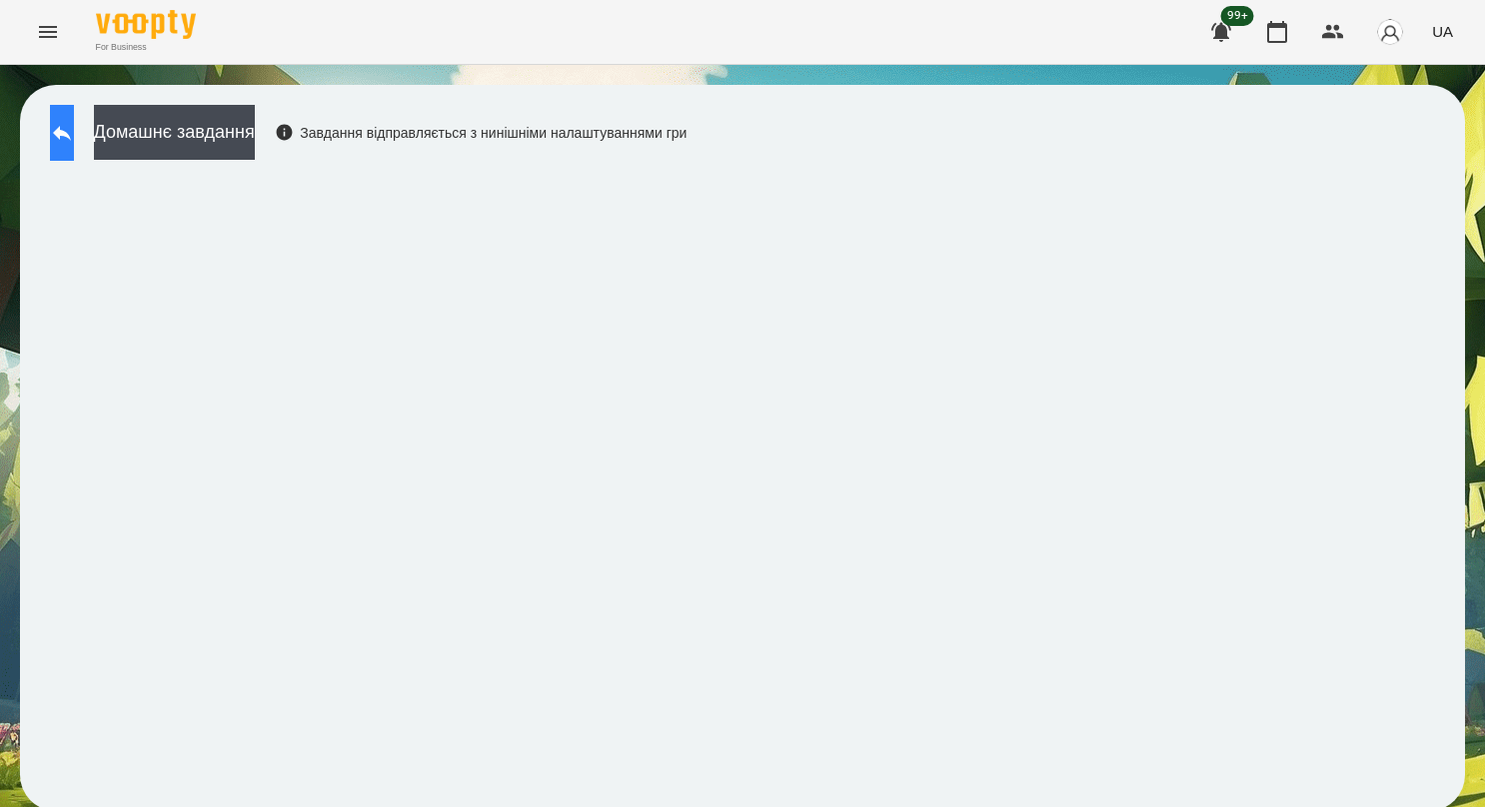
click at [74, 124] on button at bounding box center [62, 133] width 24 height 56
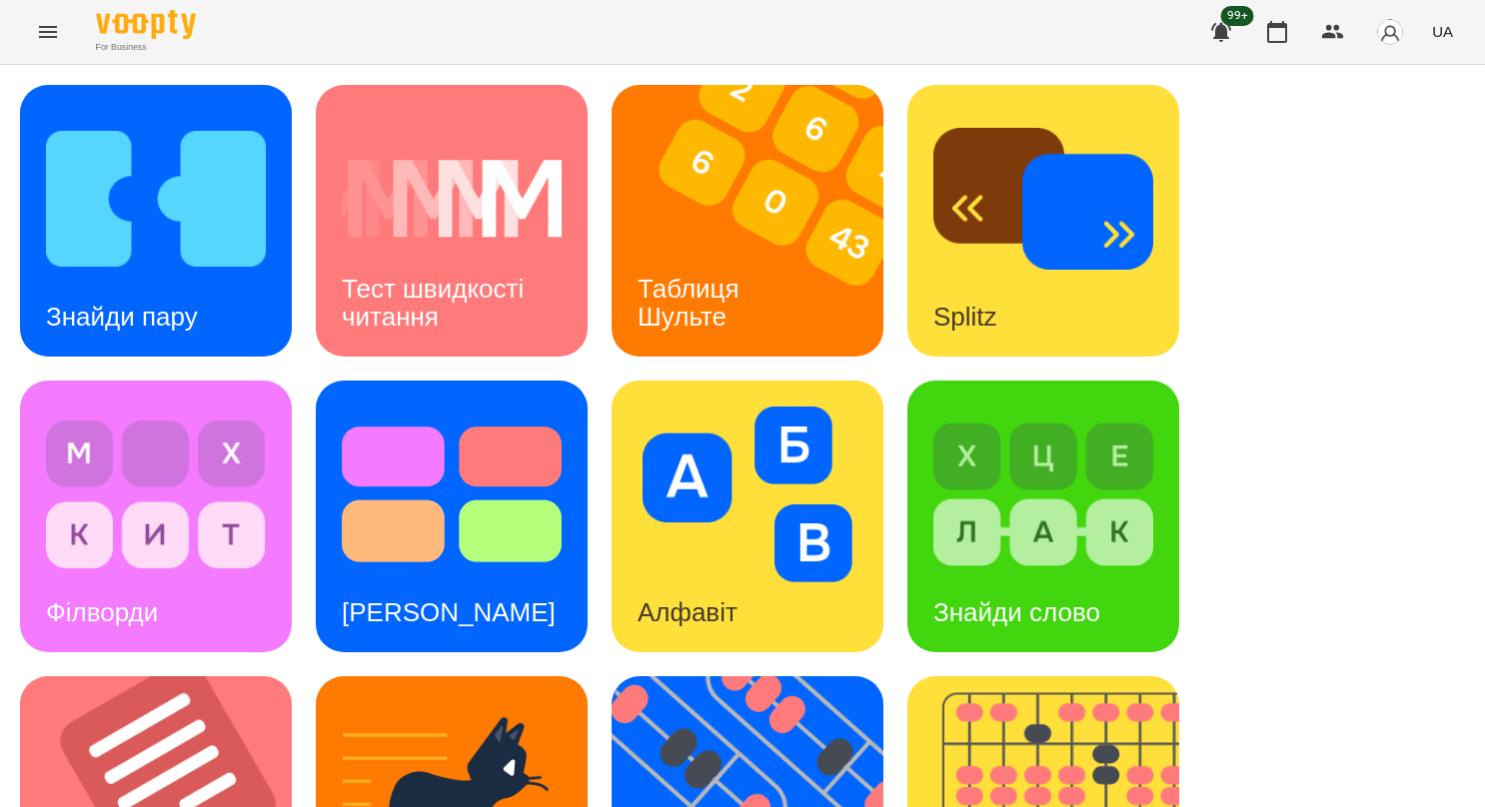
scroll to position [500, 0]
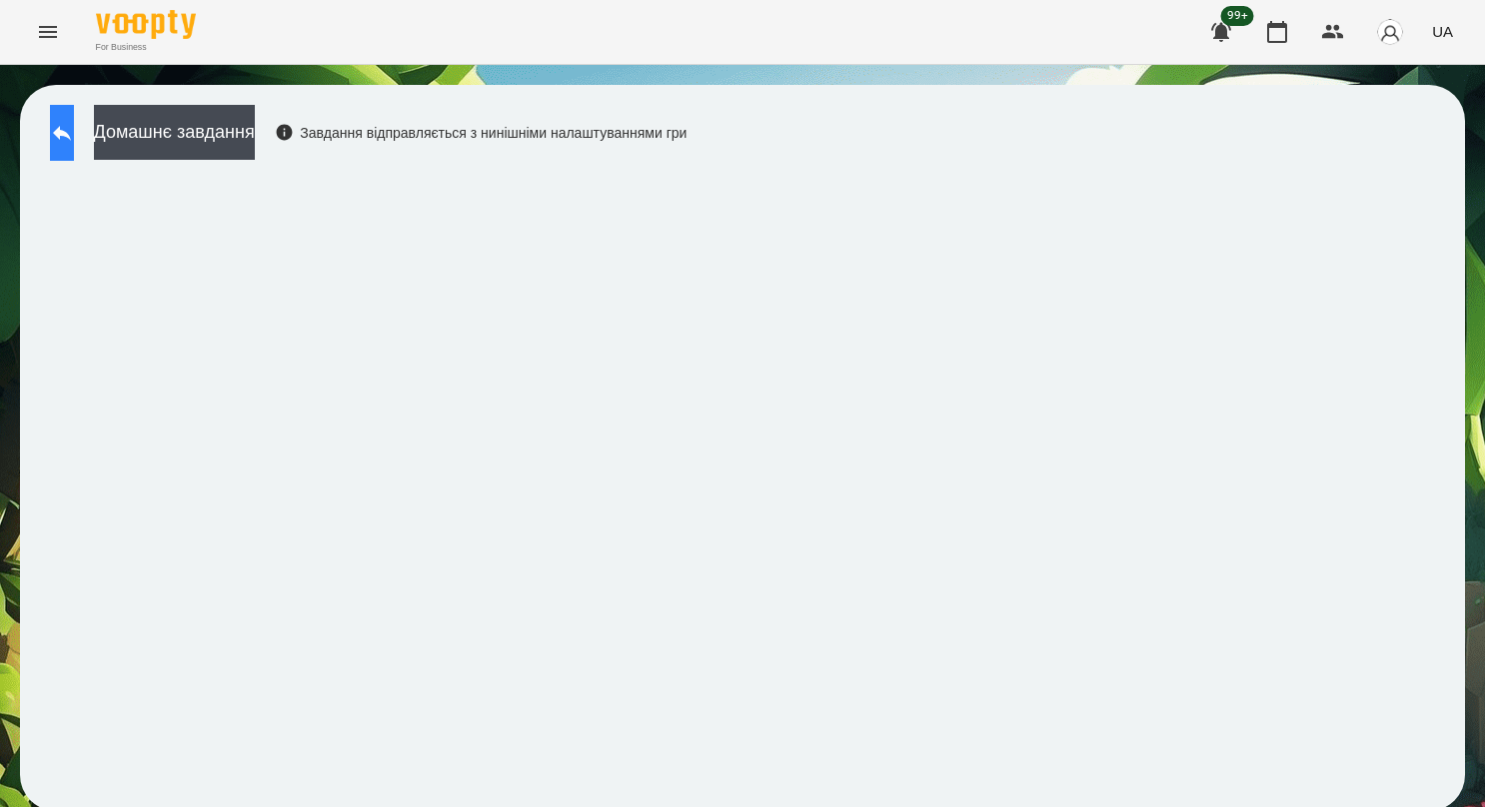
click at [74, 138] on icon at bounding box center [62, 133] width 24 height 24
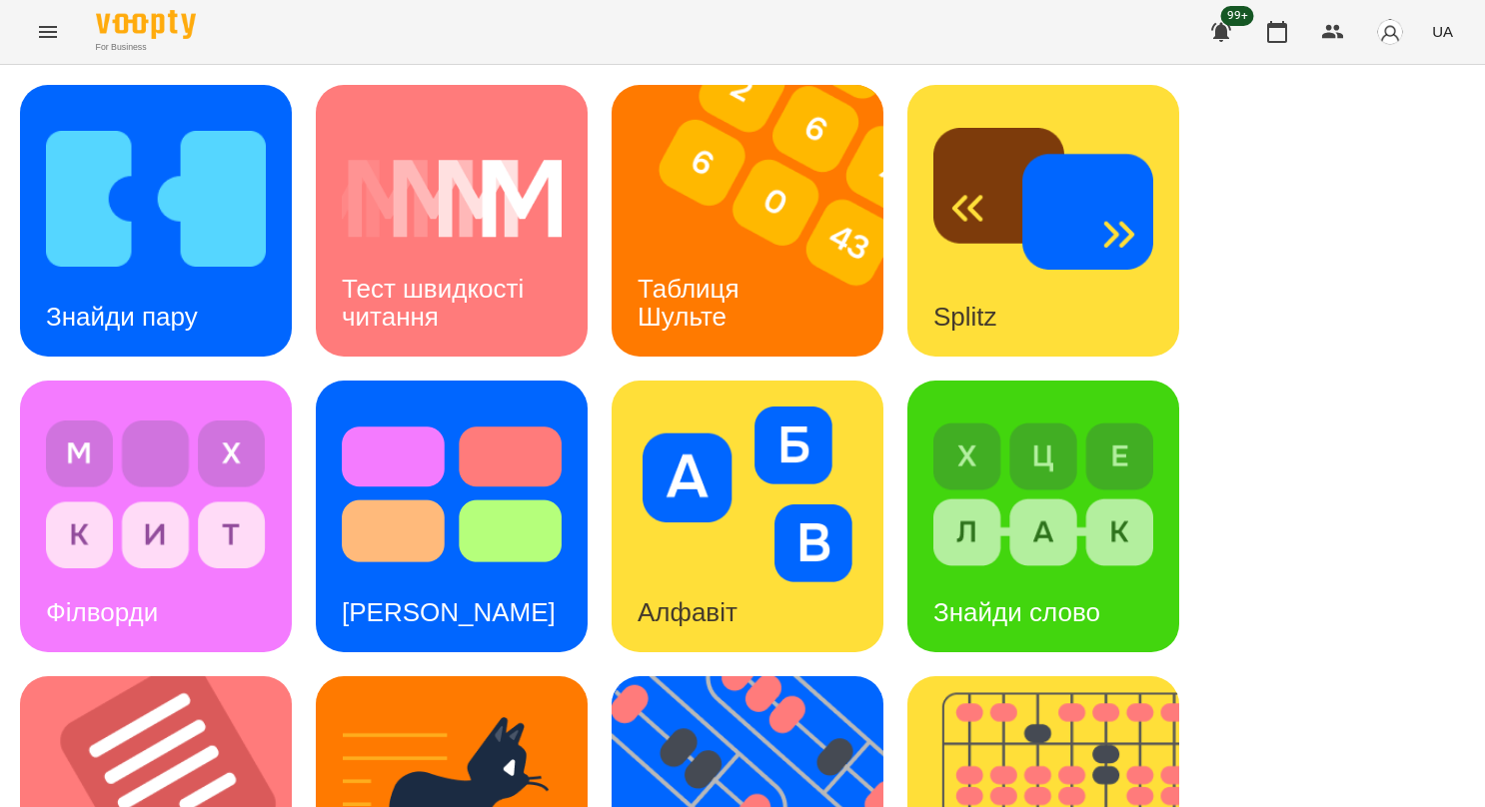
scroll to position [600, 0]
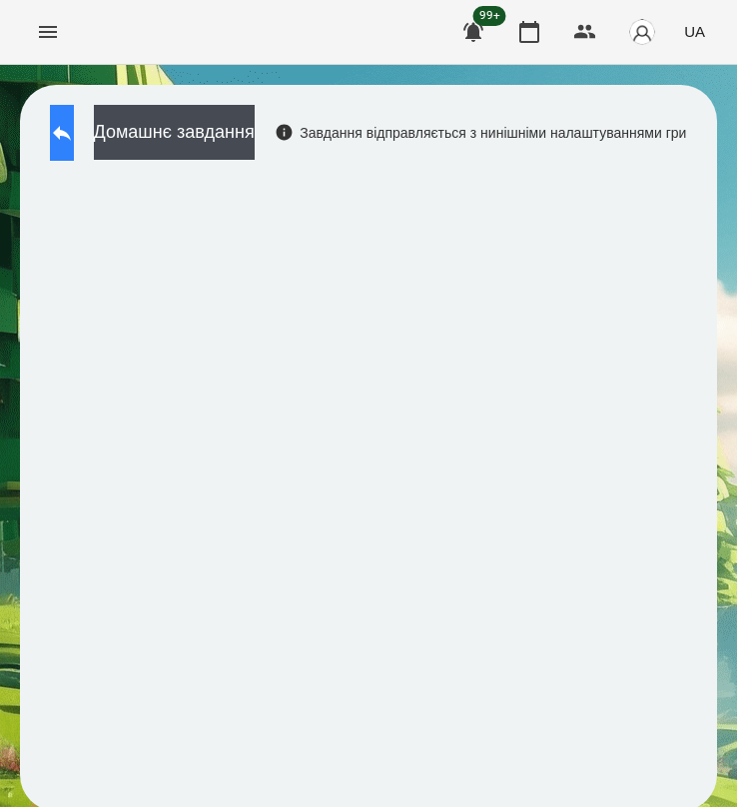
click at [74, 145] on icon at bounding box center [62, 133] width 24 height 24
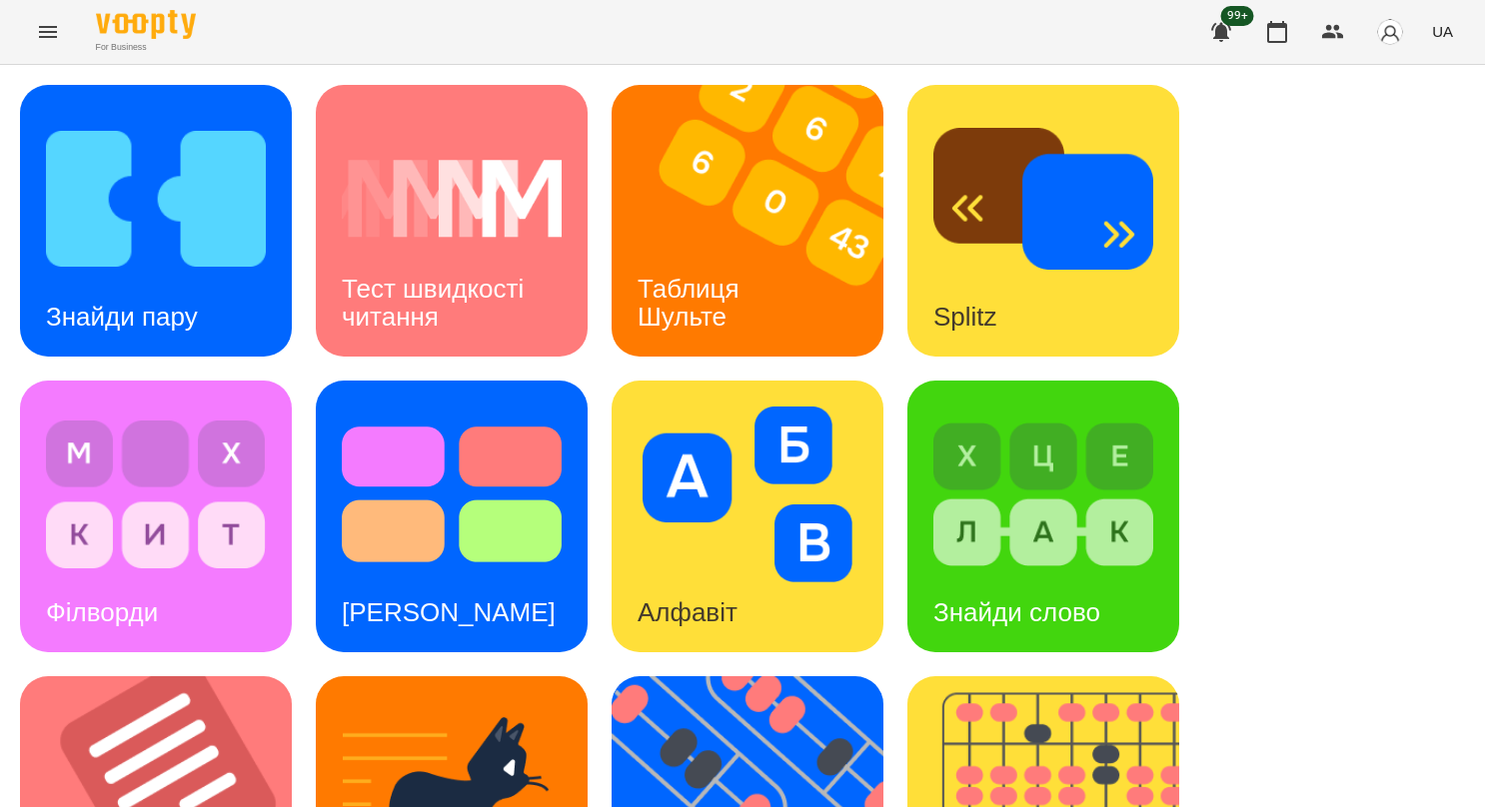
scroll to position [751, 0]
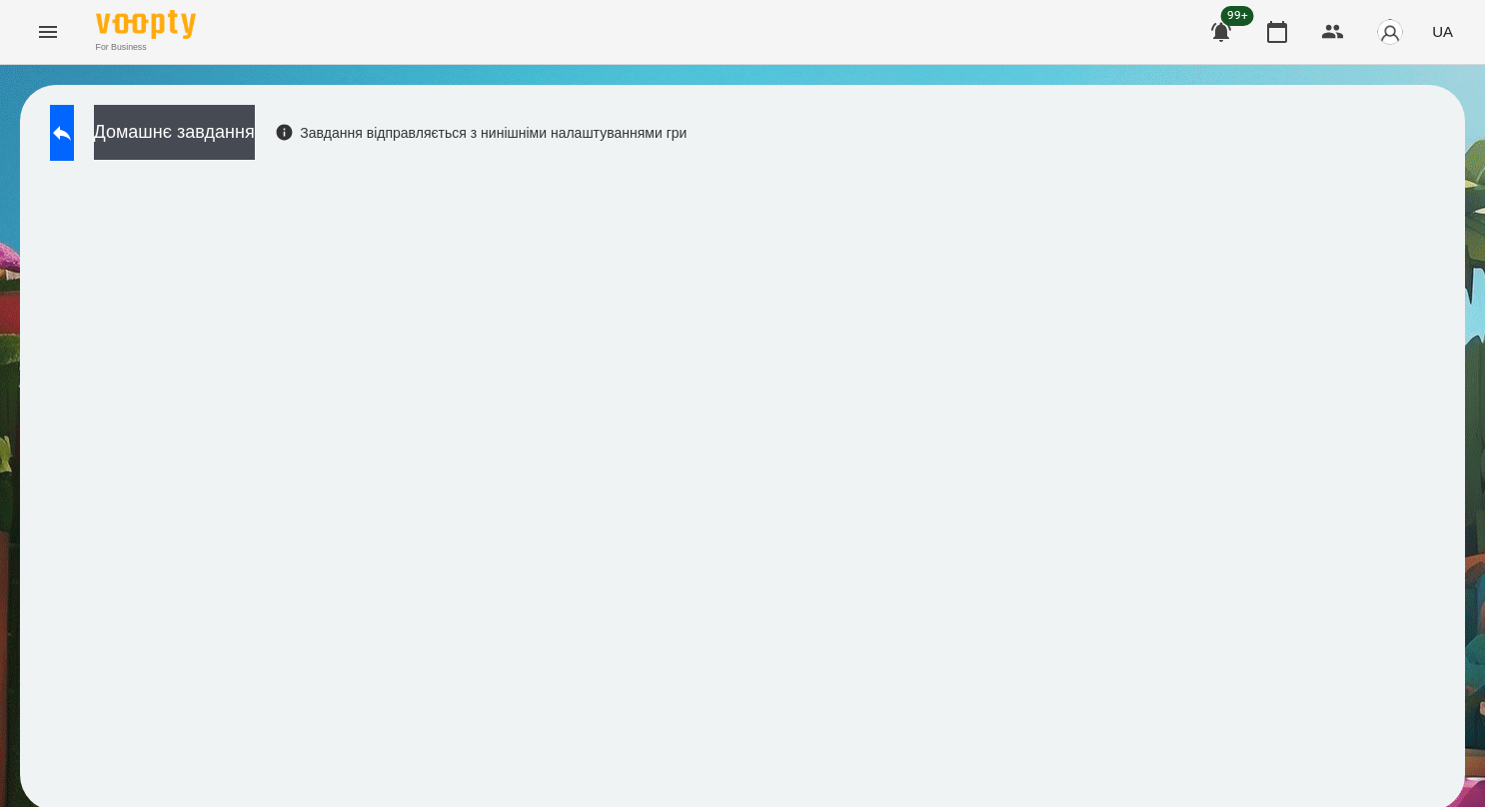
click at [59, 34] on icon "Menu" at bounding box center [48, 32] width 24 height 24
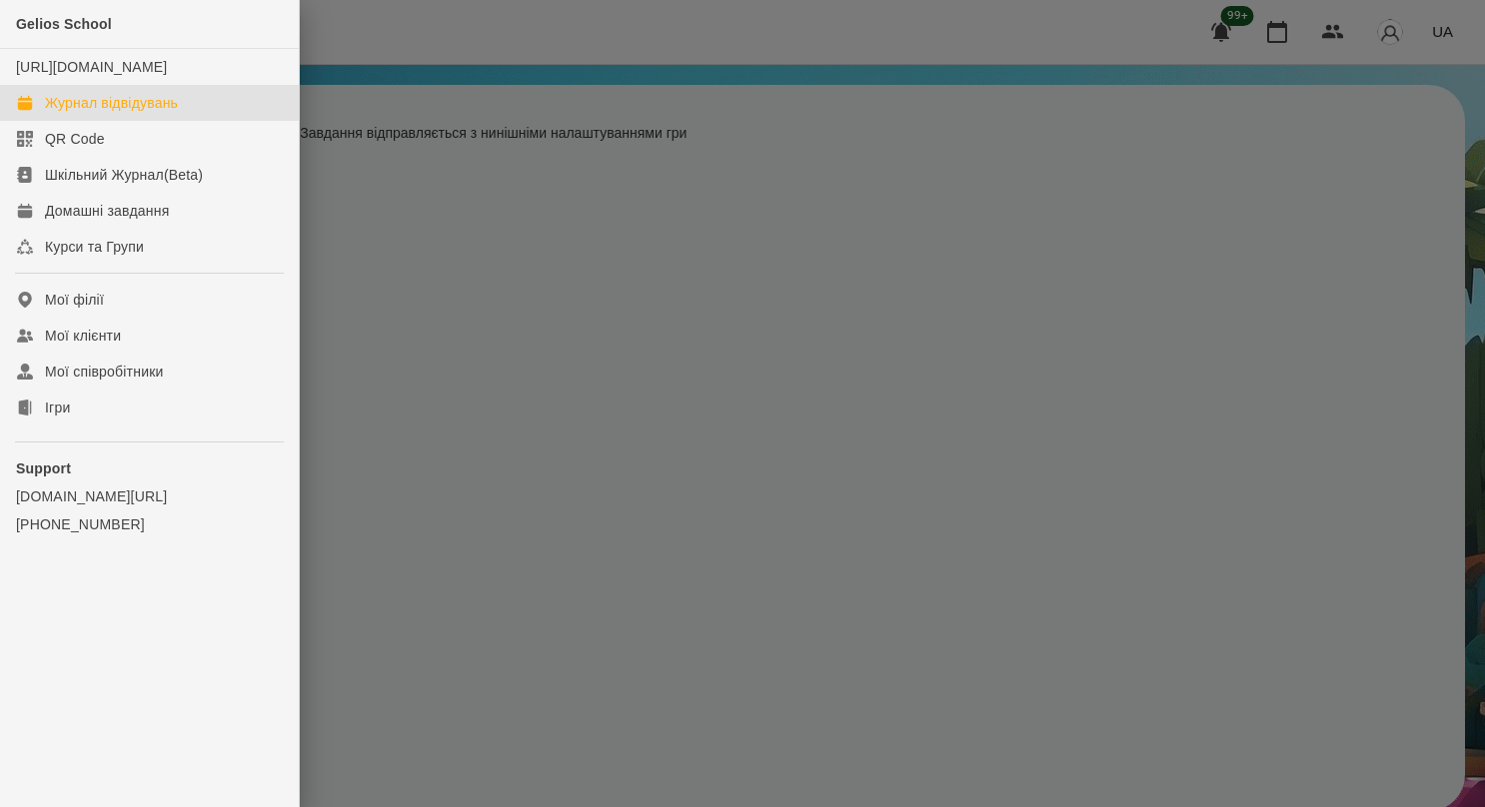
click at [87, 113] on div "Журнал відвідувань" at bounding box center [111, 103] width 133 height 20
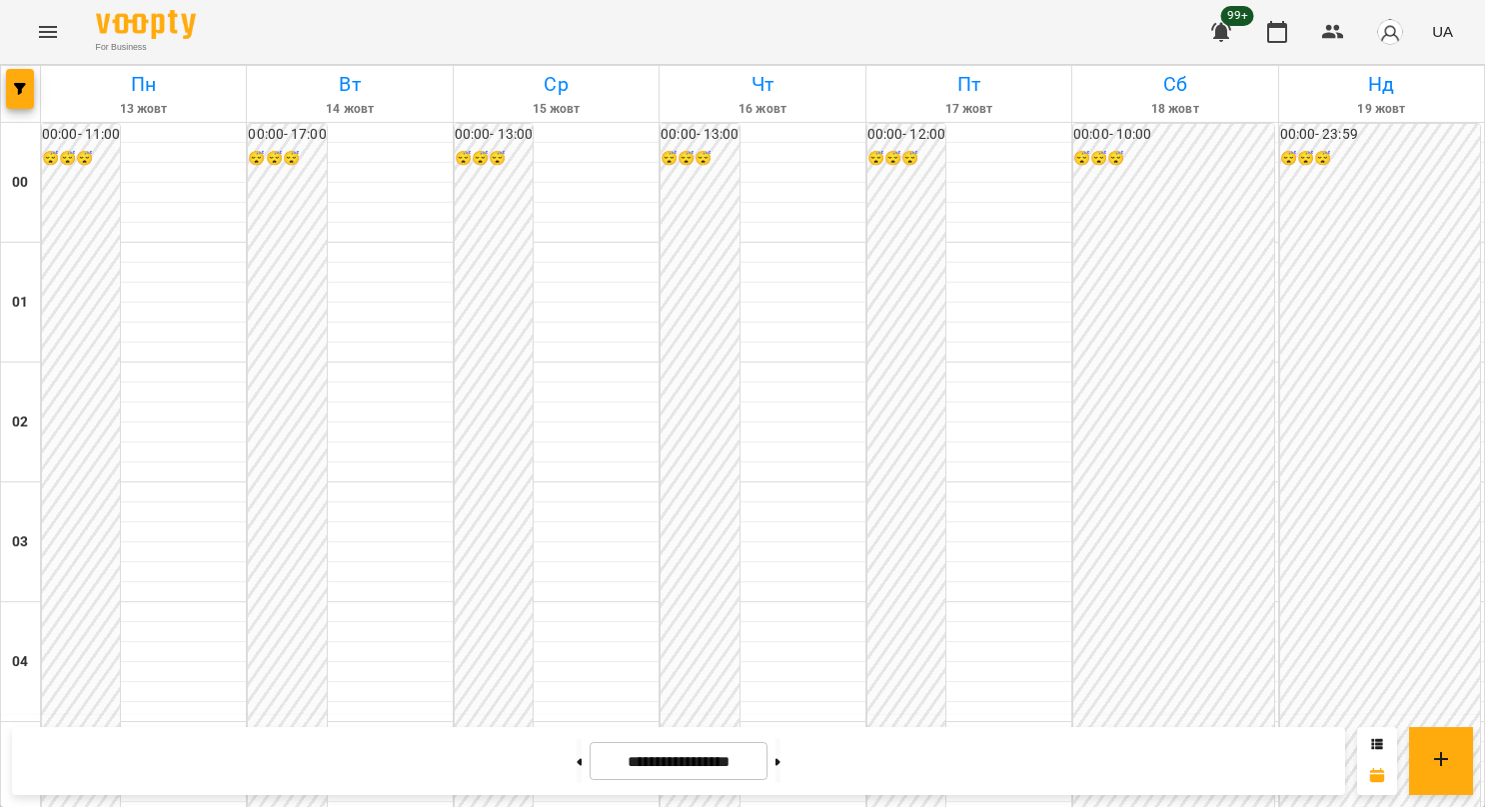
scroll to position [2098, 0]
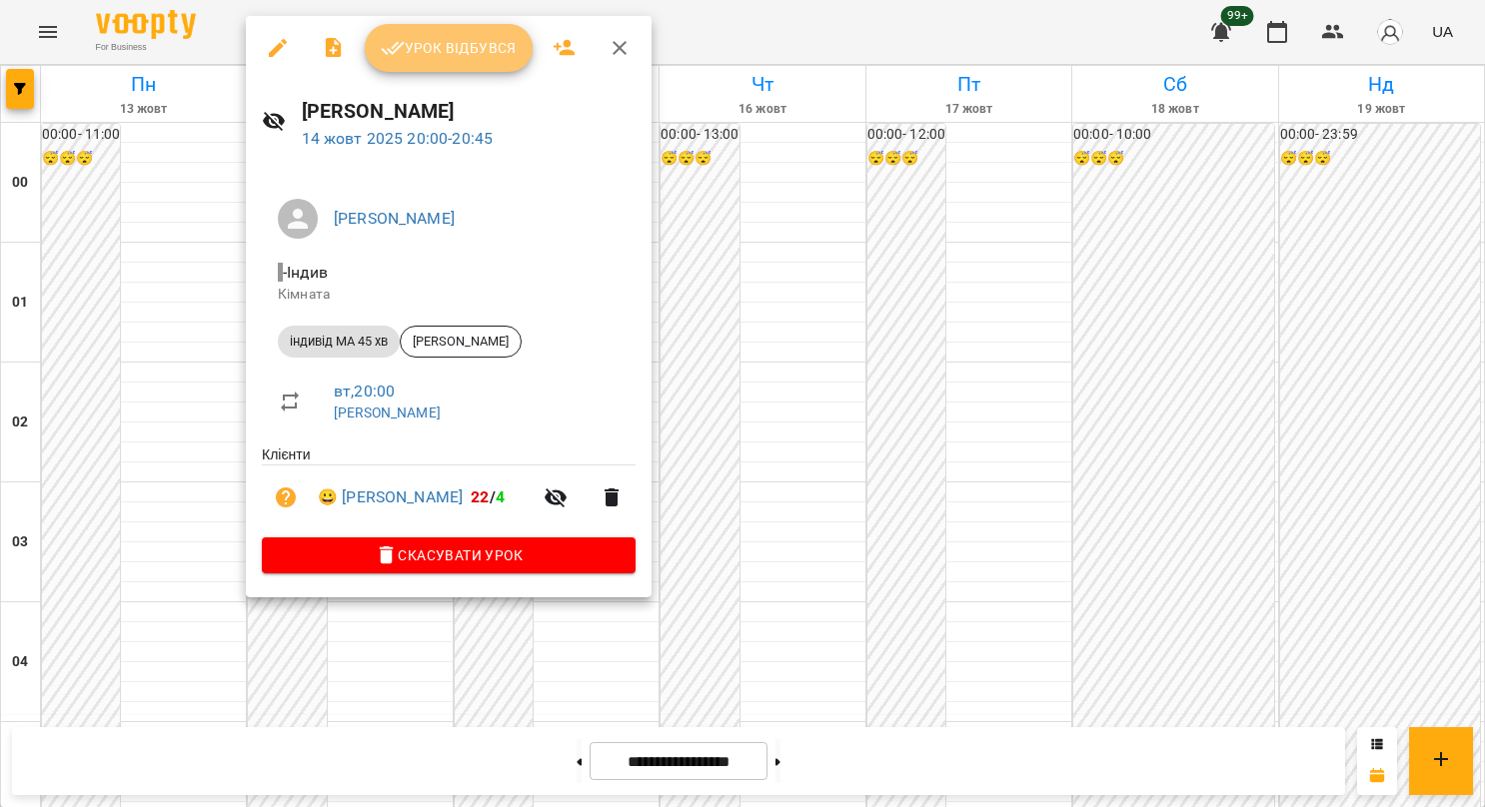
click at [476, 63] on button "Урок відбувся" at bounding box center [449, 48] width 168 height 48
